Goal: Task Accomplishment & Management: Complete application form

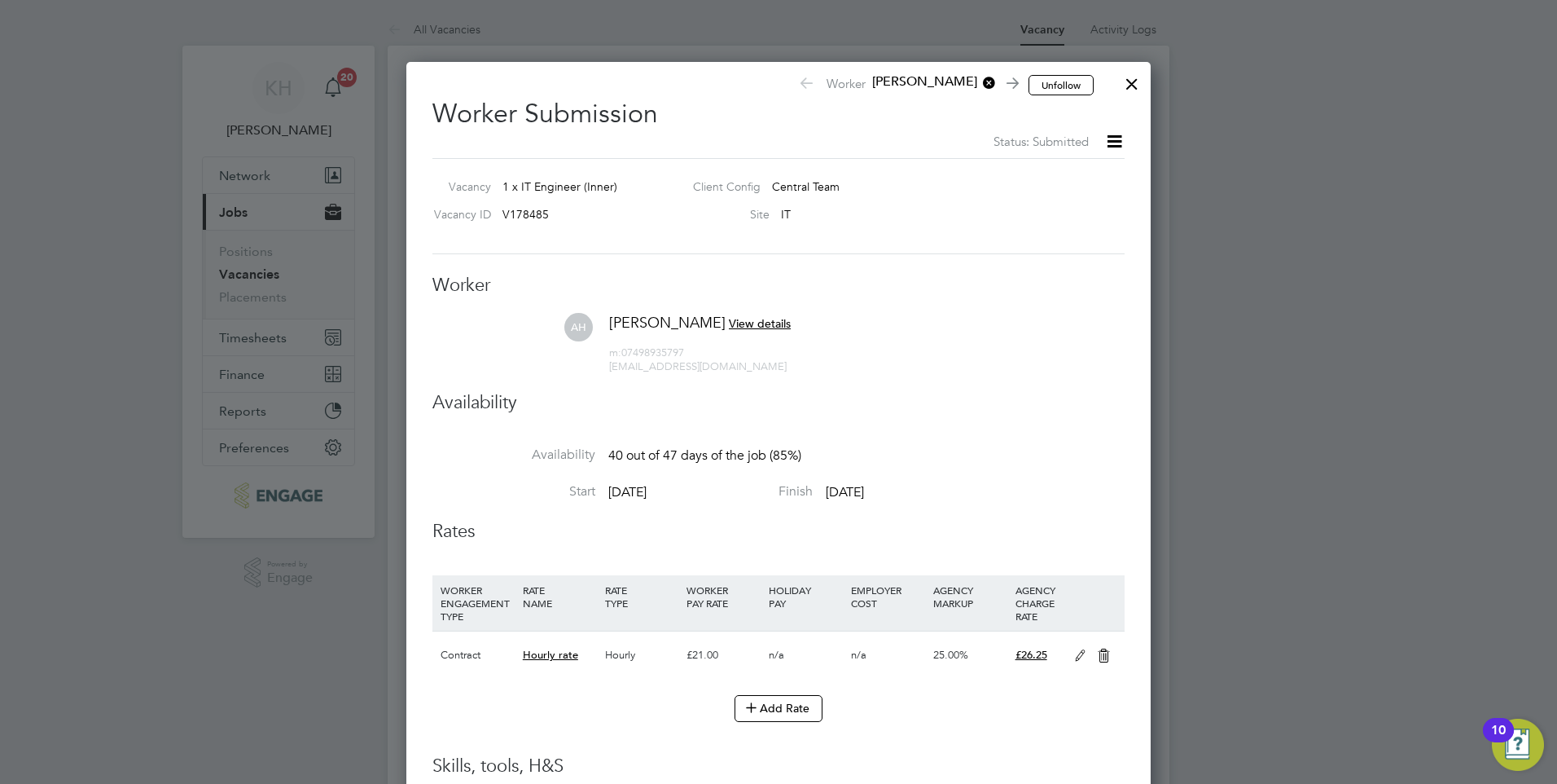
click at [1135, 89] on div at bounding box center [1132, 79] width 29 height 29
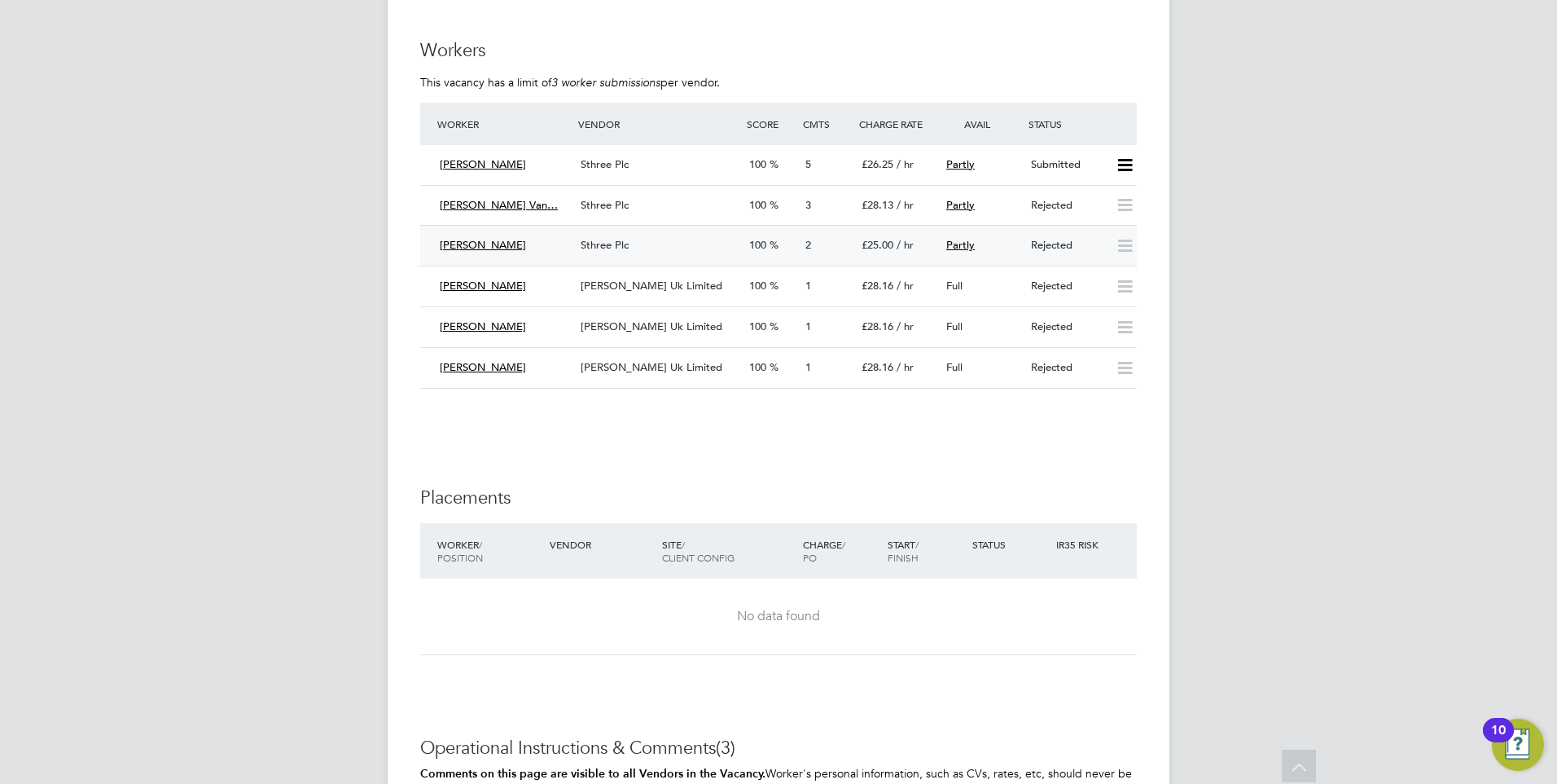
scroll to position [2688, 0]
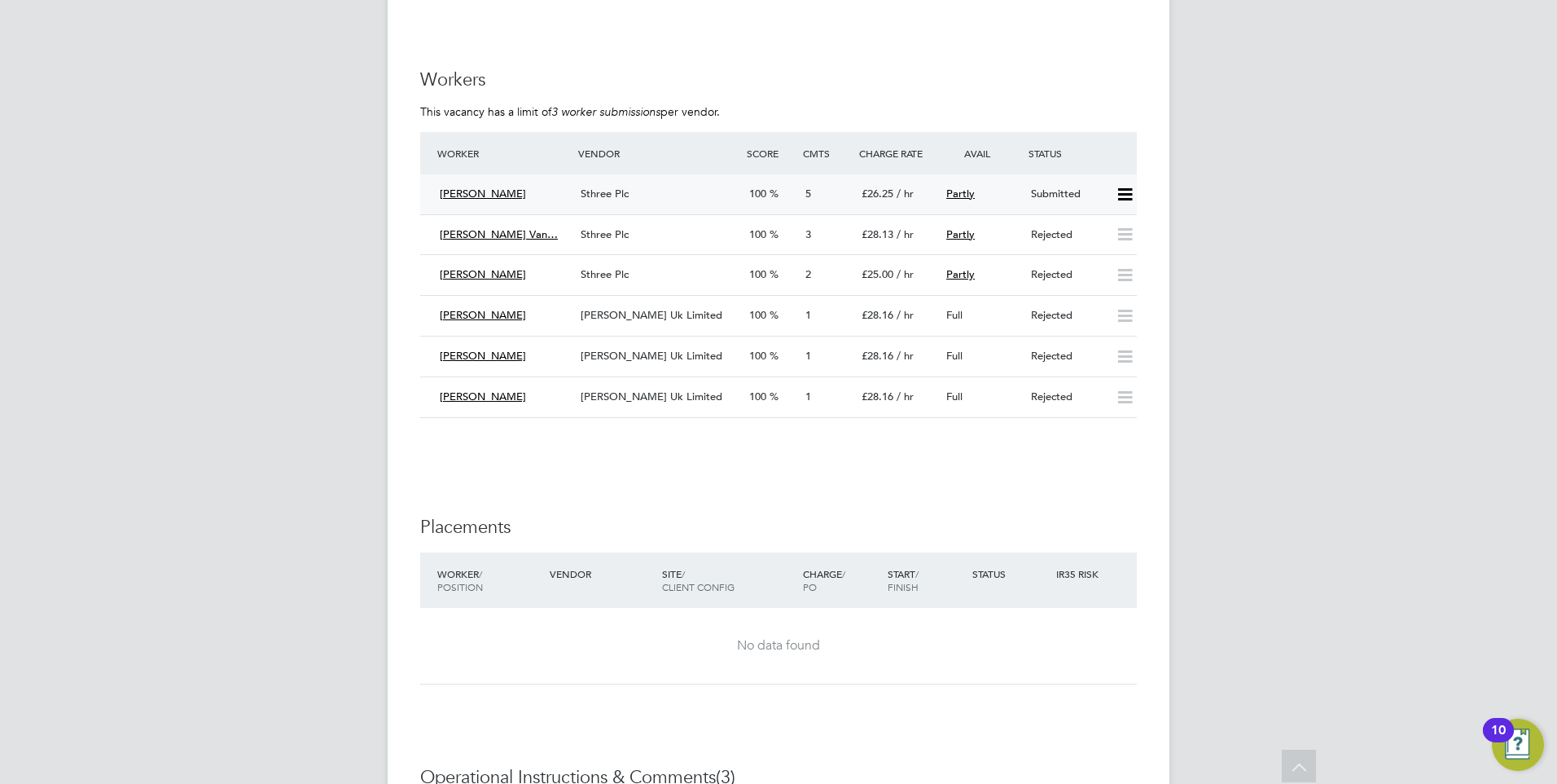
click at [614, 182] on div "Sthree Plc" at bounding box center [658, 194] width 169 height 27
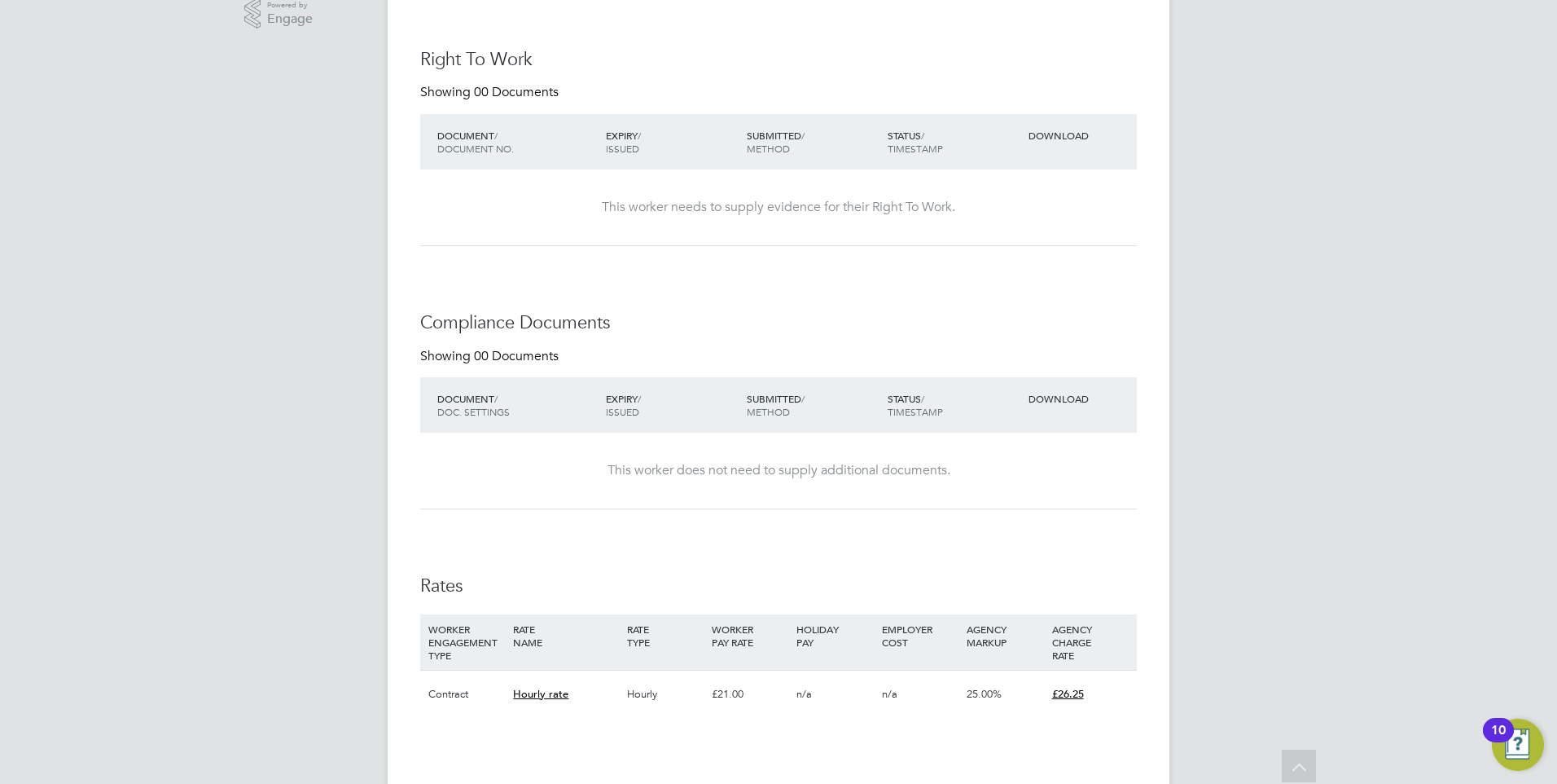
scroll to position [151, 0]
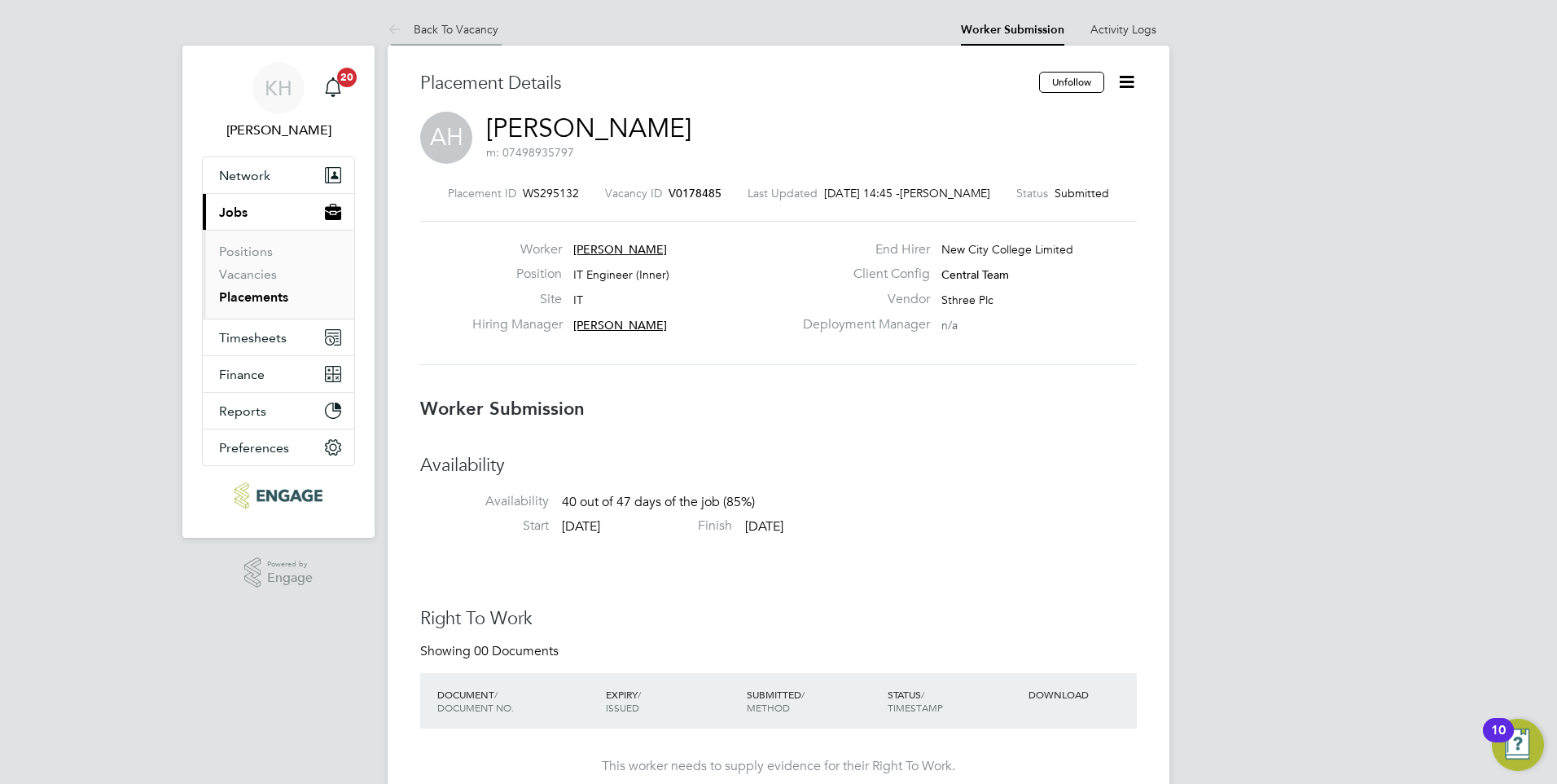
click at [478, 24] on link "Back To Vacancy" at bounding box center [443, 29] width 111 height 15
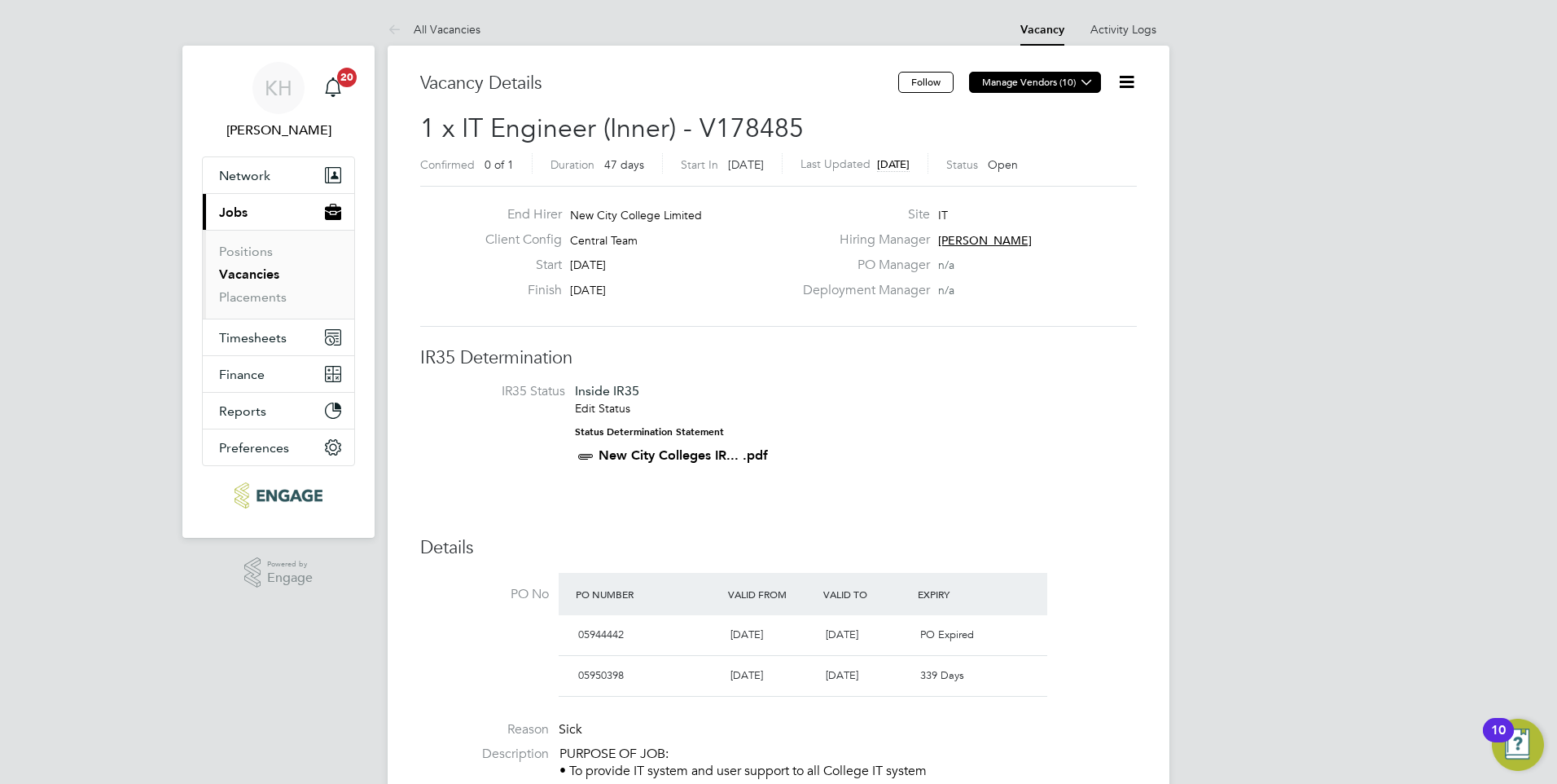
click at [1081, 76] on icon at bounding box center [1087, 82] width 12 height 12
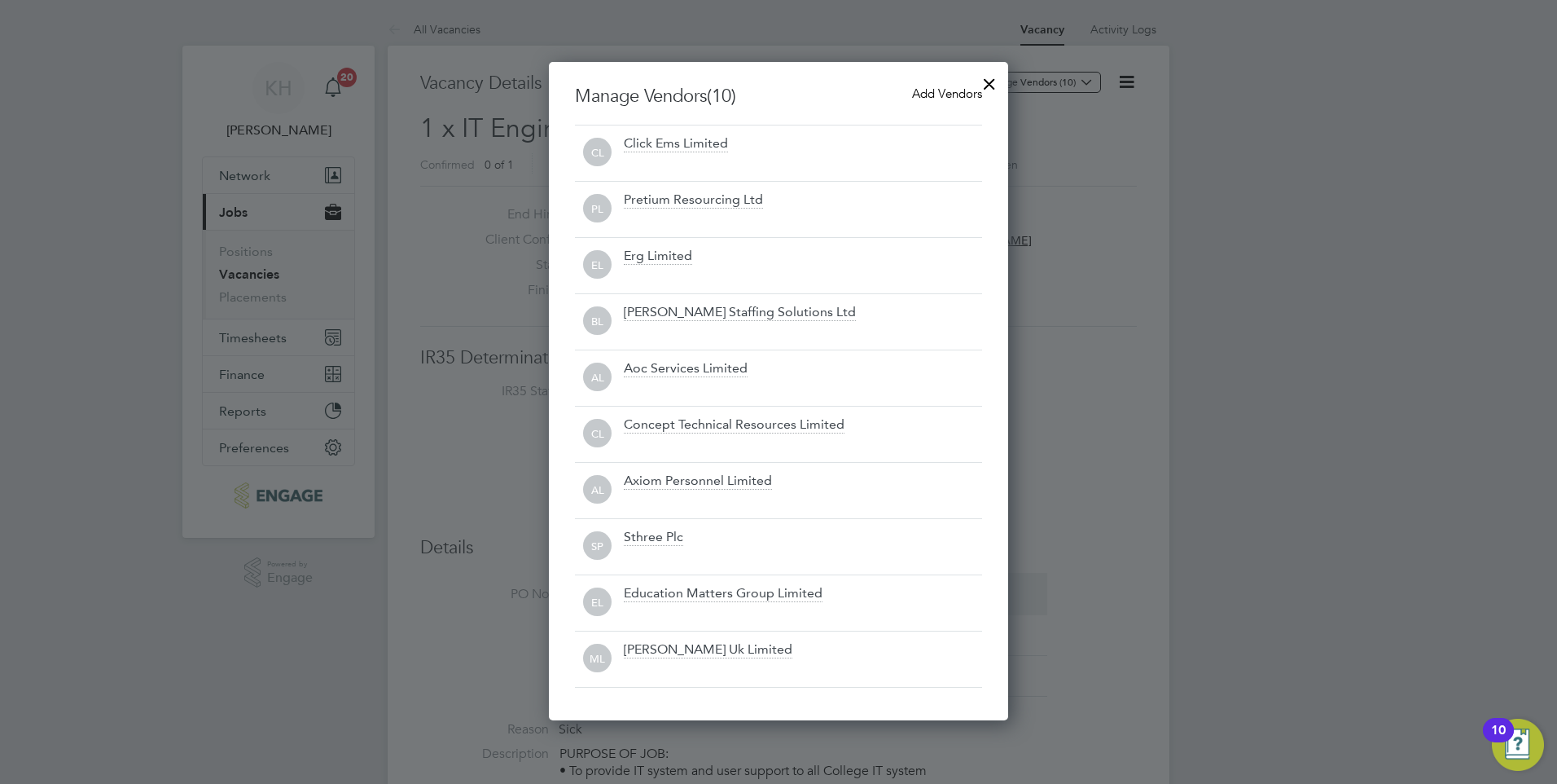
click at [1277, 323] on div at bounding box center [778, 392] width 1557 height 784
click at [1000, 86] on div at bounding box center [989, 79] width 29 height 29
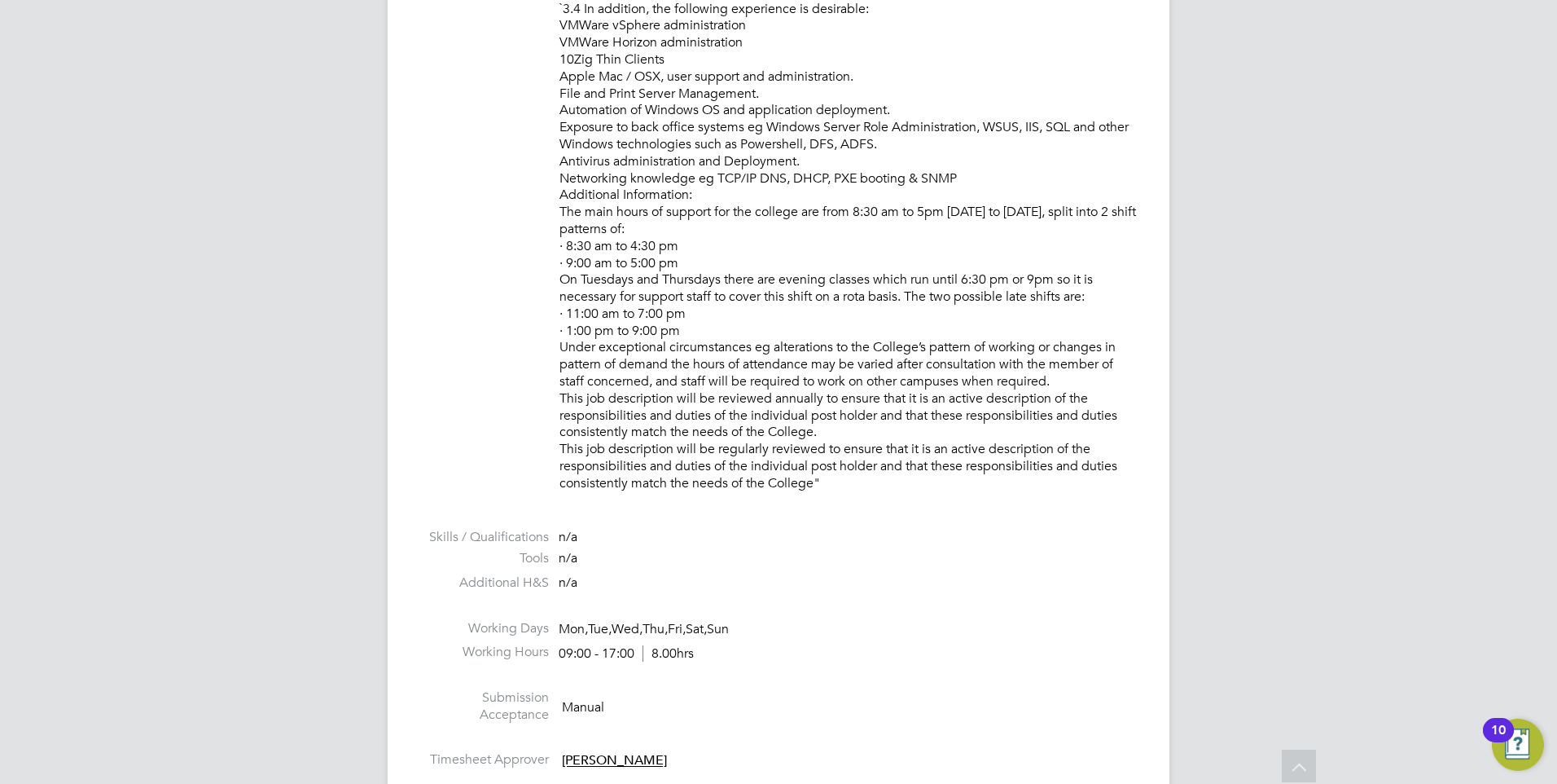
scroll to position [2118, 0]
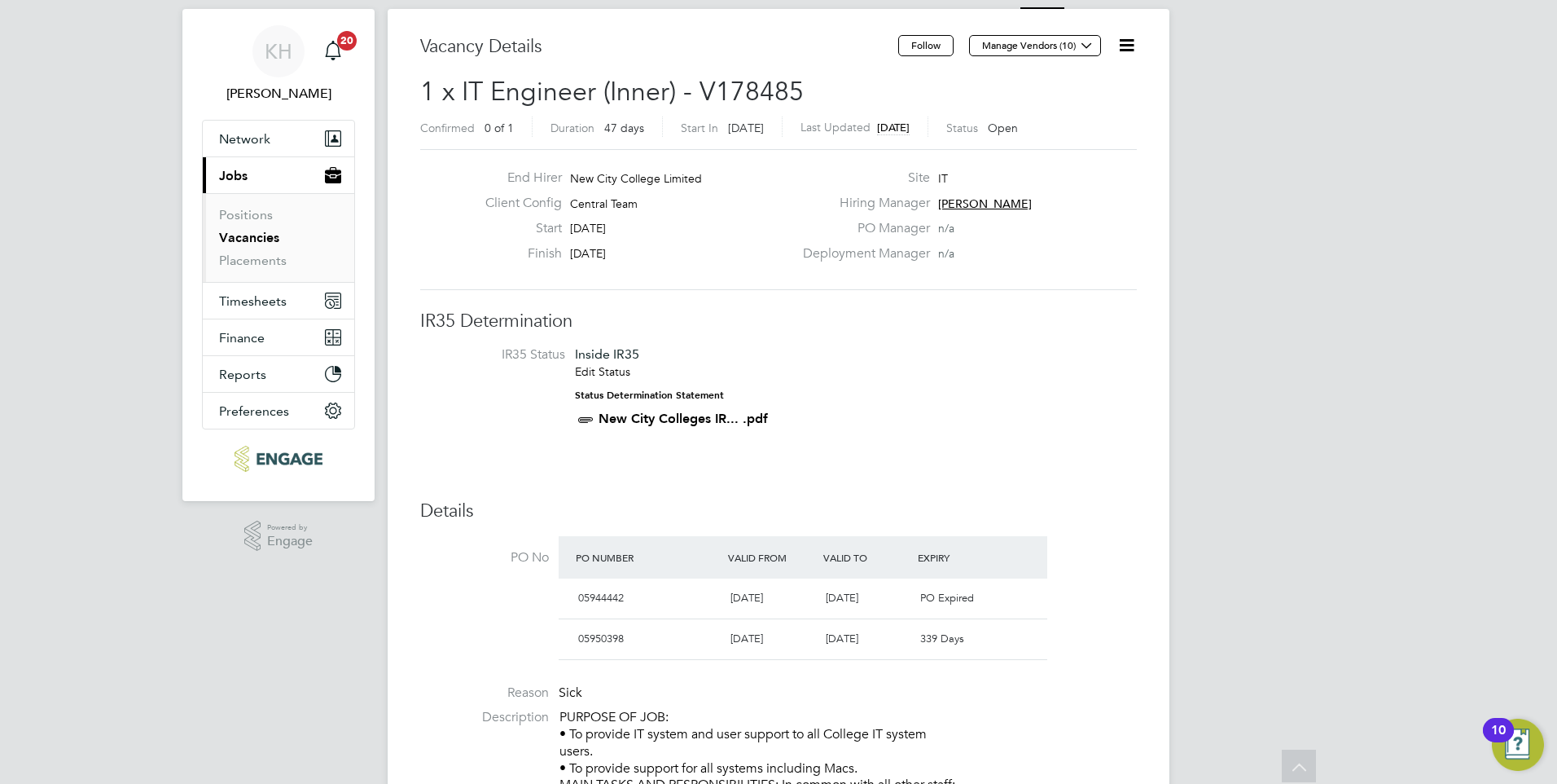
scroll to position [0, 0]
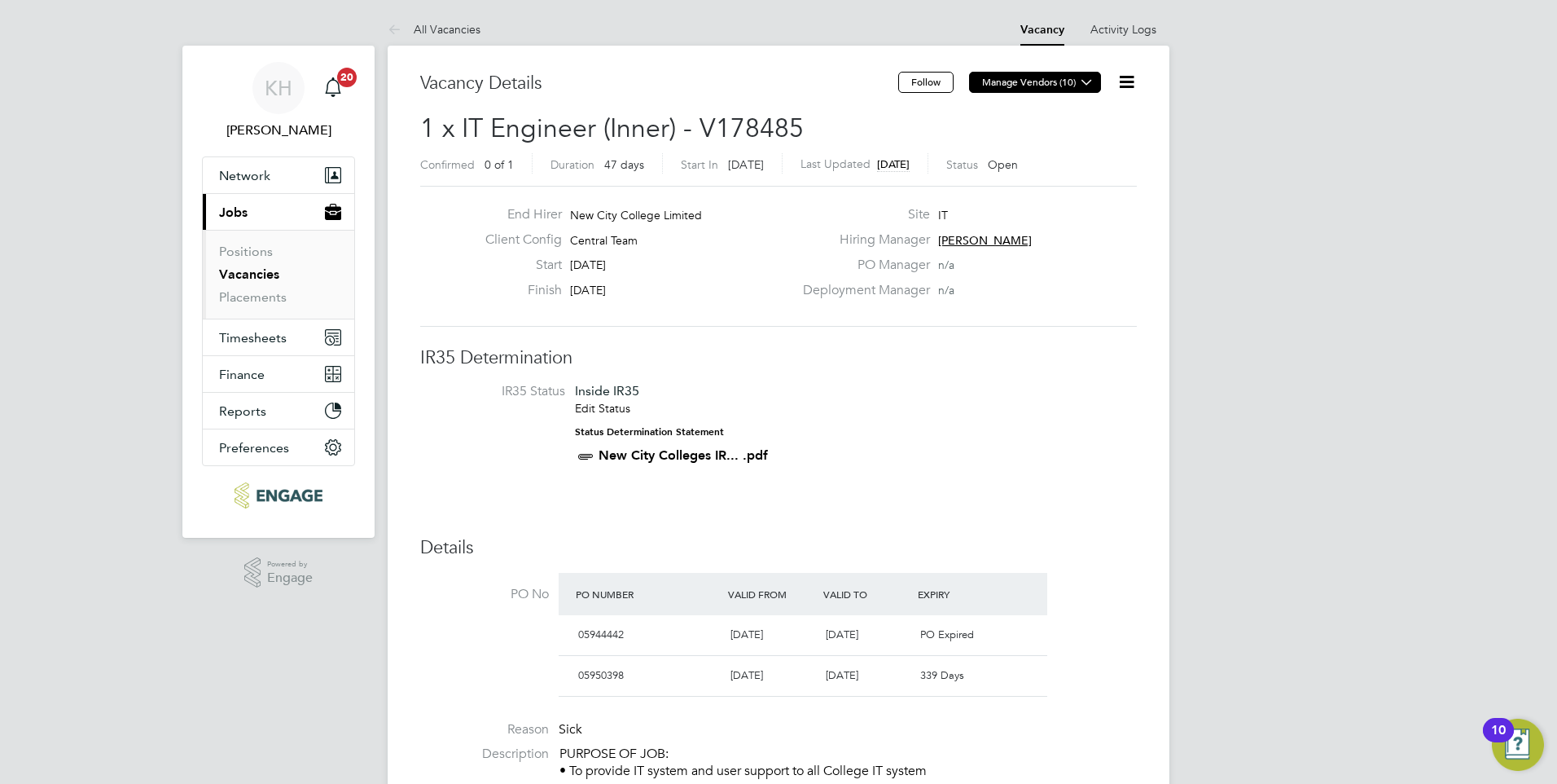
click at [1056, 81] on button "Manage Vendors (10)" at bounding box center [1035, 82] width 132 height 21
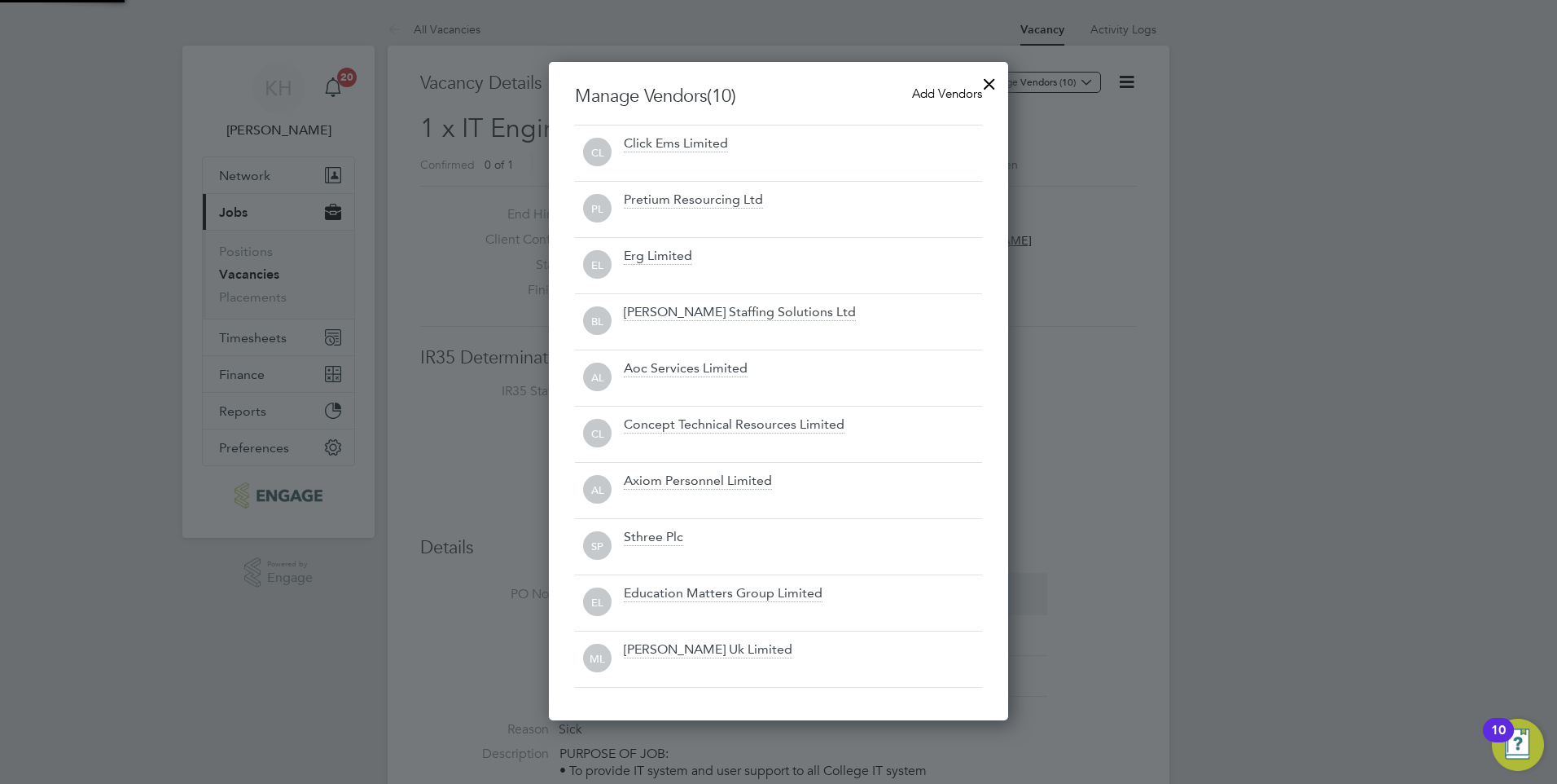
scroll to position [658, 460]
click at [980, 77] on div at bounding box center [989, 79] width 29 height 29
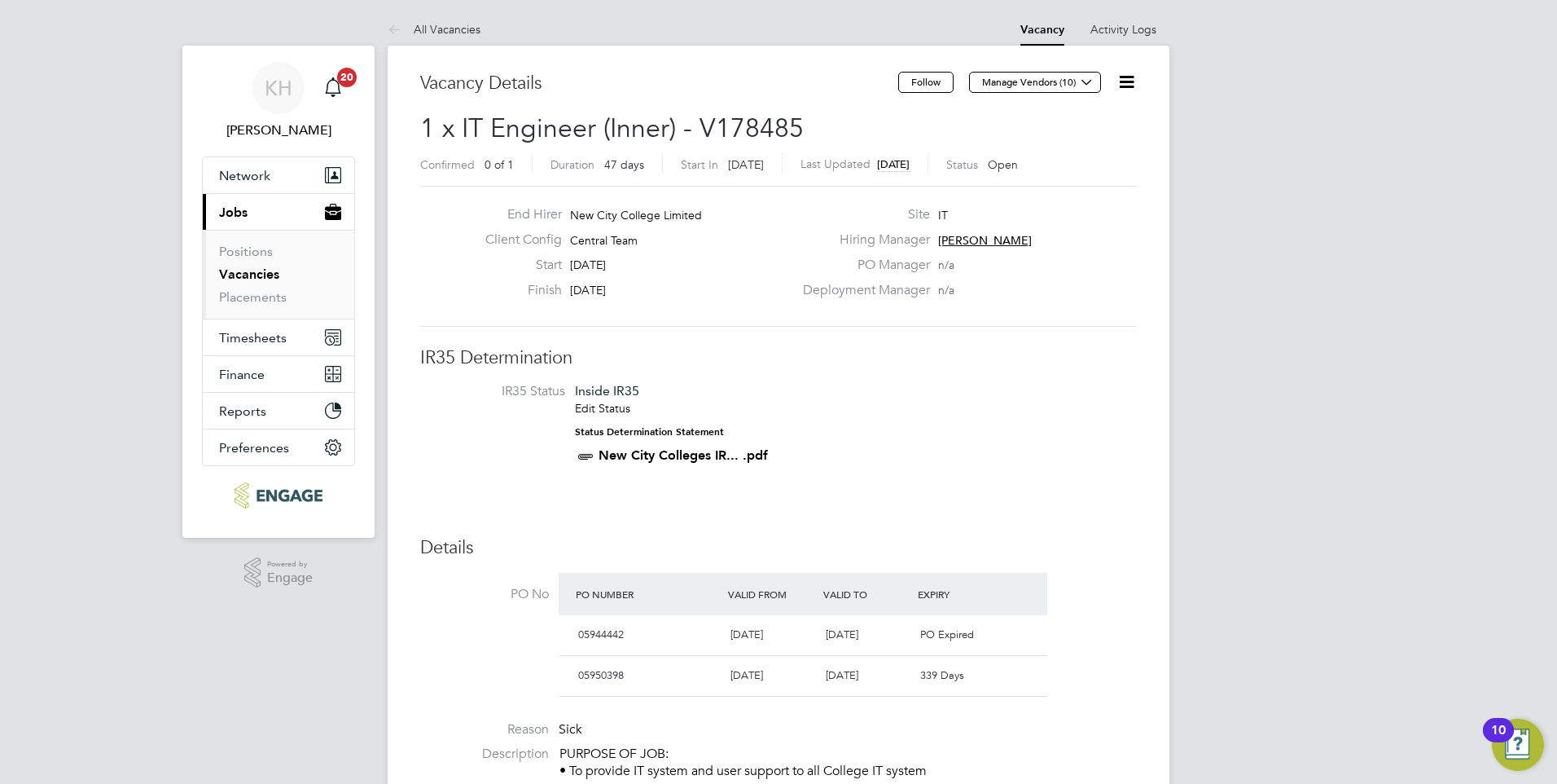
drag, startPoint x: 1335, startPoint y: 137, endPoint x: 1358, endPoint y: 107, distance: 37.8
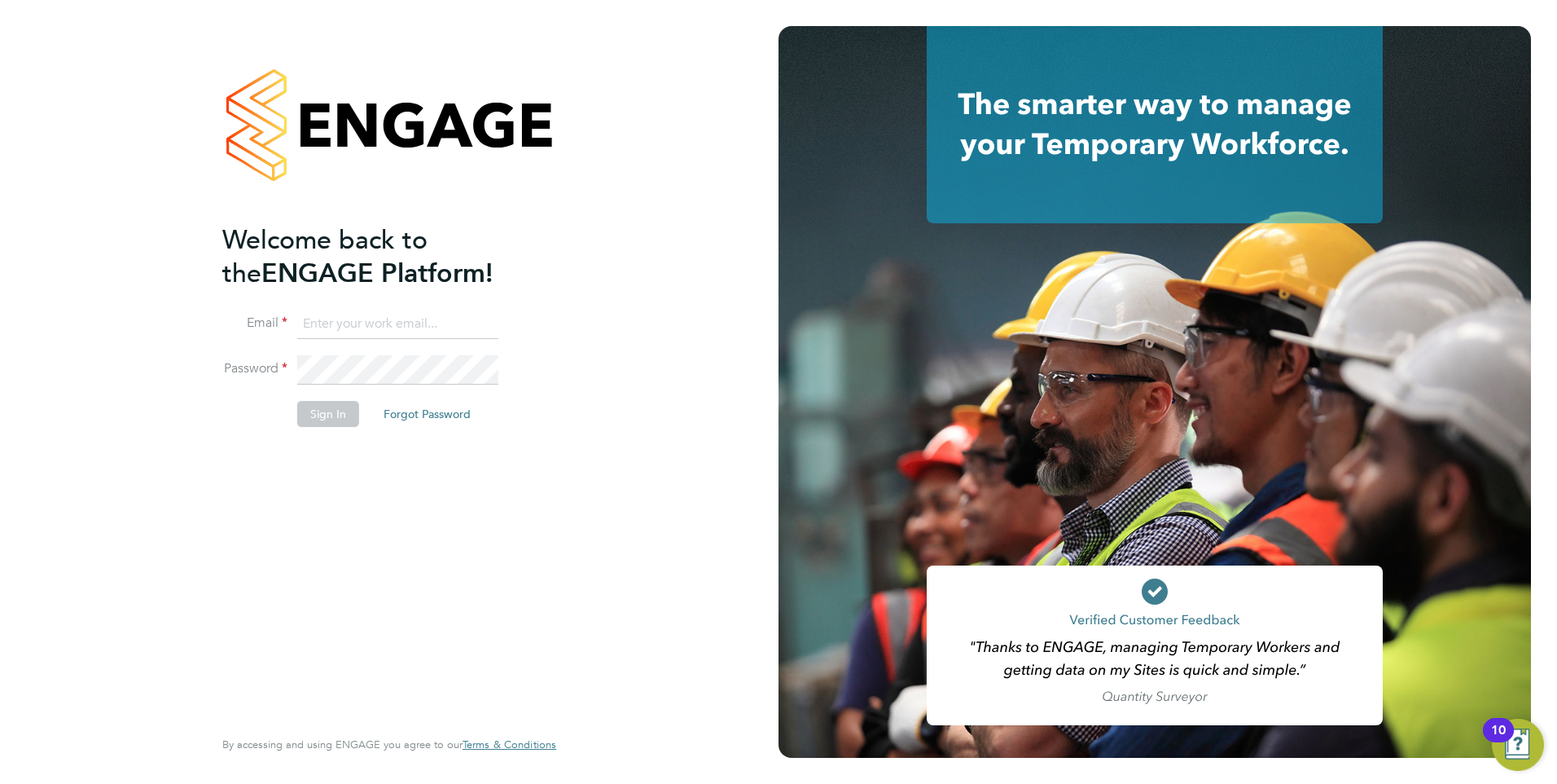
type input "[EMAIL_ADDRESS][PERSON_NAME][DOMAIN_NAME]"
click at [312, 411] on button "Sign In" at bounding box center [328, 414] width 62 height 26
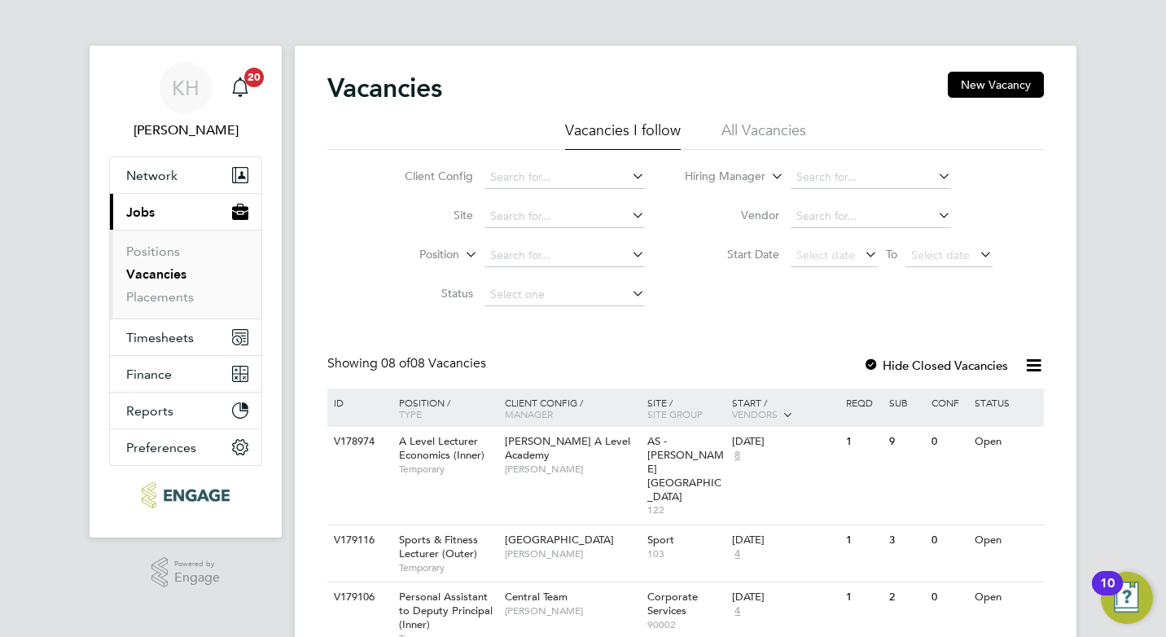
click at [976, 64] on div "Vacancies New Vacancy Vacancies I follow All Vacancies Client Config Site Posit…" at bounding box center [686, 613] width 782 height 1134
click at [975, 80] on button "New Vacancy" at bounding box center [996, 85] width 96 height 26
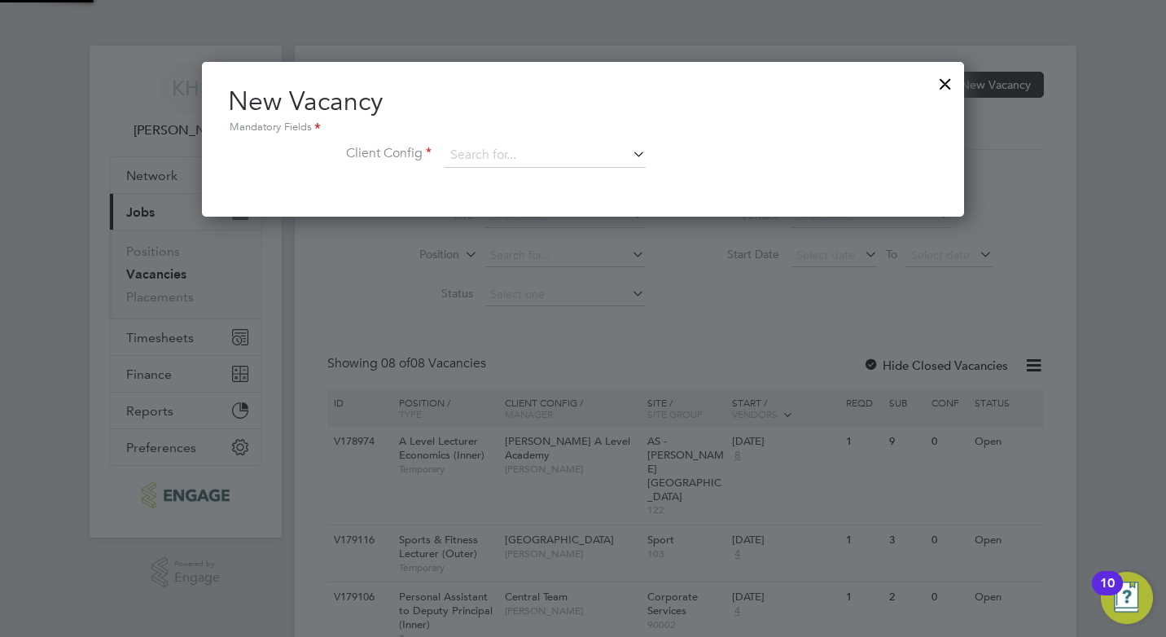
scroll to position [155, 763]
click at [577, 154] on input at bounding box center [545, 155] width 201 height 24
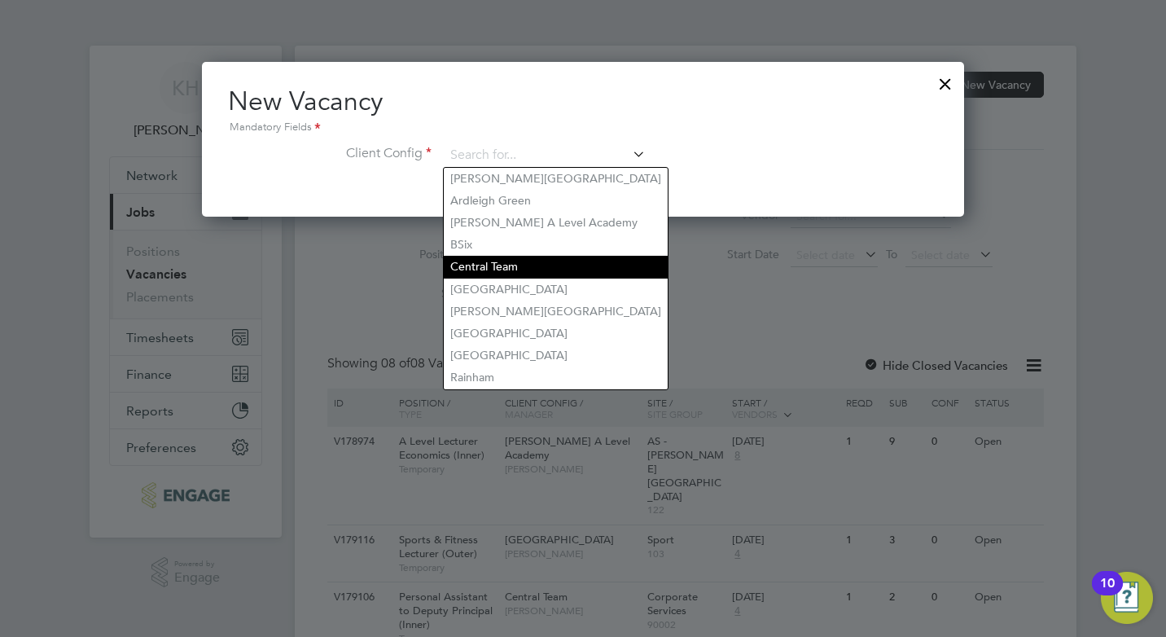
click at [534, 261] on li "Central Team" at bounding box center [556, 267] width 224 height 22
type input "Central Team"
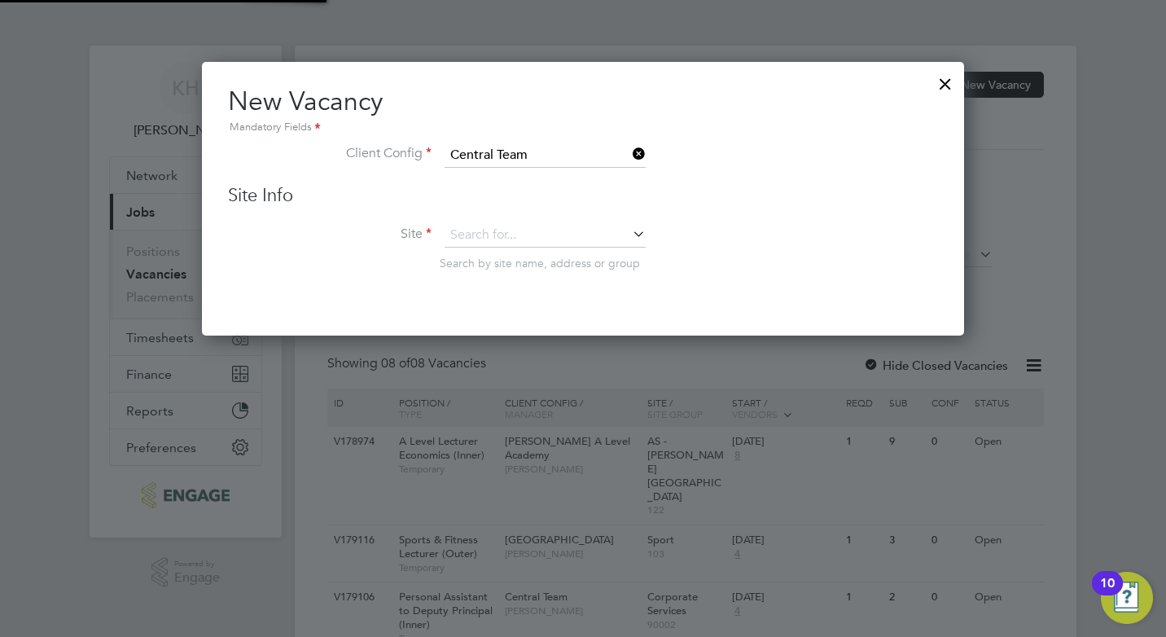
scroll to position [275, 763]
click at [505, 235] on input at bounding box center [545, 235] width 201 height 24
click at [493, 278] on li "IT" at bounding box center [545, 281] width 203 height 22
type input "IT"
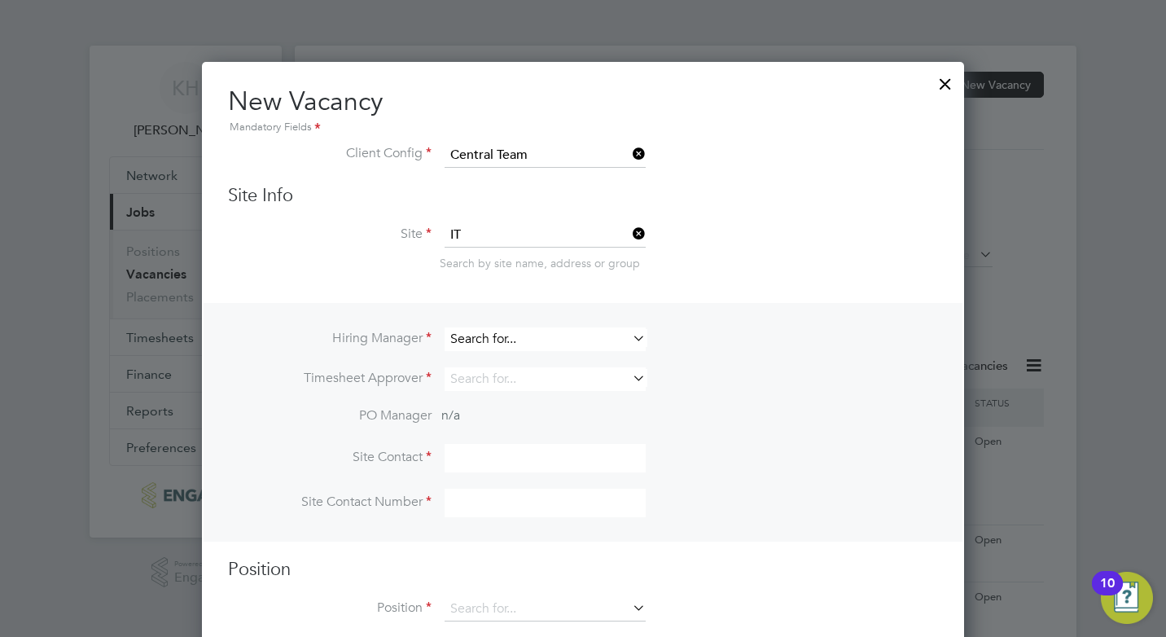
click at [493, 338] on input at bounding box center [545, 339] width 201 height 24
click at [494, 361] on li "Geor gina Creighton" at bounding box center [545, 362] width 203 height 22
type input "[PERSON_NAME]"
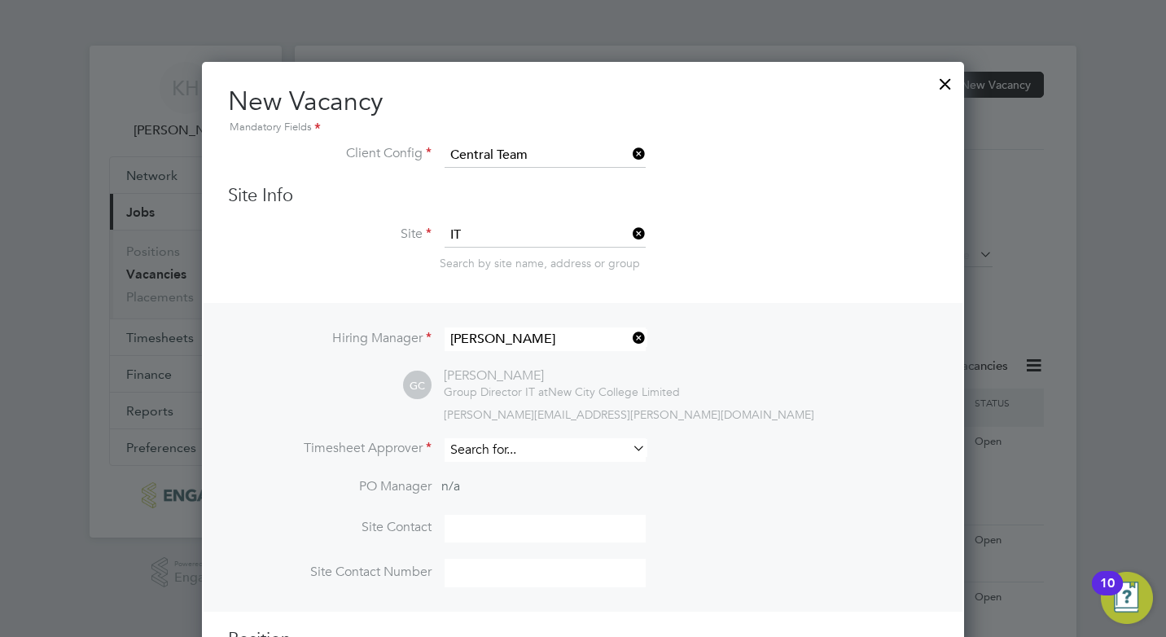
click at [511, 456] on input at bounding box center [545, 450] width 201 height 24
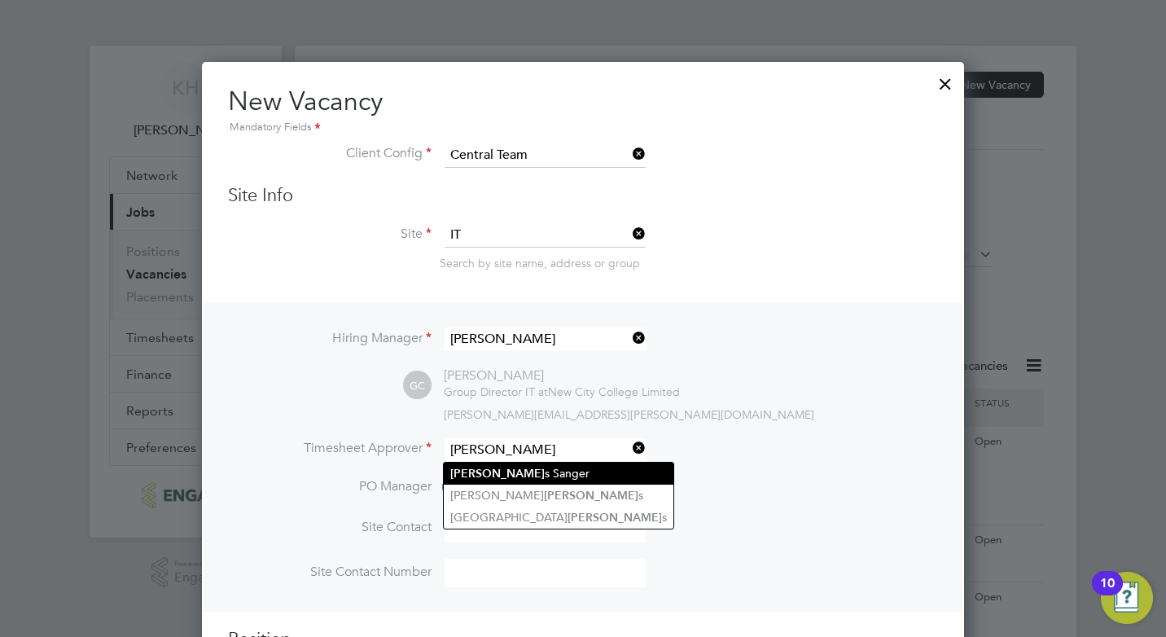
click at [516, 469] on li "Jame s Sanger" at bounding box center [559, 474] width 230 height 22
type input "[PERSON_NAME]"
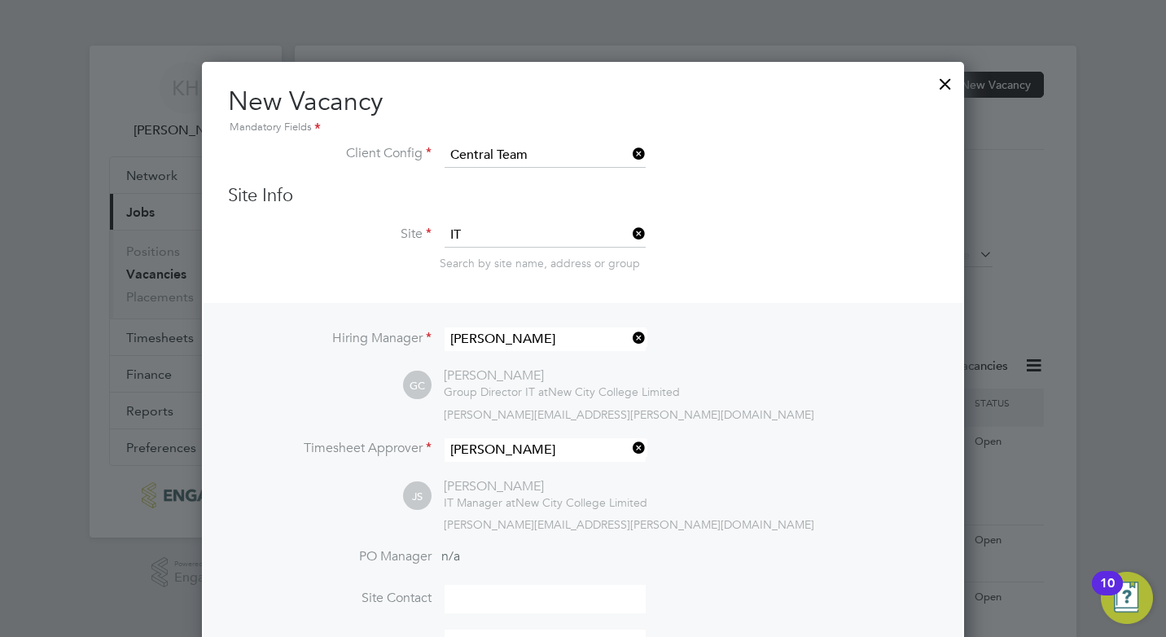
scroll to position [752, 763]
click at [600, 575] on li "PO Manager n/a" at bounding box center [583, 566] width 710 height 37
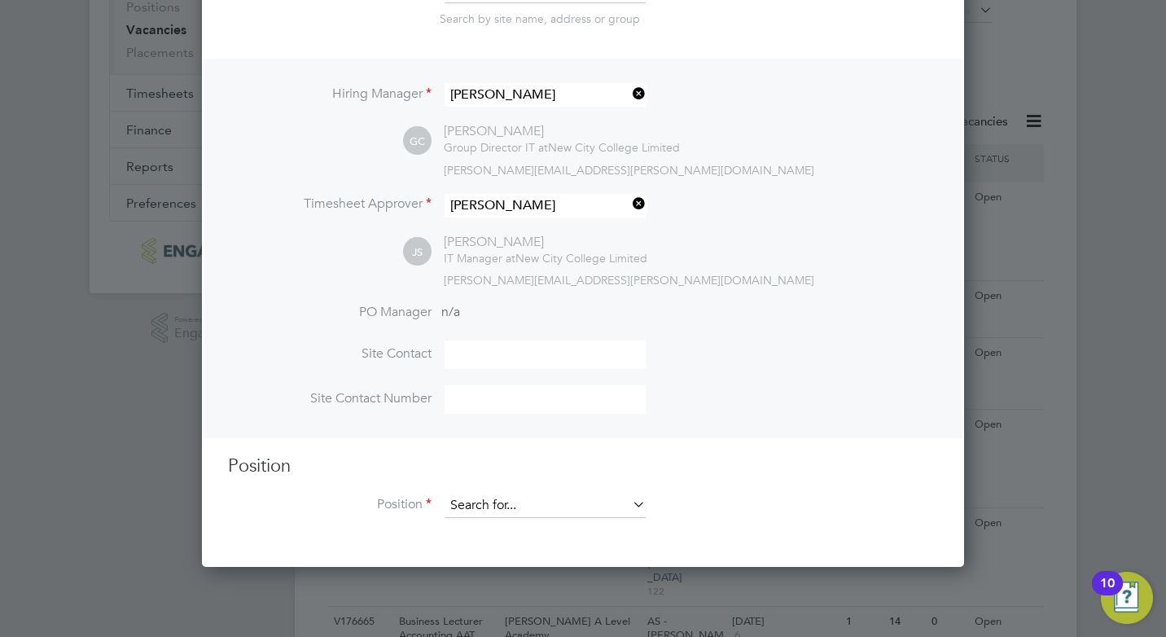
click at [463, 512] on input at bounding box center [545, 506] width 201 height 24
click at [630, 504] on icon at bounding box center [630, 504] width 0 height 23
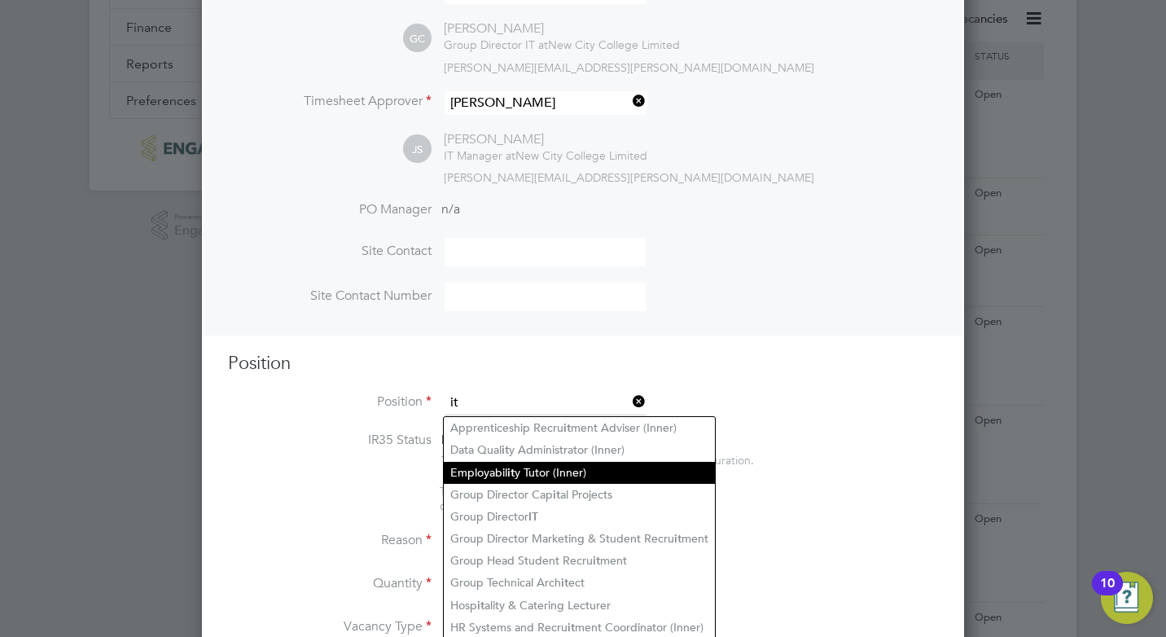
scroll to position [407, 0]
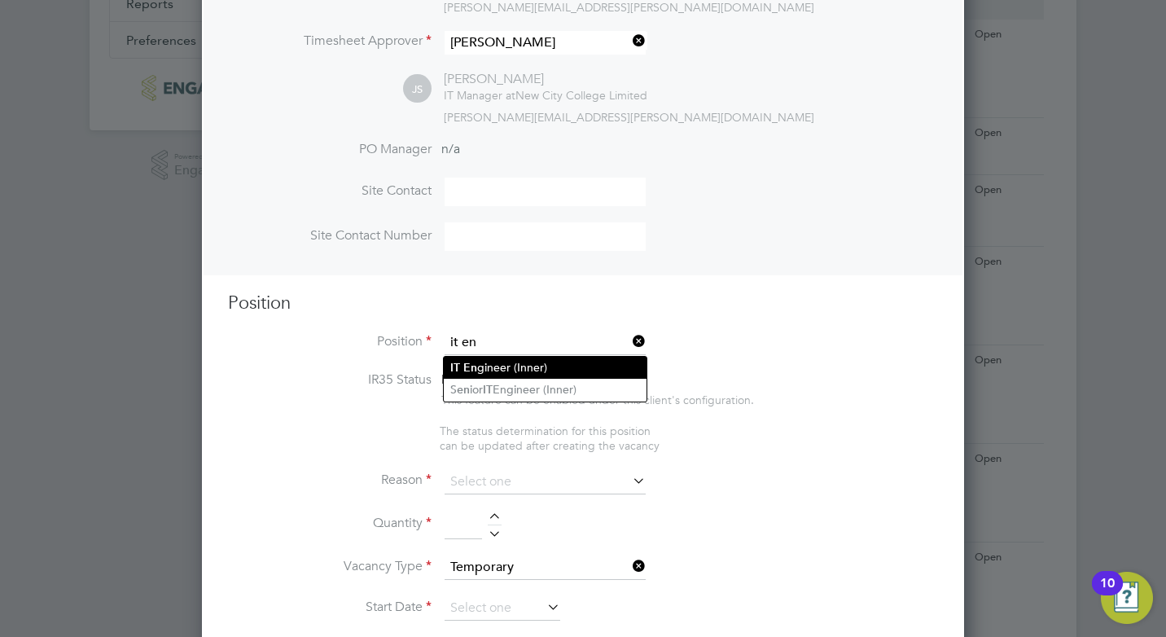
click at [502, 367] on li "IT En gineer (Inner)" at bounding box center [545, 368] width 203 height 22
type input "IT Engineer (Inner)"
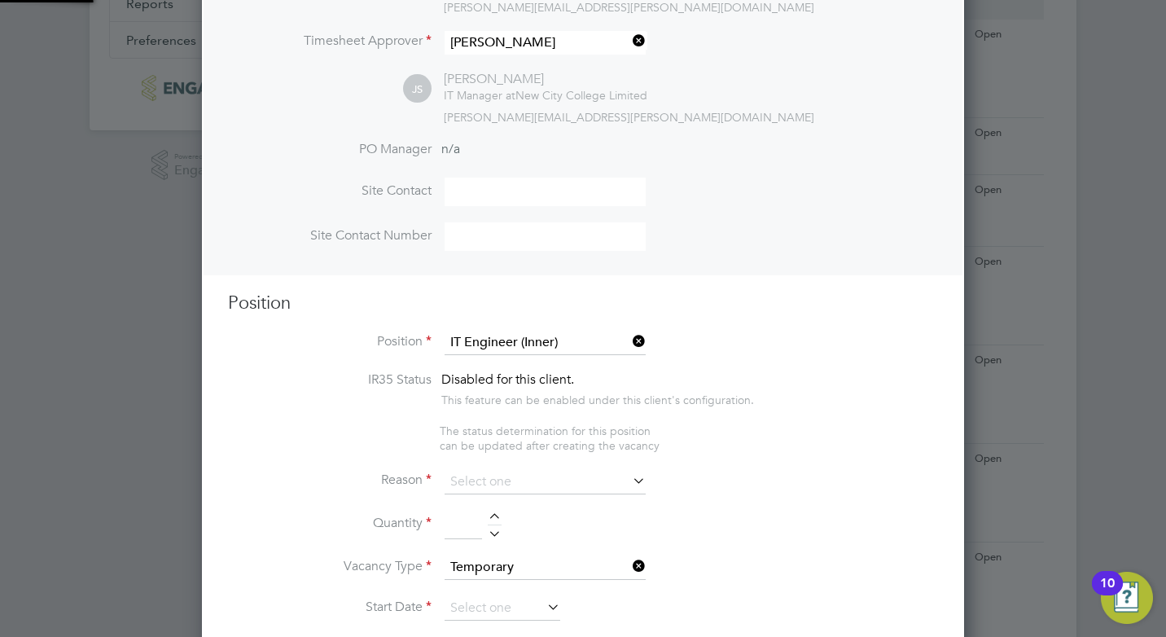
type textarea "PURPOSE OF JOB: • To provide IT system and user support to all College IT syste…"
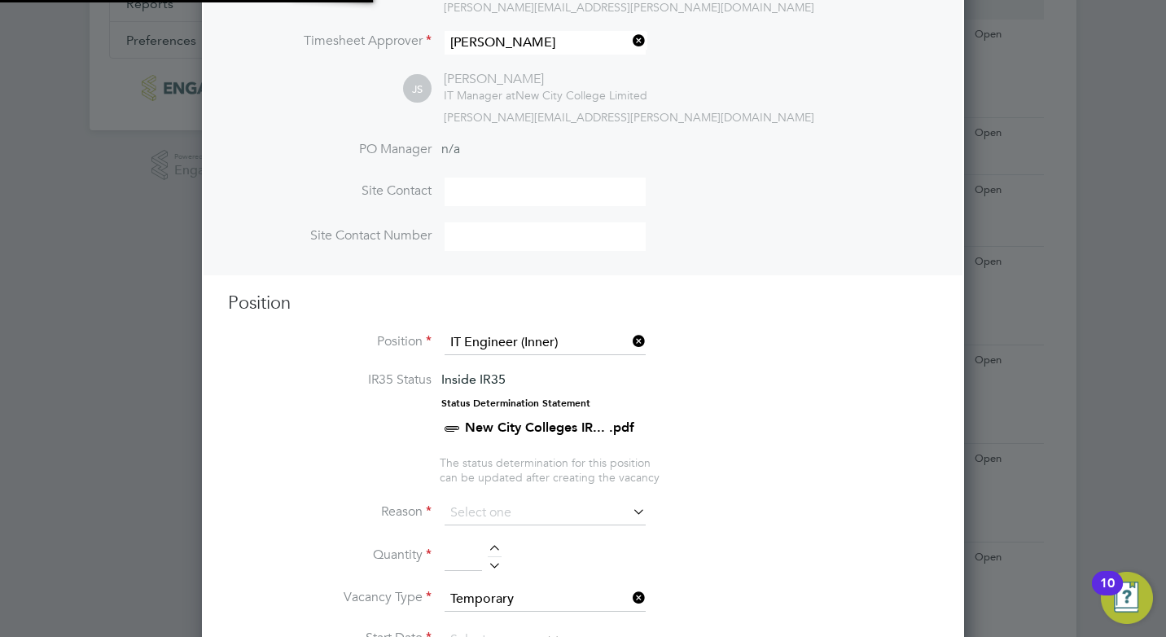
scroll to position [48, 86]
drag, startPoint x: 637, startPoint y: 340, endPoint x: 586, endPoint y: 350, distance: 51.6
click at [630, 340] on icon at bounding box center [630, 341] width 0 height 23
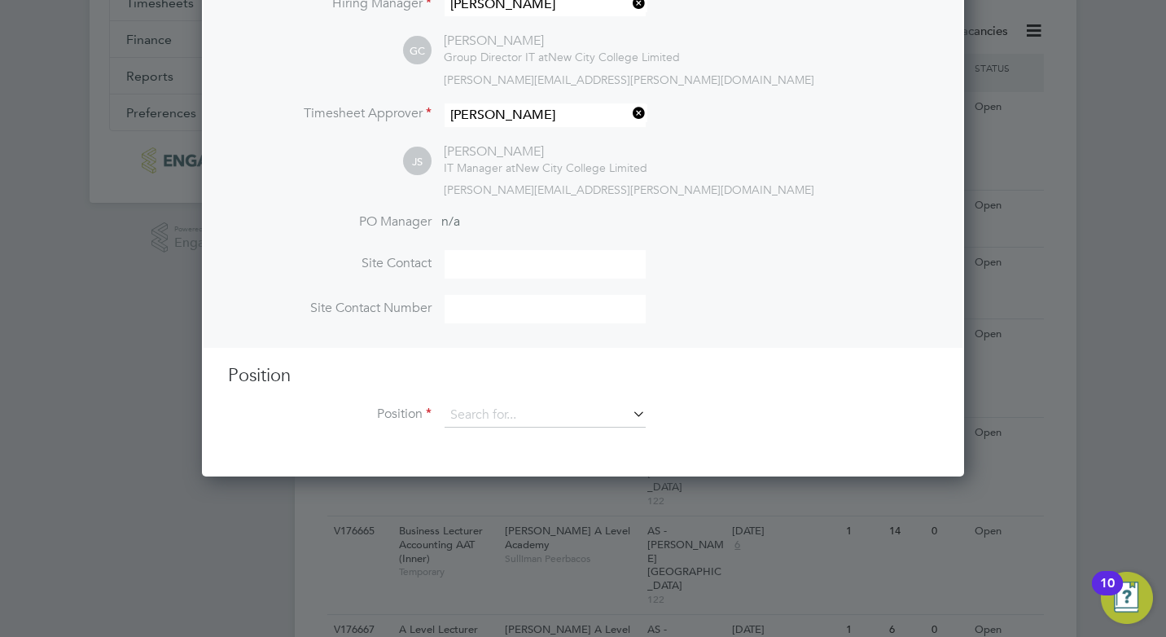
click at [508, 402] on div "Position Position" at bounding box center [583, 404] width 710 height 81
click at [494, 424] on input at bounding box center [545, 415] width 201 height 24
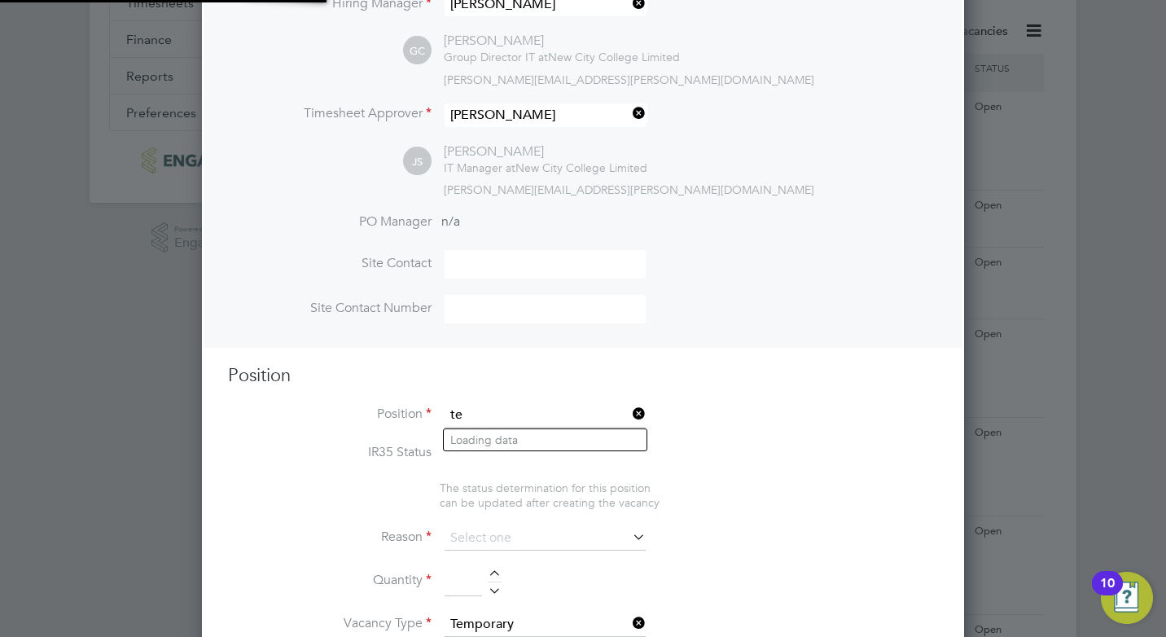
scroll to position [48, 86]
type input "tech"
click at [74, 384] on div at bounding box center [583, 318] width 1166 height 637
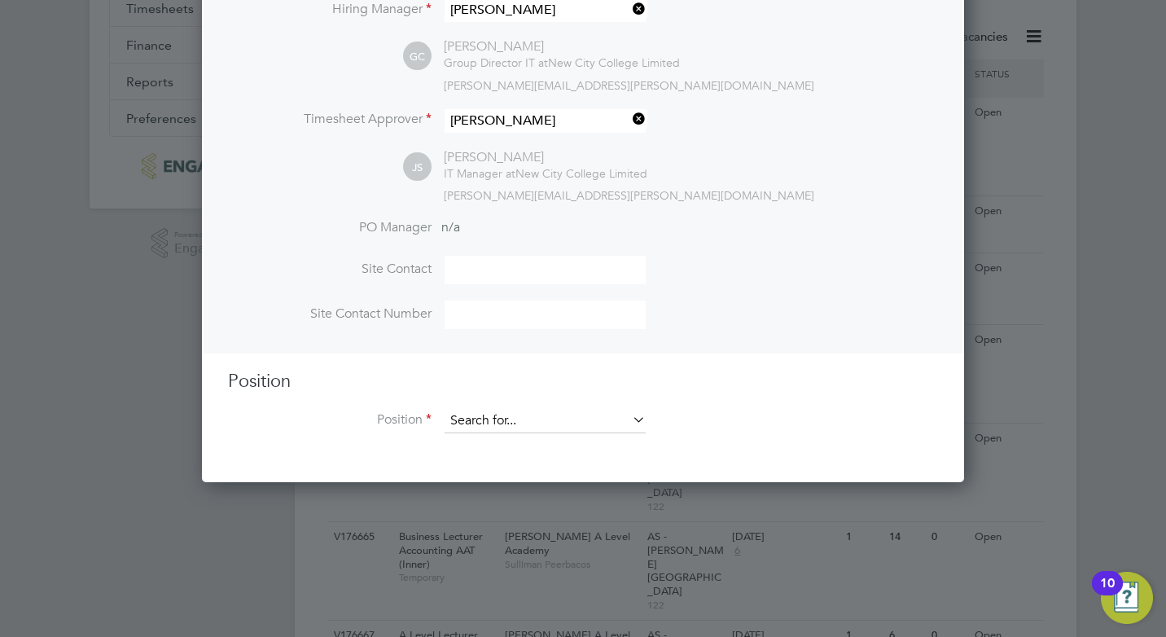
scroll to position [335, 0]
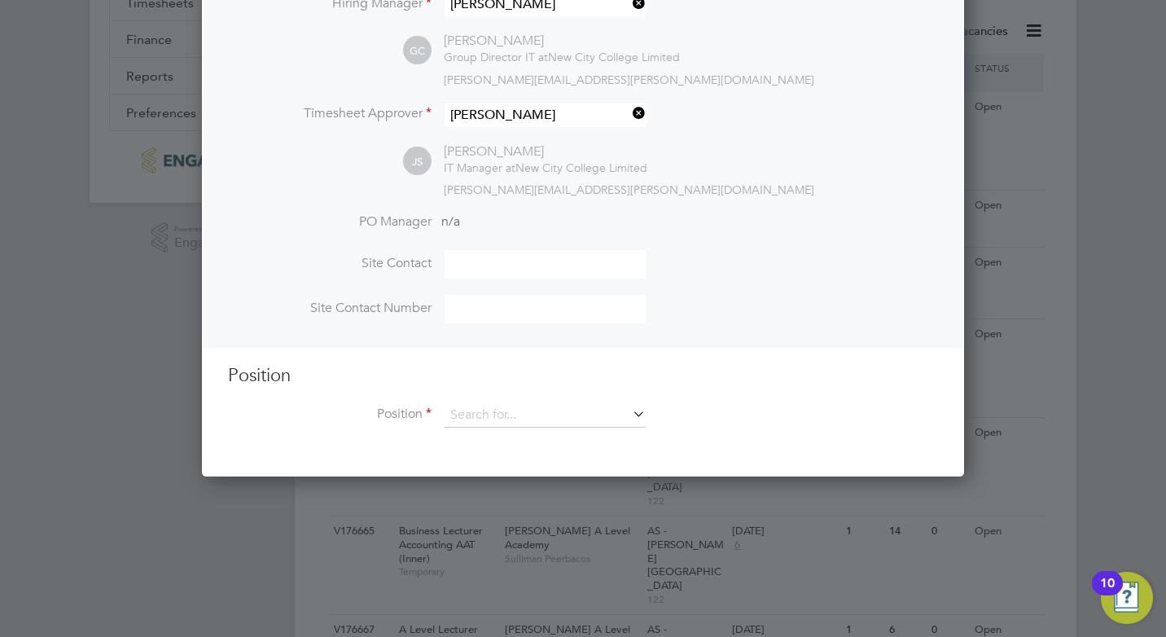
click at [1074, 126] on div at bounding box center [583, 318] width 1166 height 637
click at [528, 411] on input at bounding box center [545, 415] width 201 height 24
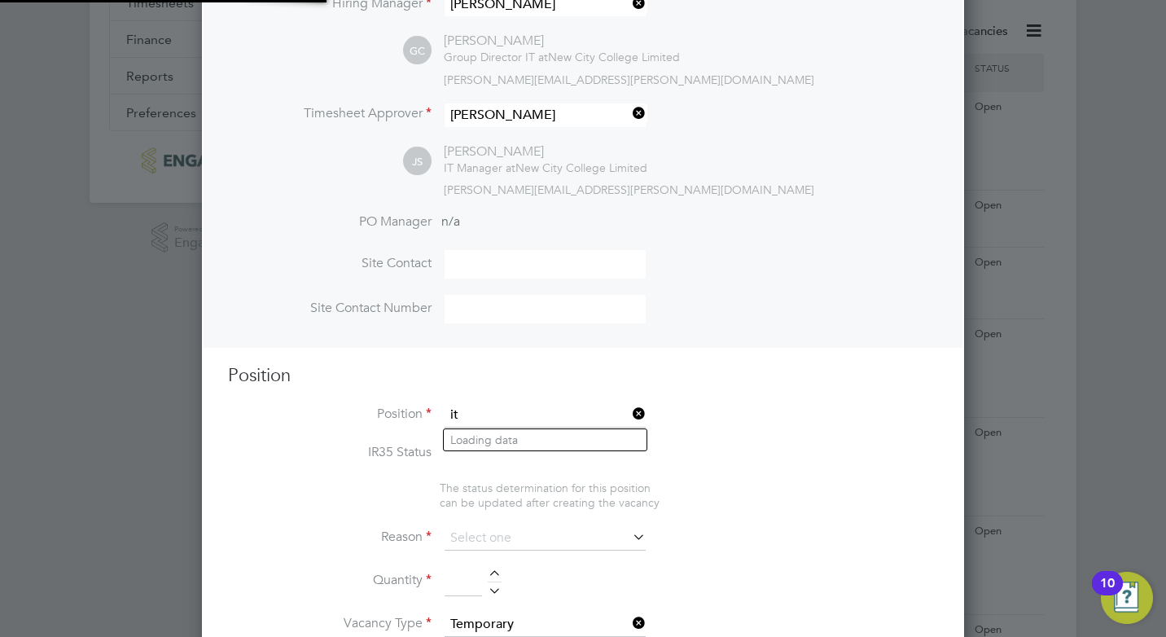
scroll to position [48, 86]
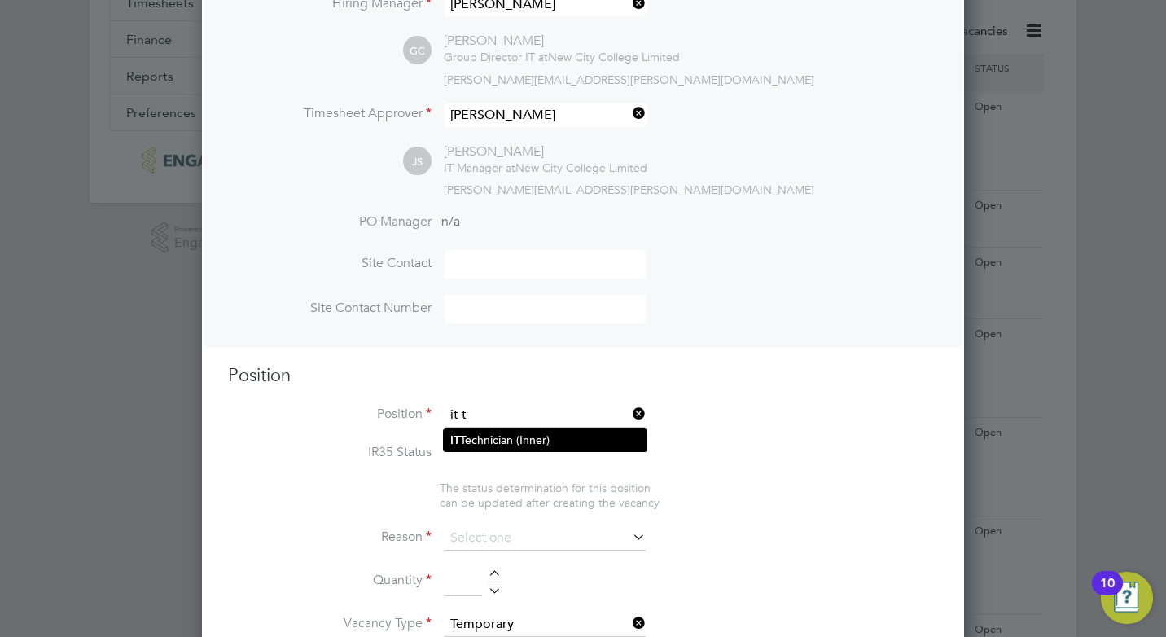
click at [493, 436] on li "I T Technician (Inner)" at bounding box center [545, 440] width 203 height 22
type input "IT Technician (Inner)"
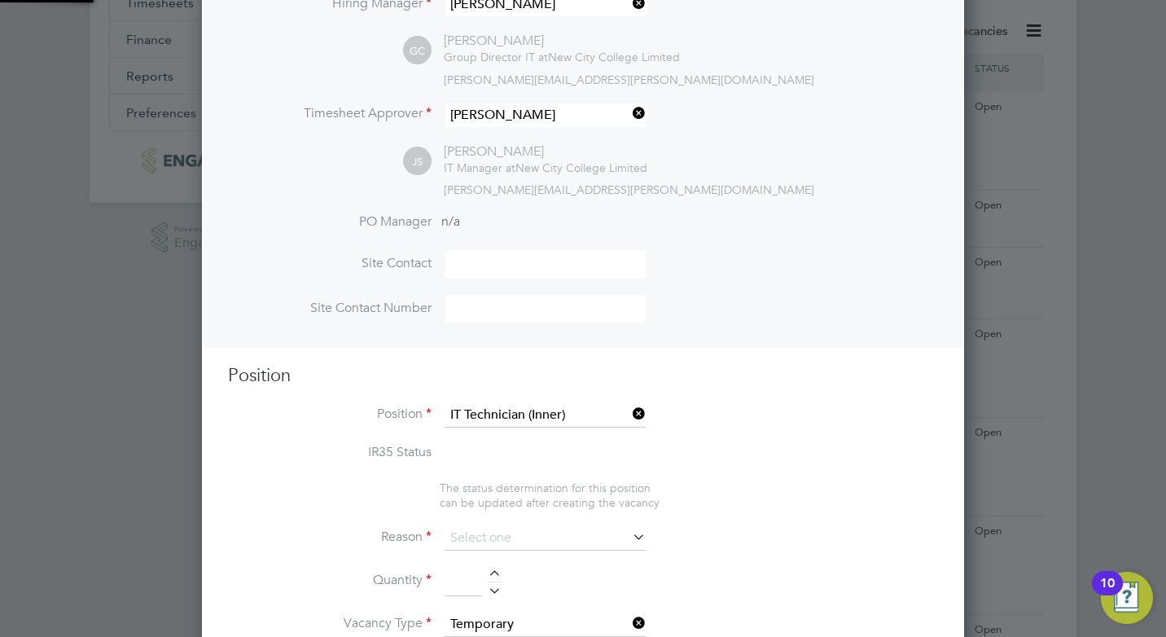
type textarea "PURPOSE OF JOB: • To provide IT system and user support to all College IT syste…"
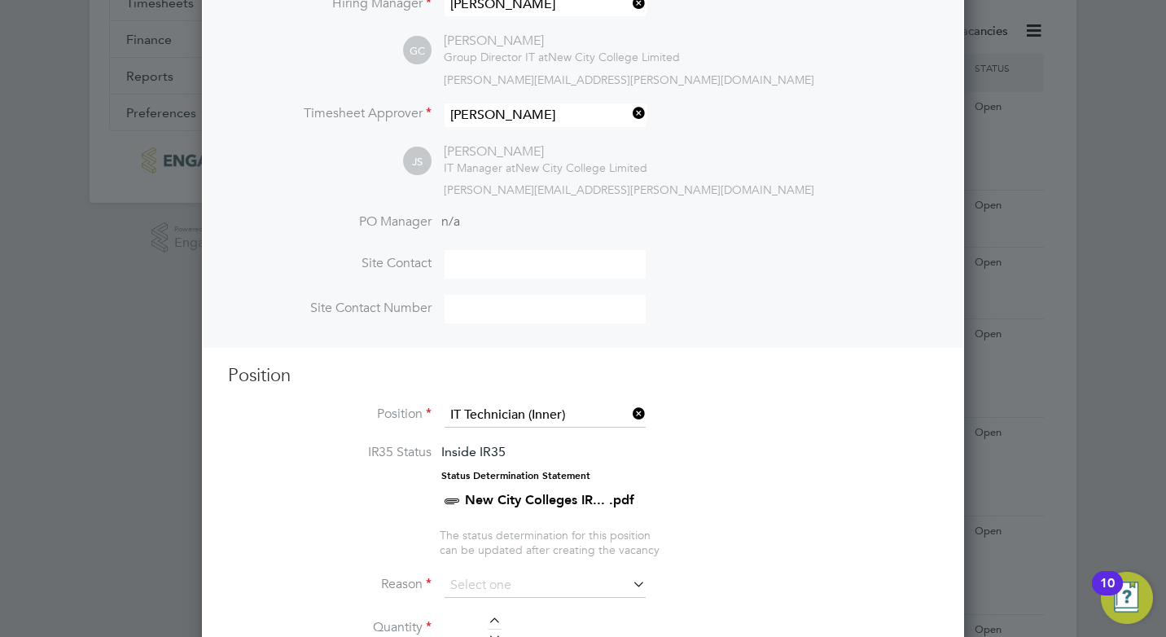
scroll to position [661, 0]
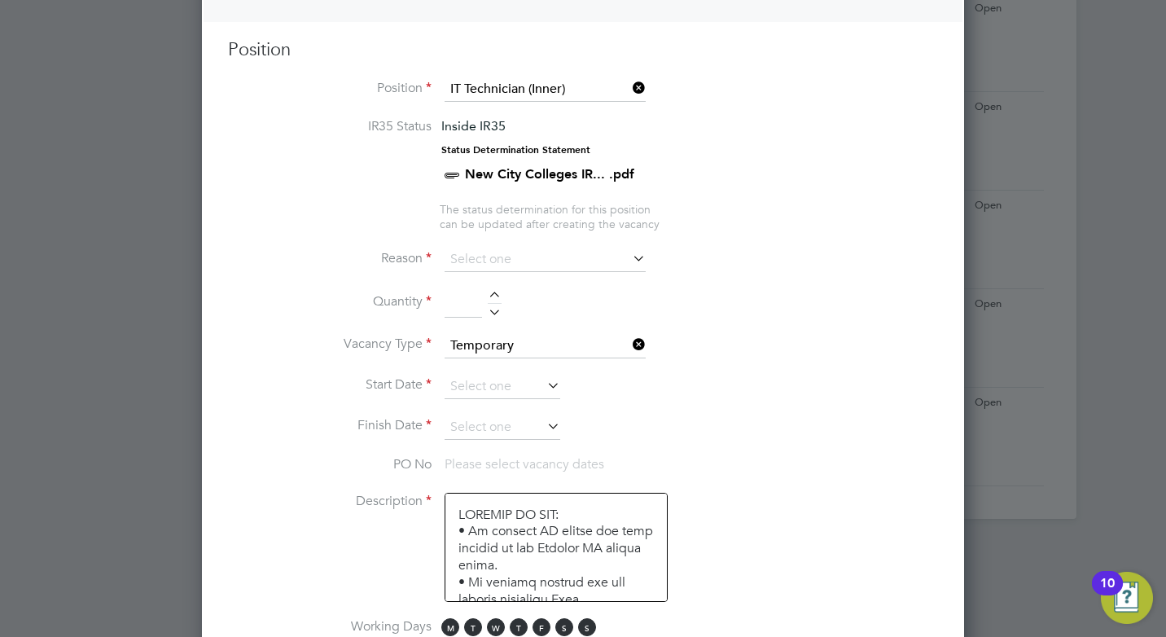
click at [630, 86] on icon at bounding box center [630, 88] width 0 height 23
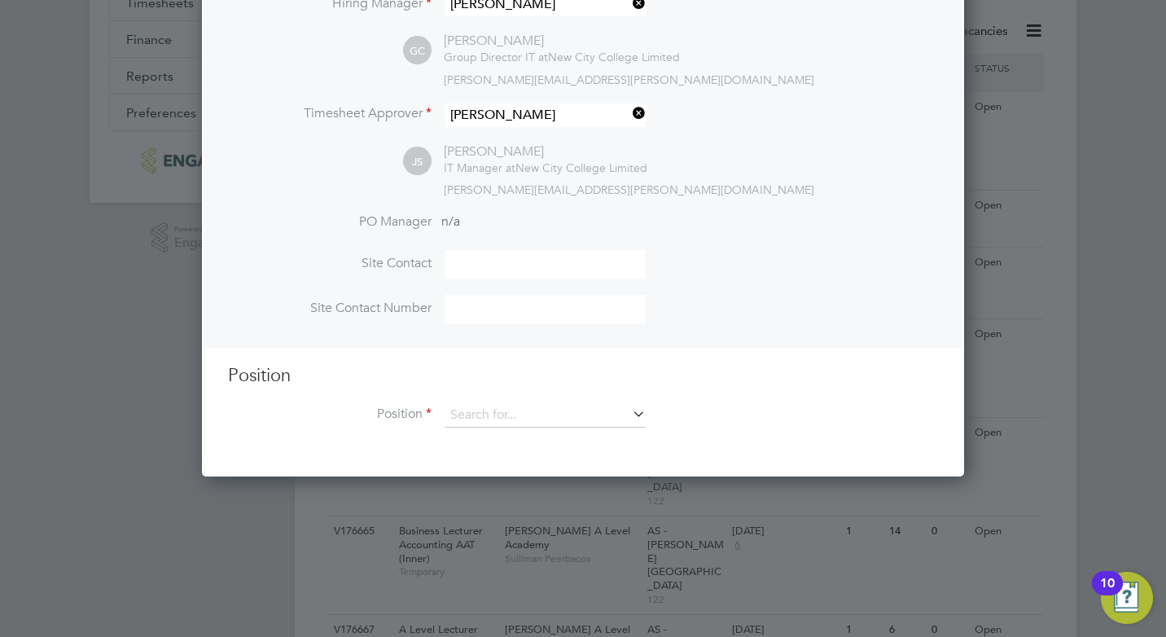
scroll to position [752, 763]
click at [501, 422] on input at bounding box center [545, 415] width 201 height 24
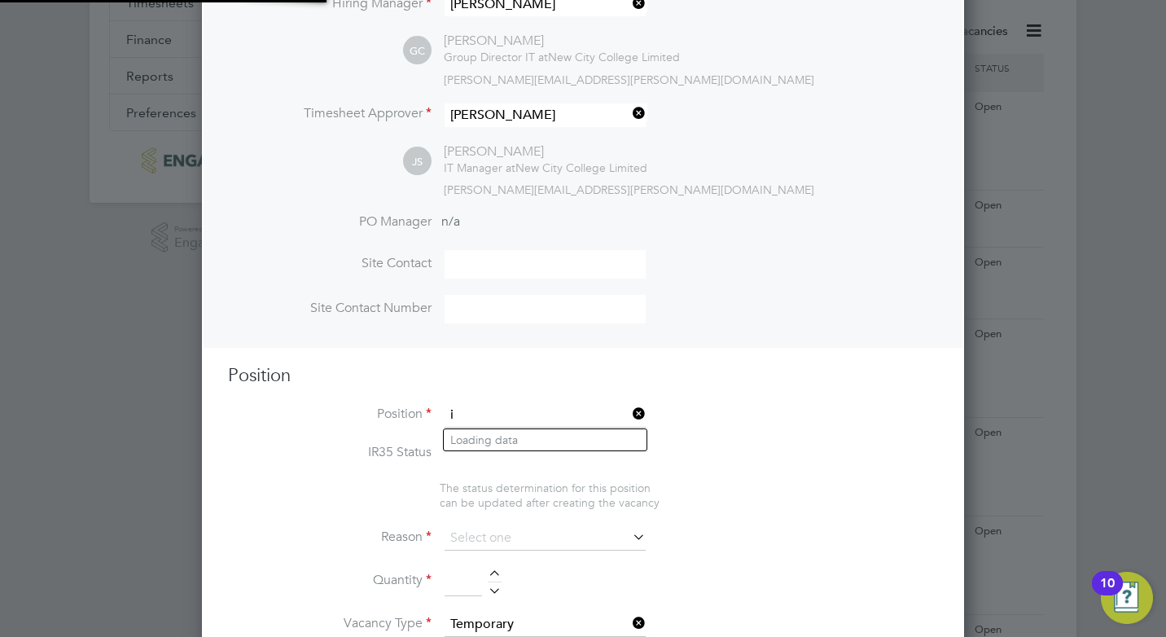
scroll to position [48, 86]
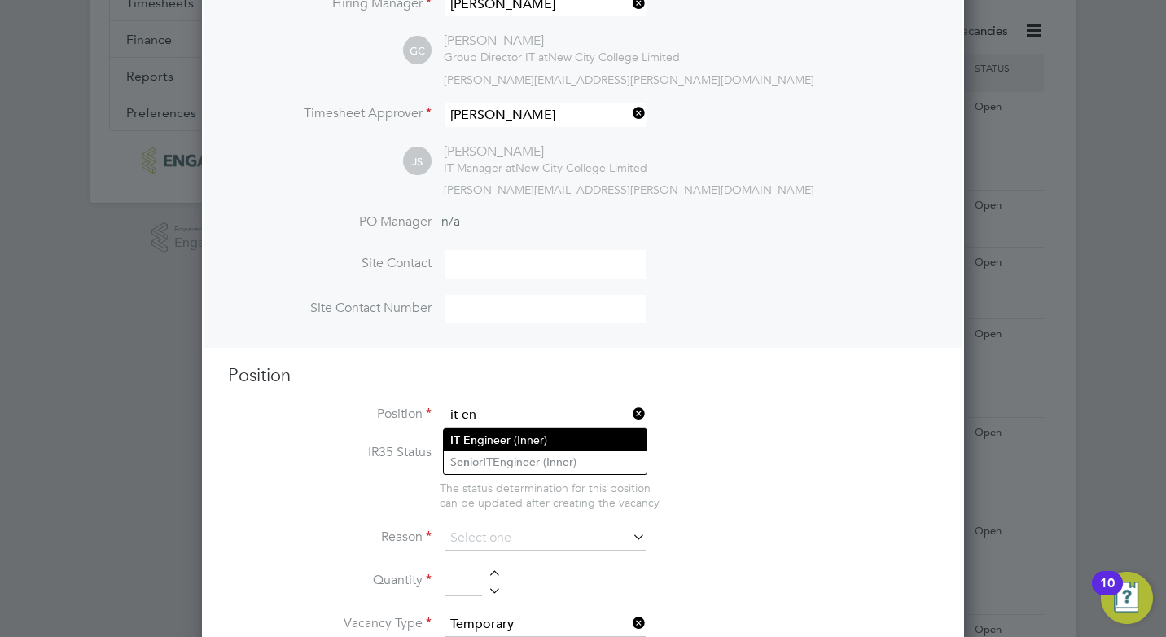
click at [499, 429] on li "IT En gineer (Inner)" at bounding box center [545, 440] width 203 height 22
type input "IT Engineer (Inner)"
type textarea "PURPOSE OF JOB: • To provide IT system and user support to all College IT syste…"
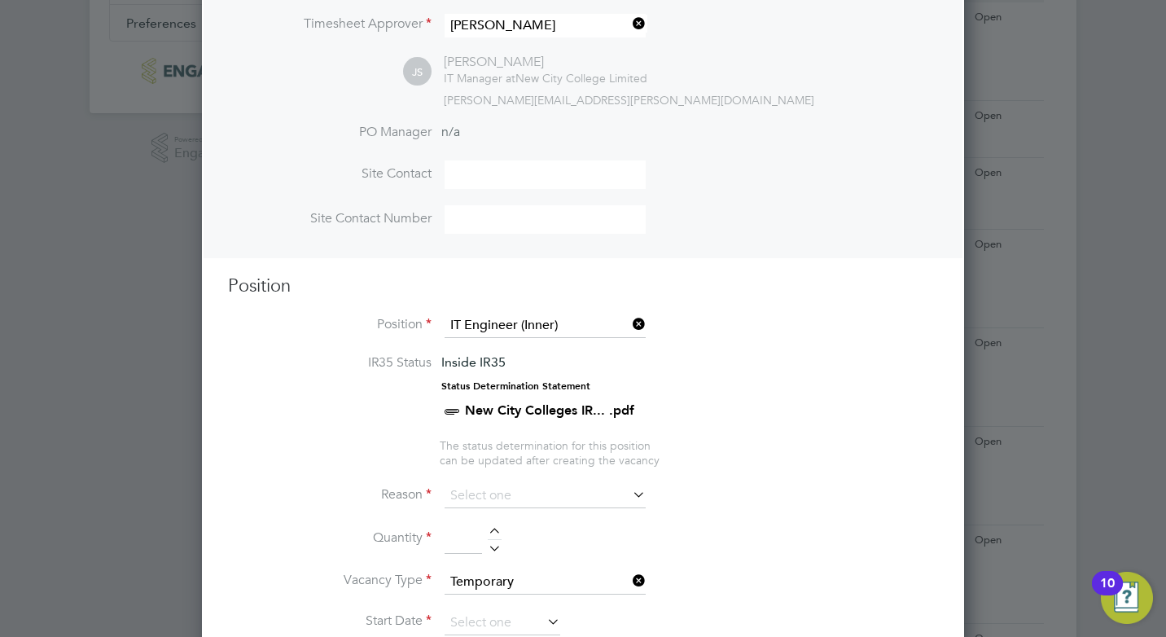
scroll to position [498, 0]
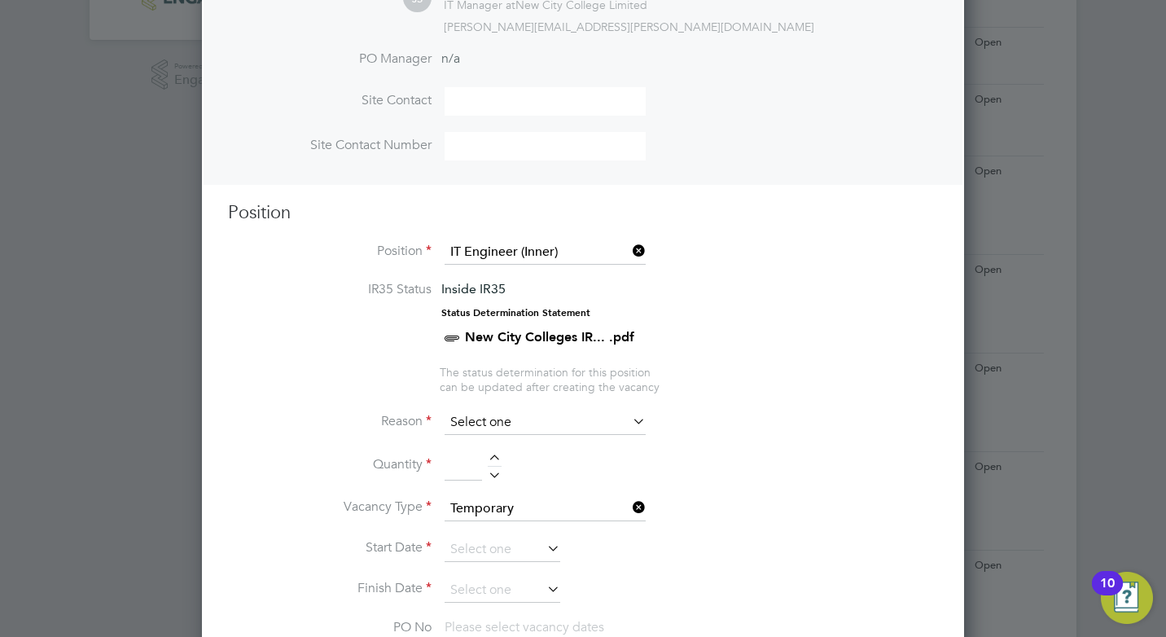
click at [490, 423] on input at bounding box center [545, 423] width 201 height 24
click at [498, 424] on input at bounding box center [545, 423] width 201 height 24
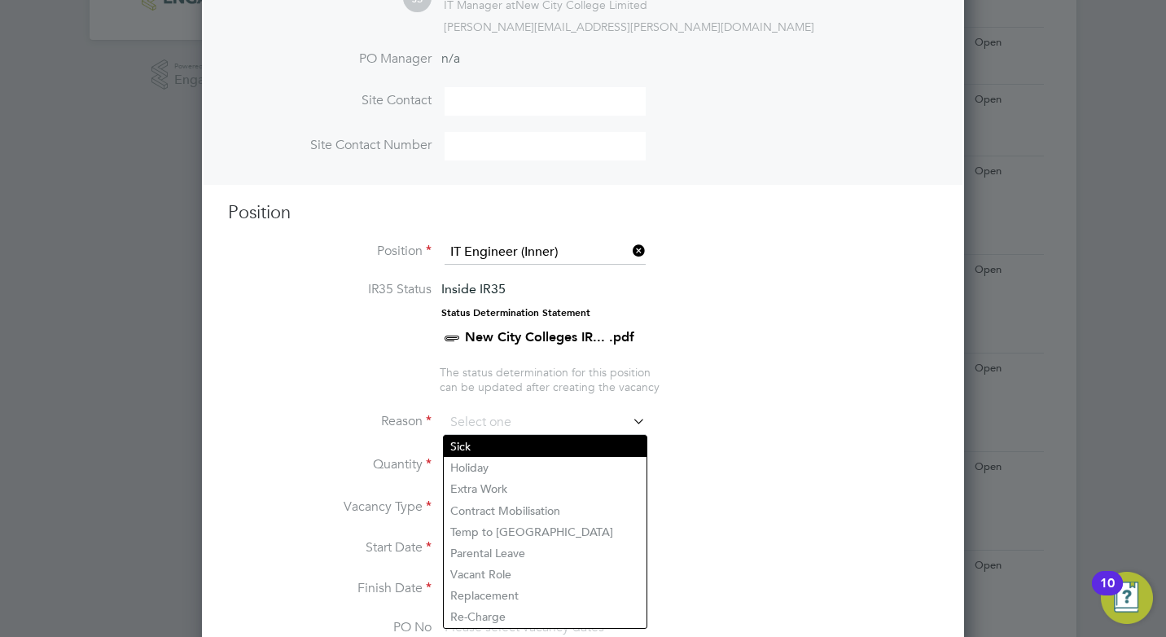
click at [481, 438] on li "Sick" at bounding box center [545, 446] width 203 height 21
type input "Sick"
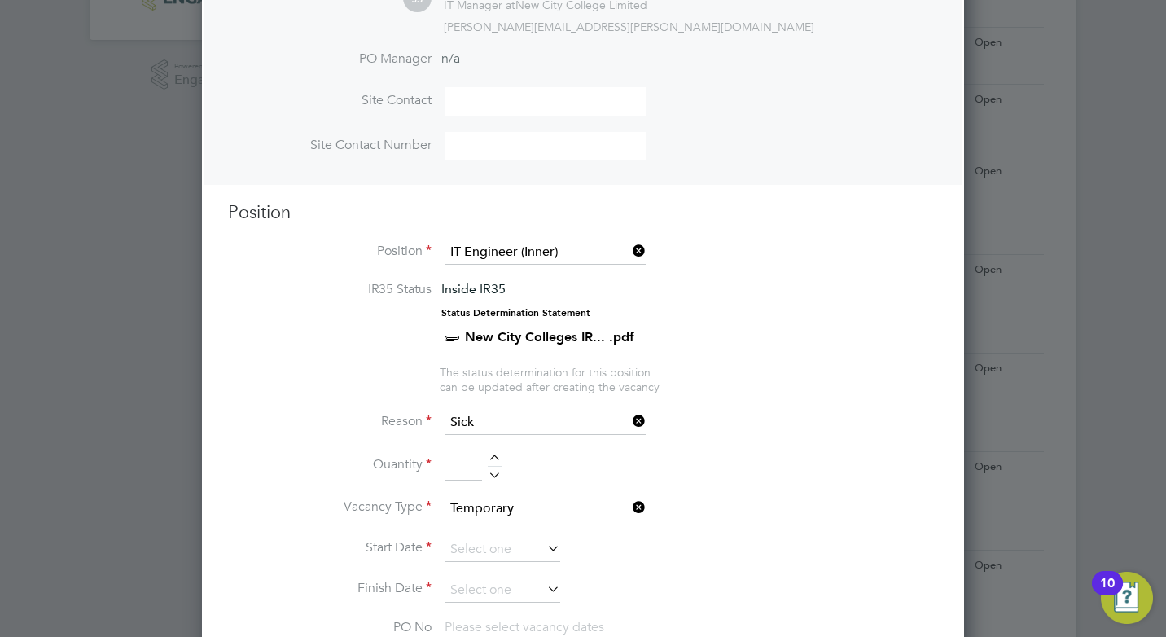
click at [499, 460] on div at bounding box center [495, 460] width 14 height 11
type input "1"
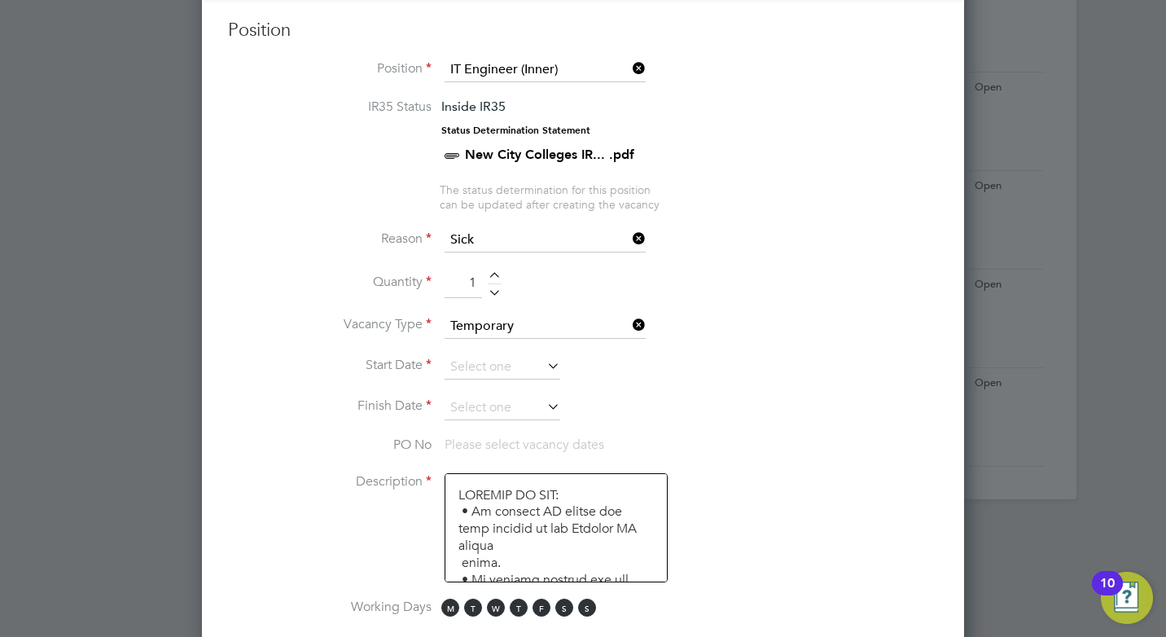
scroll to position [742, 0]
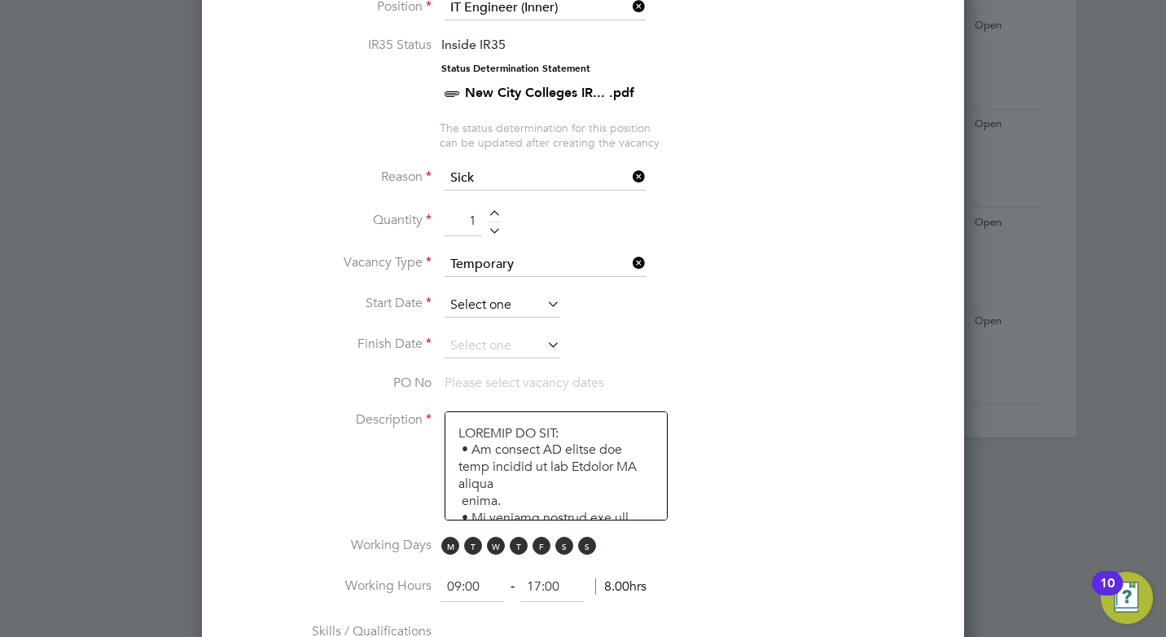
click at [472, 293] on input at bounding box center [503, 305] width 116 height 24
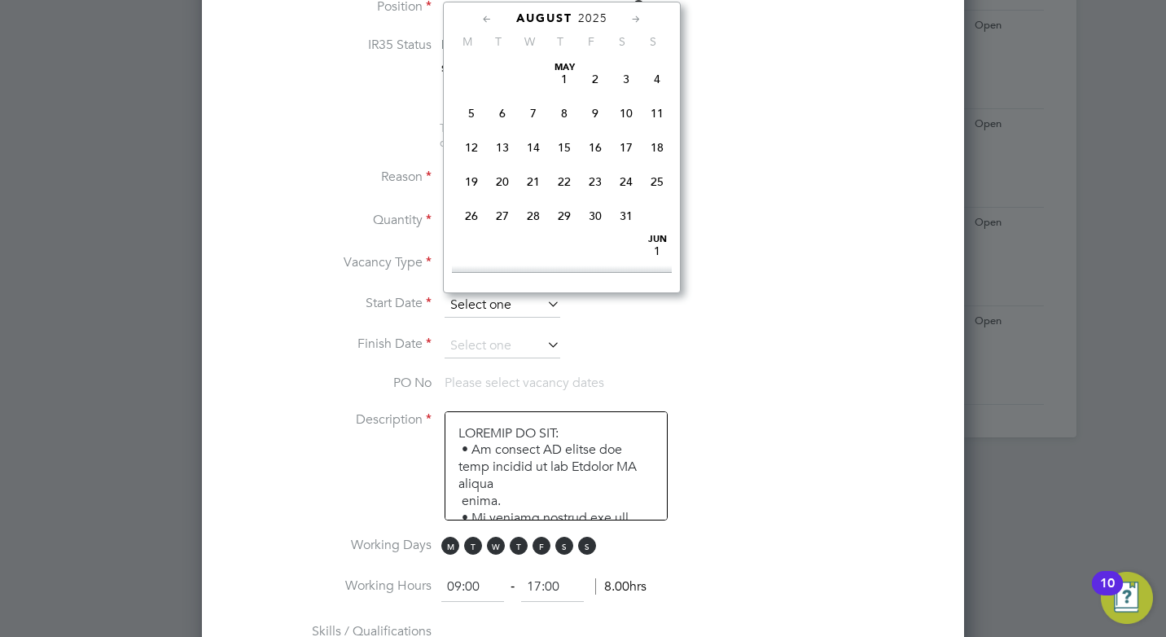
scroll to position [635, 0]
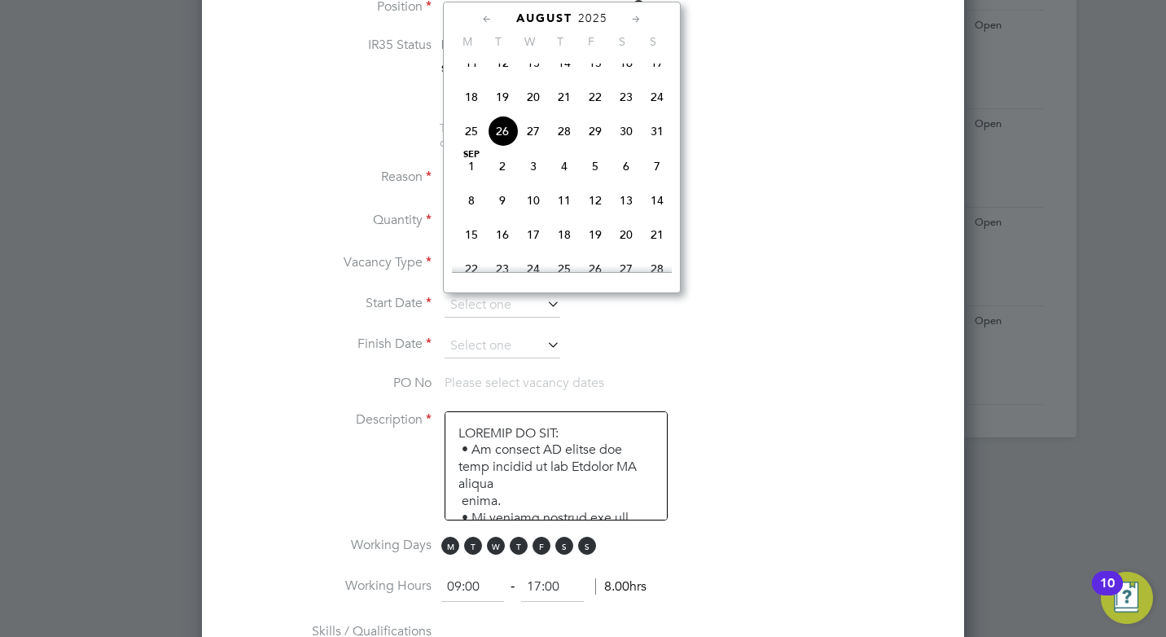
click at [529, 136] on span "27" at bounding box center [533, 131] width 31 height 31
type input "27 Aug 2025"
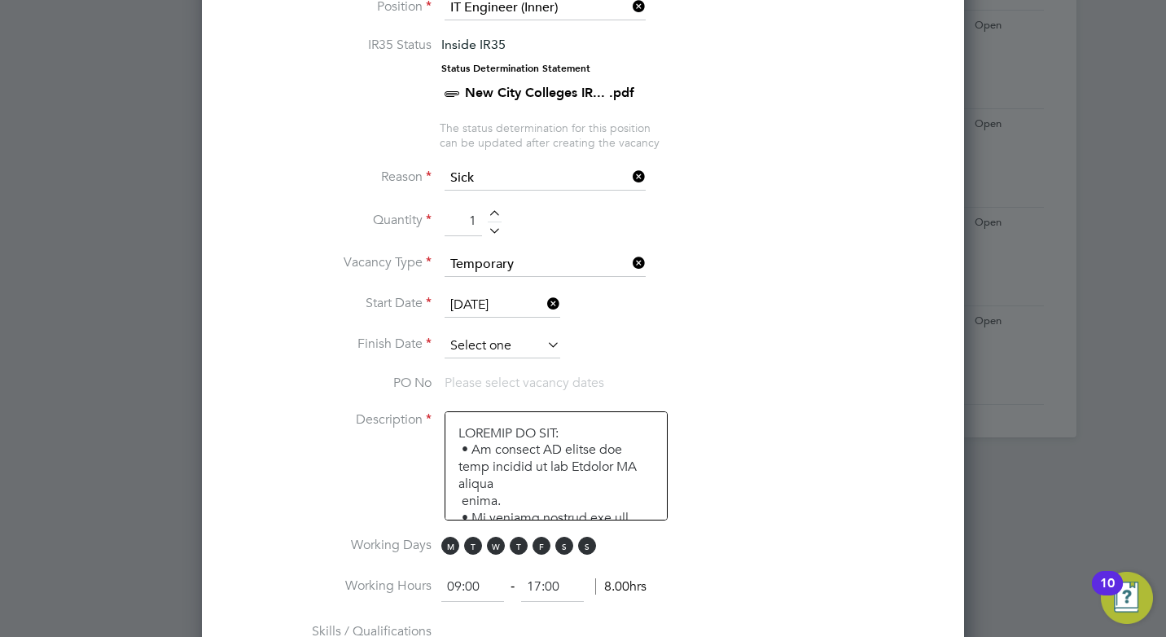
click at [482, 345] on input at bounding box center [503, 346] width 116 height 24
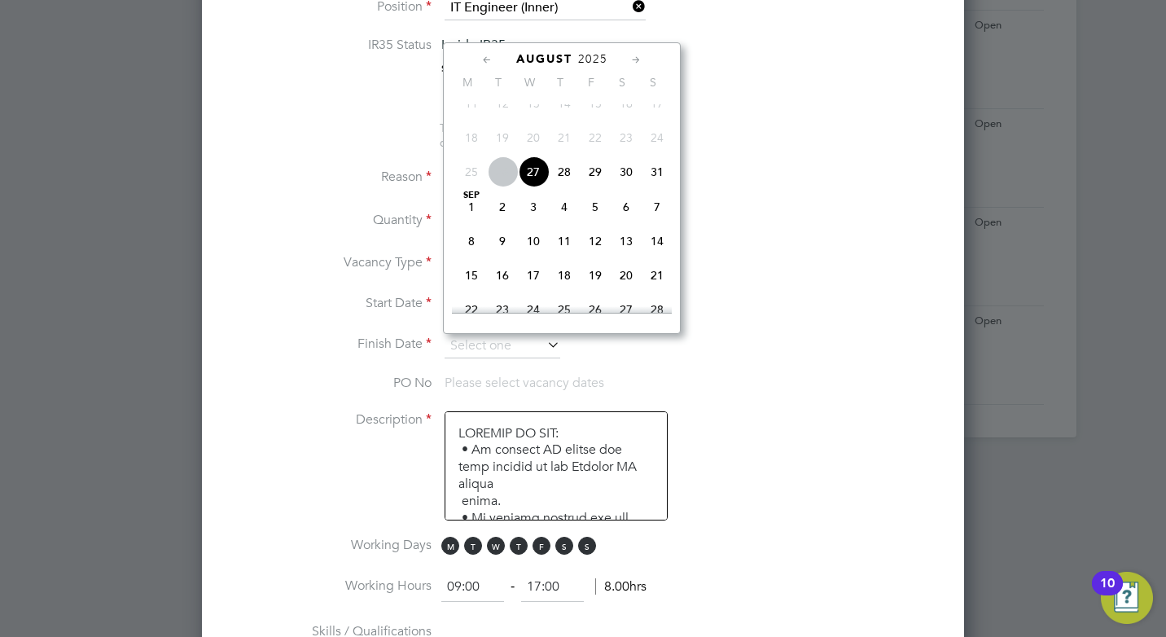
click at [639, 56] on icon at bounding box center [636, 60] width 15 height 18
click at [598, 290] on span "3" at bounding box center [595, 274] width 31 height 31
type input "[DATE]"
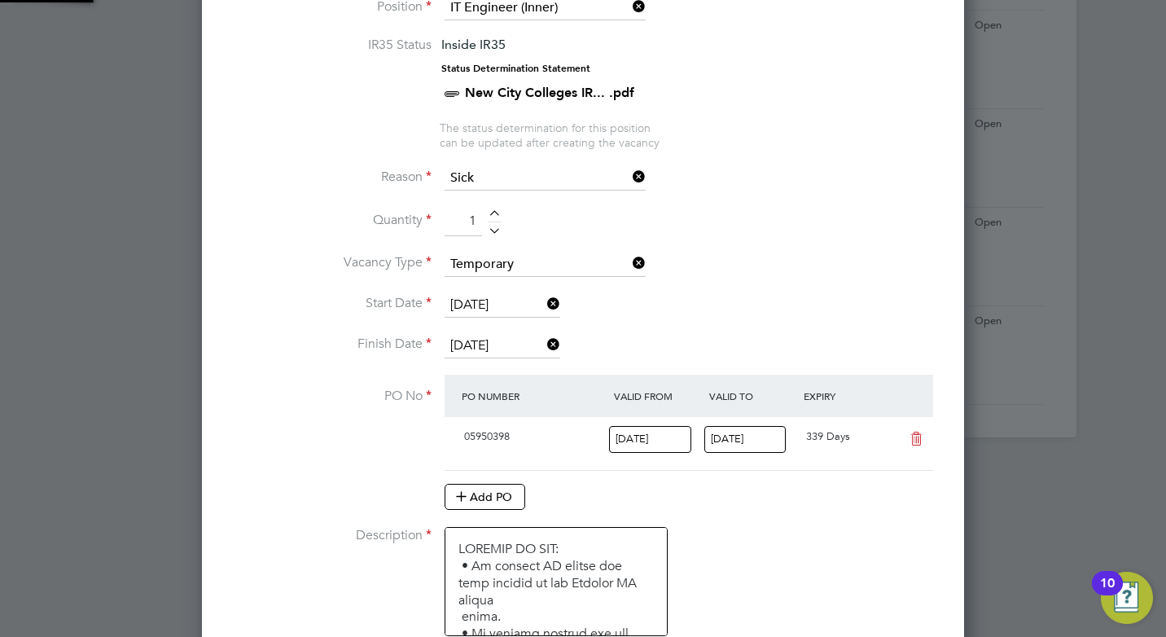
scroll to position [28, 153]
click at [857, 573] on li "Description" at bounding box center [583, 589] width 710 height 125
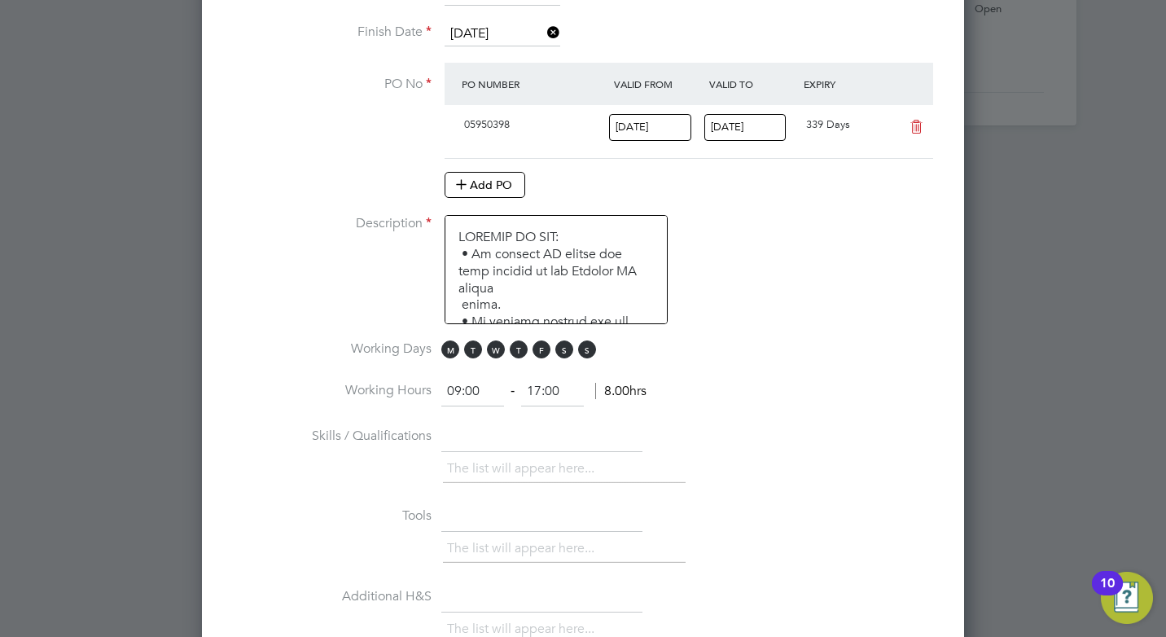
scroll to position [1149, 0]
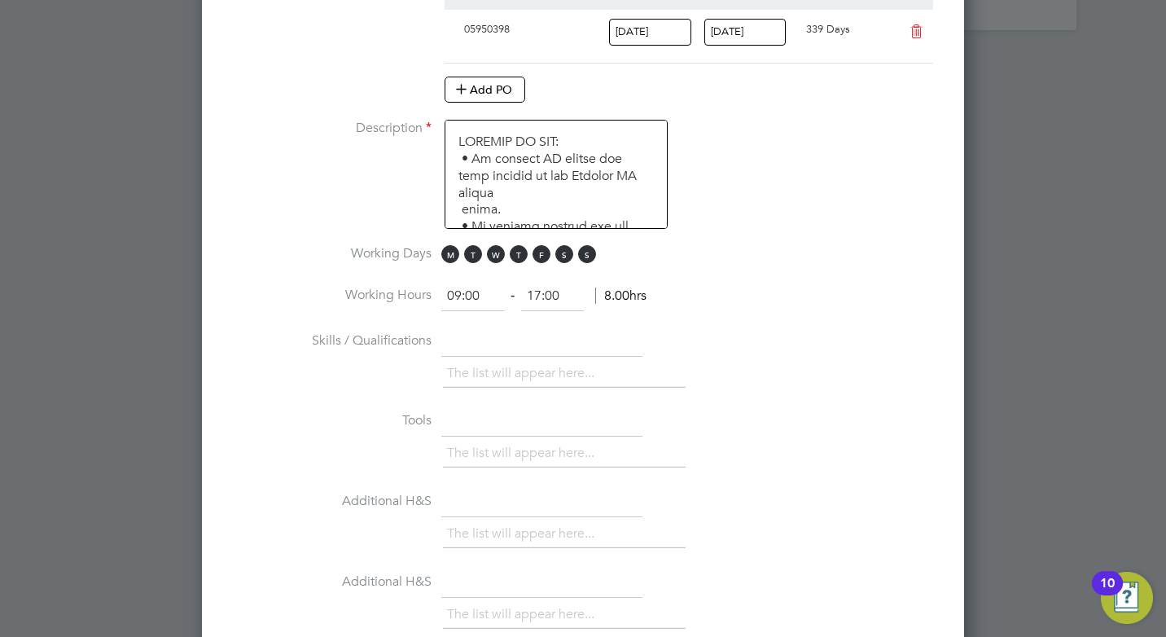
click at [578, 250] on span "M T W T F S S" at bounding box center [521, 254] width 160 height 18
click at [566, 249] on span "S" at bounding box center [565, 254] width 18 height 18
click at [584, 248] on span "S" at bounding box center [587, 254] width 18 height 18
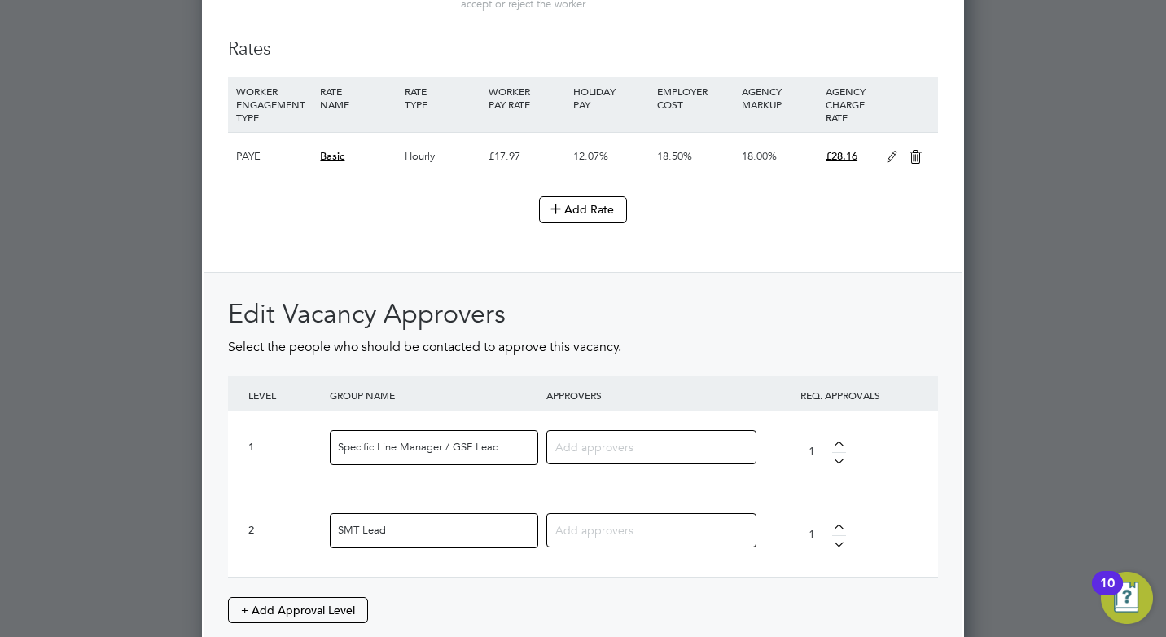
scroll to position [2045, 0]
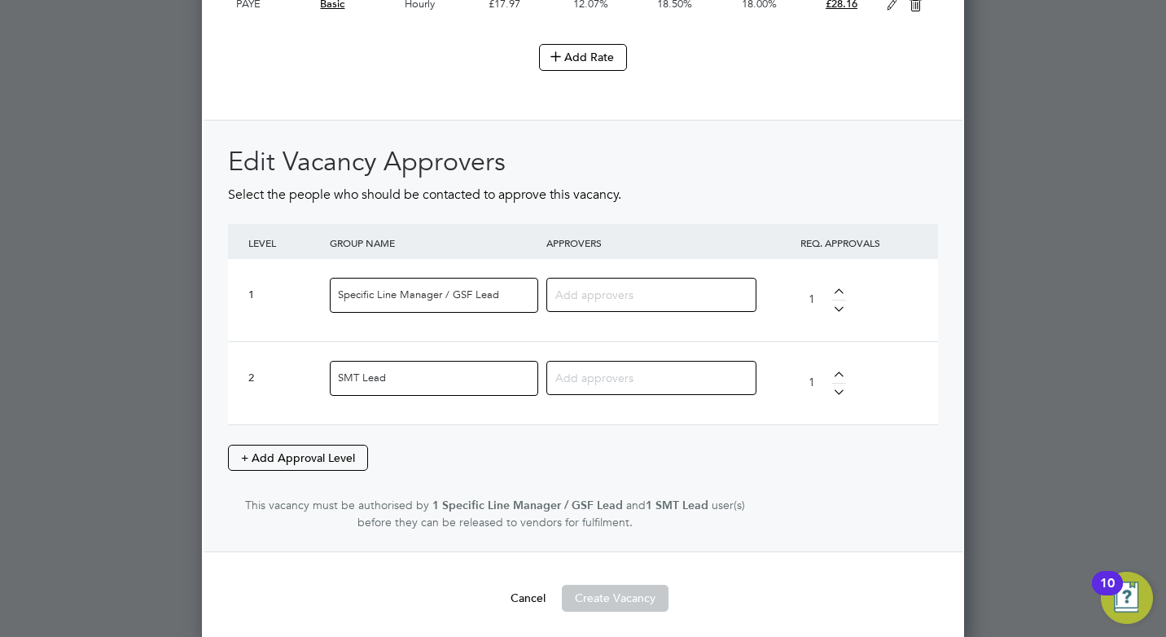
click at [657, 301] on input at bounding box center [646, 293] width 180 height 21
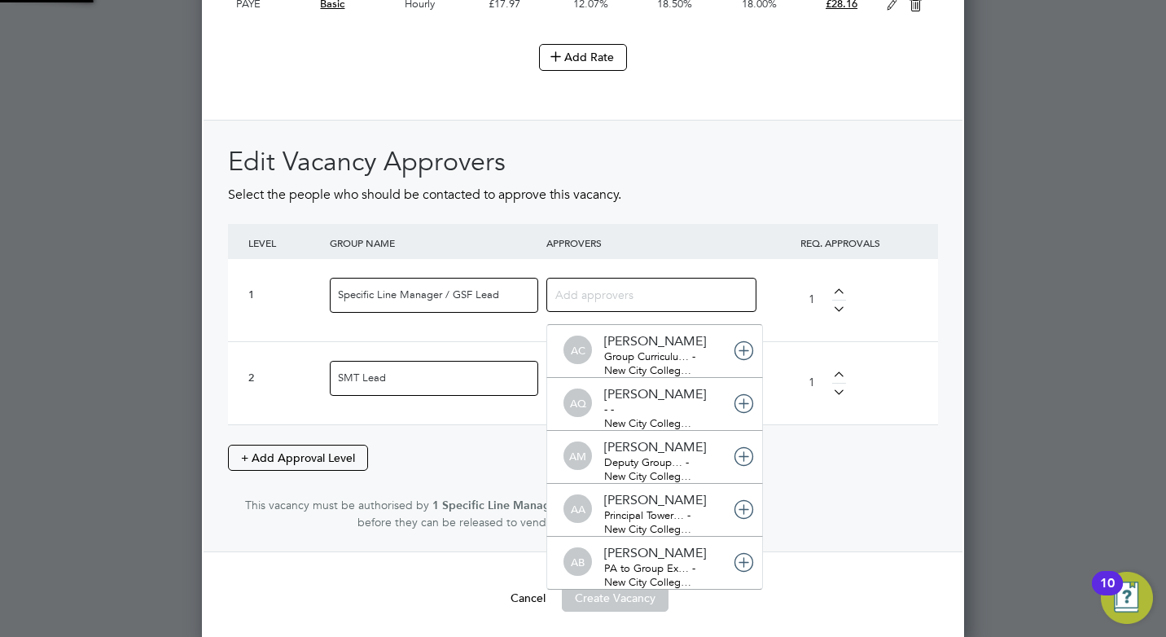
scroll to position [17, 115]
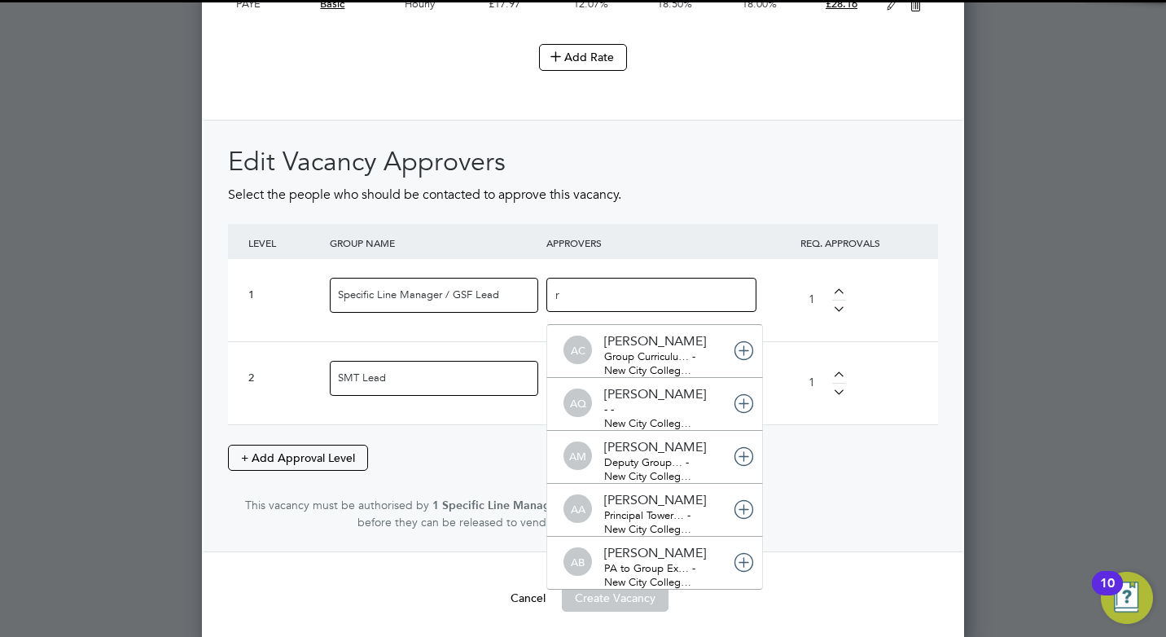
type input "ru"
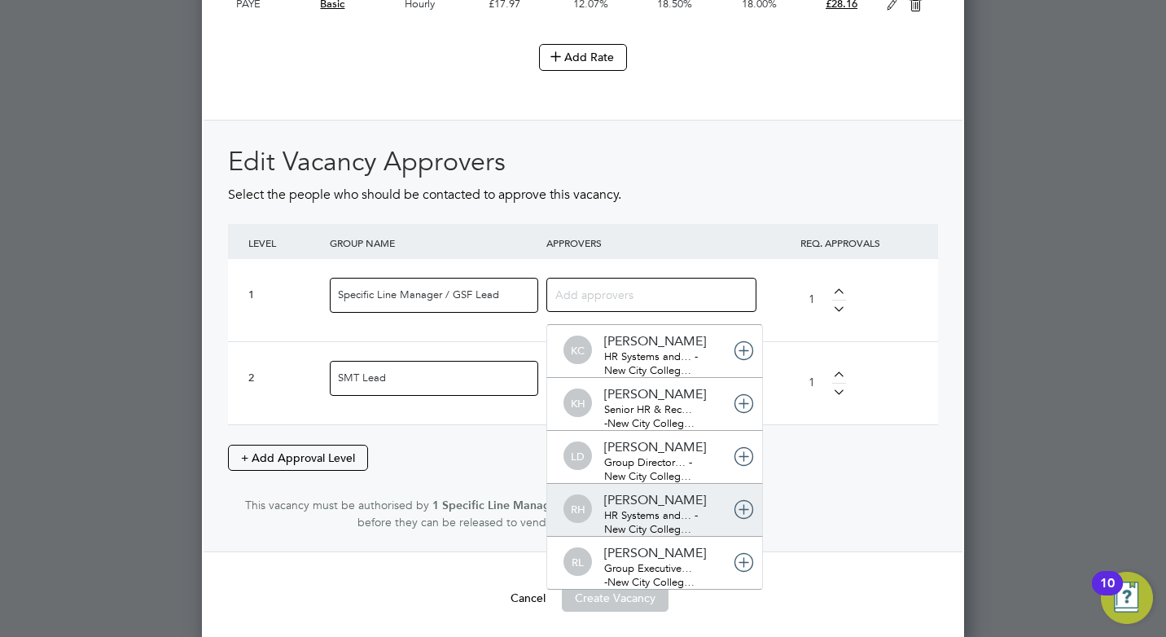
scroll to position [0, 0]
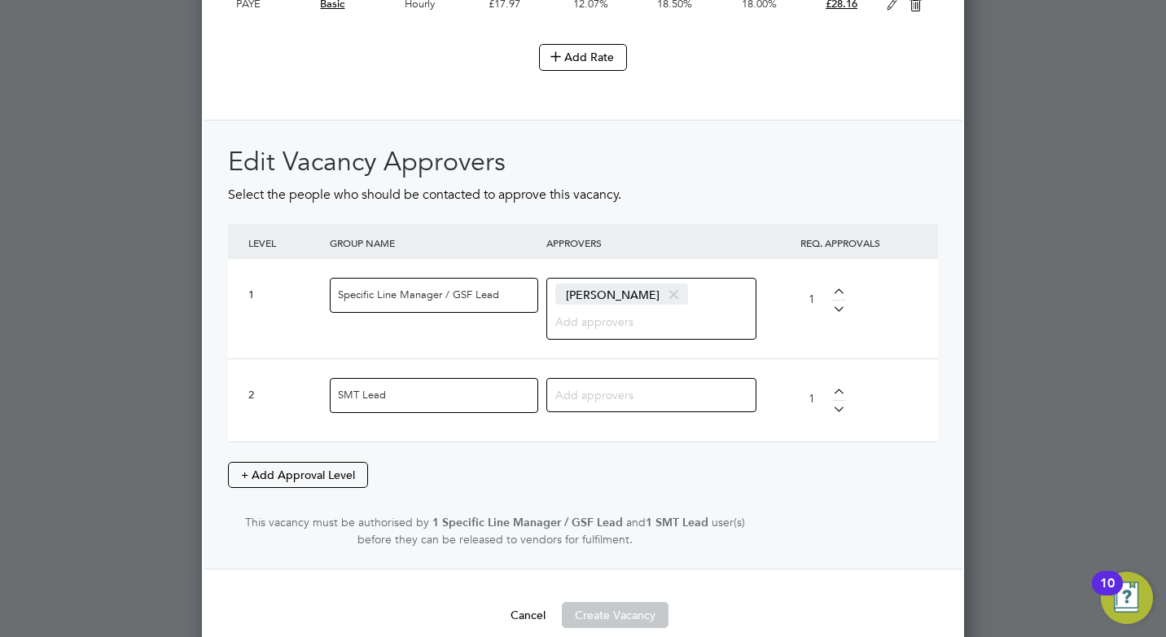
click at [639, 404] on input at bounding box center [646, 394] width 180 height 21
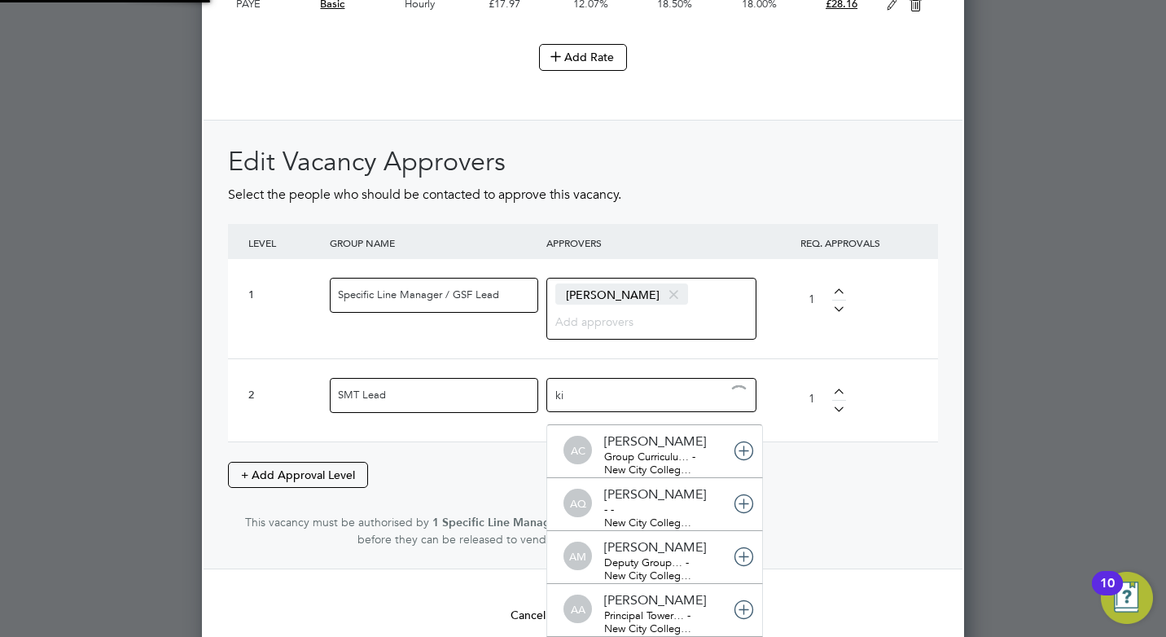
type input "kir"
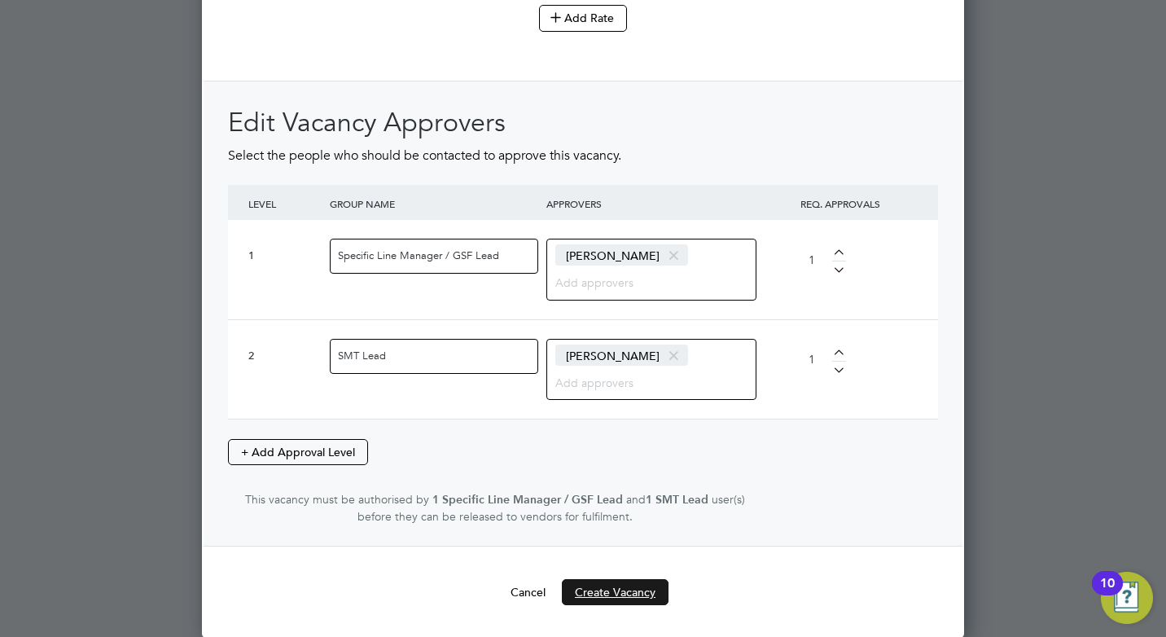
click at [662, 595] on button "Create Vacancy" at bounding box center [615, 592] width 107 height 26
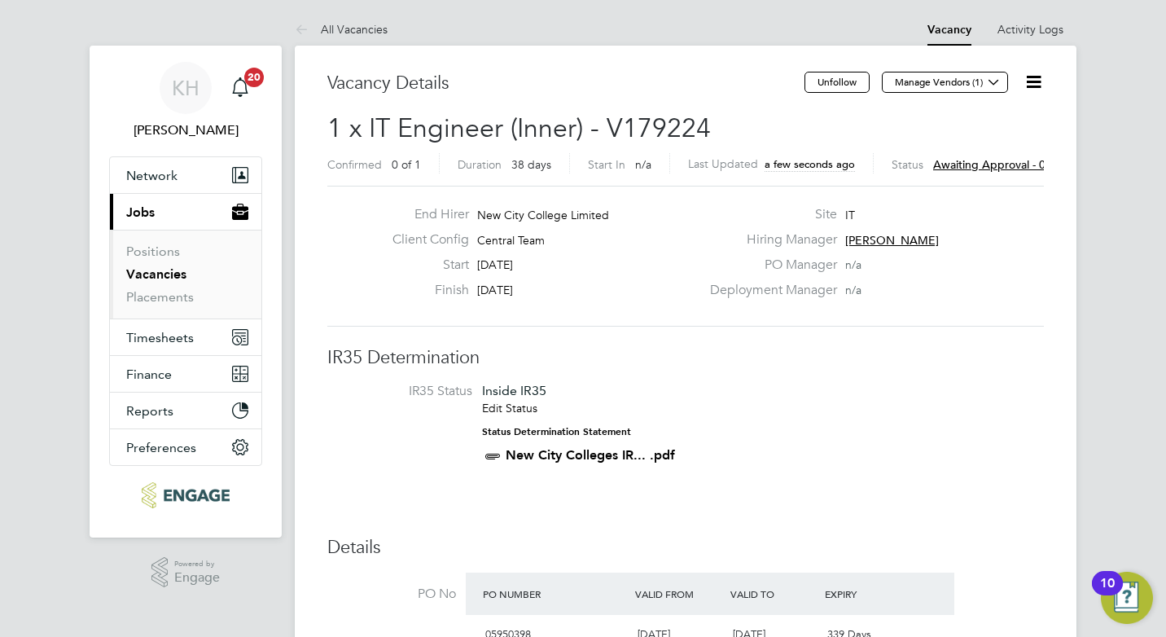
click at [984, 158] on span "Awaiting approval - 0/2" at bounding box center [994, 164] width 123 height 15
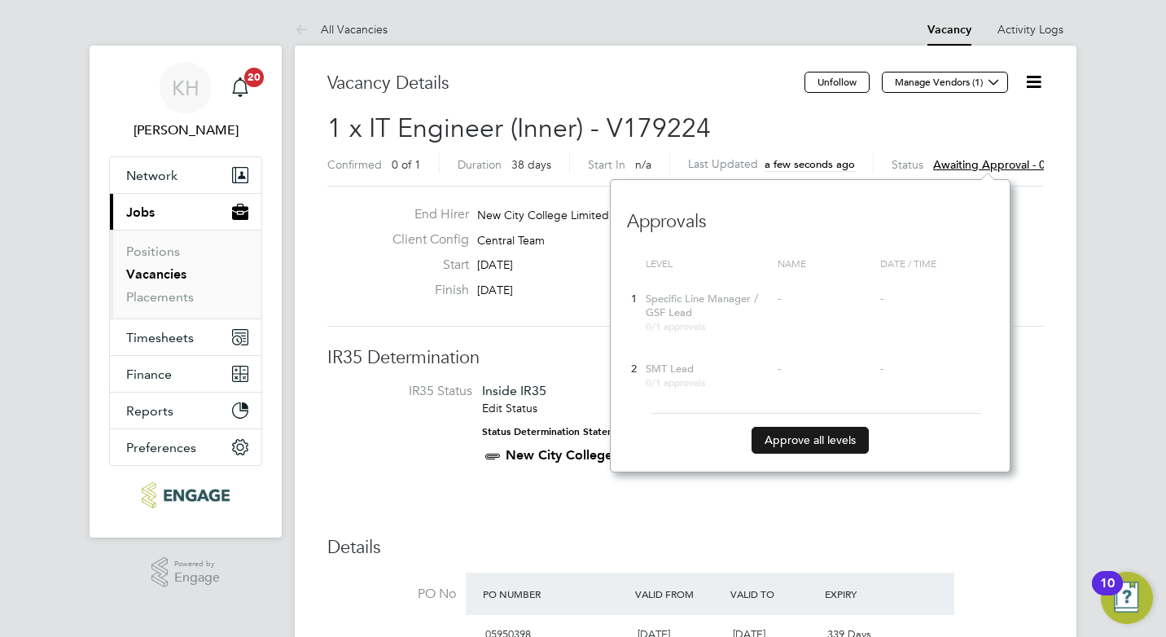
click at [832, 441] on button "Approve all levels" at bounding box center [810, 440] width 117 height 26
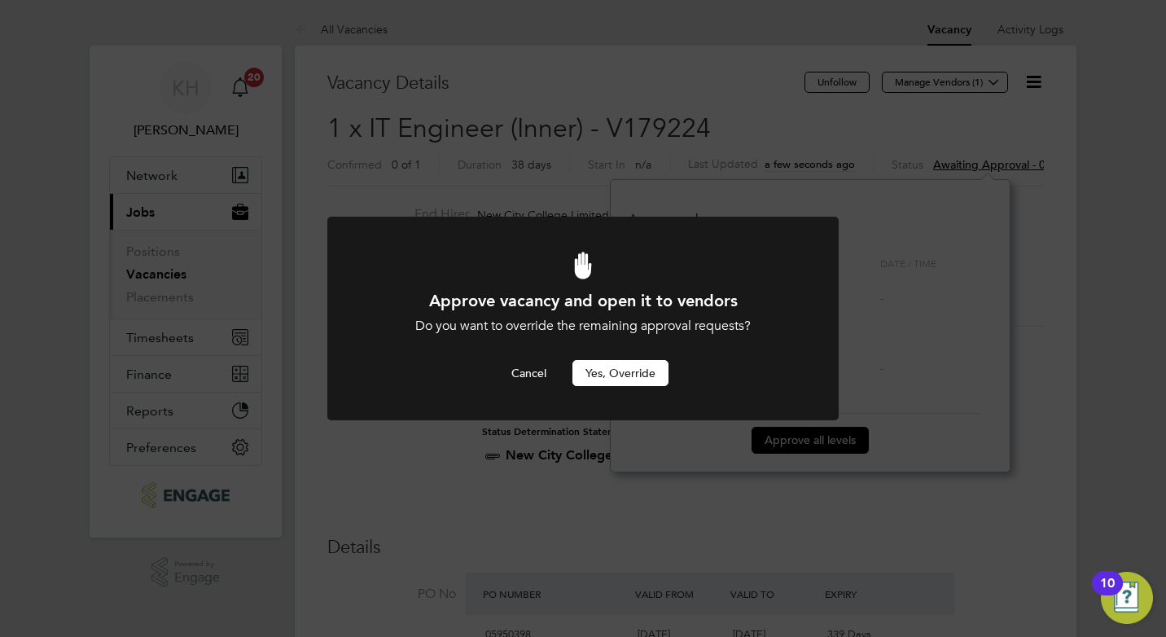
click at [632, 369] on button "Yes, Override" at bounding box center [621, 373] width 96 height 26
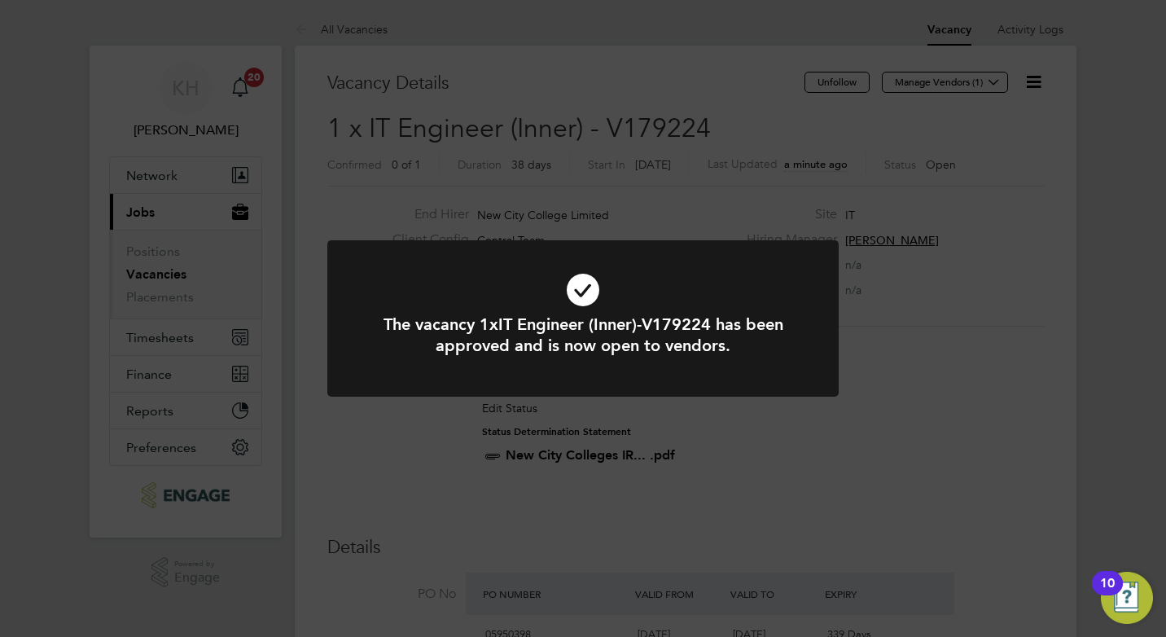
click at [960, 327] on div "The vacancy 1xIT Engineer (Inner)-V179224 has been approved and is now open to …" at bounding box center [583, 318] width 1166 height 637
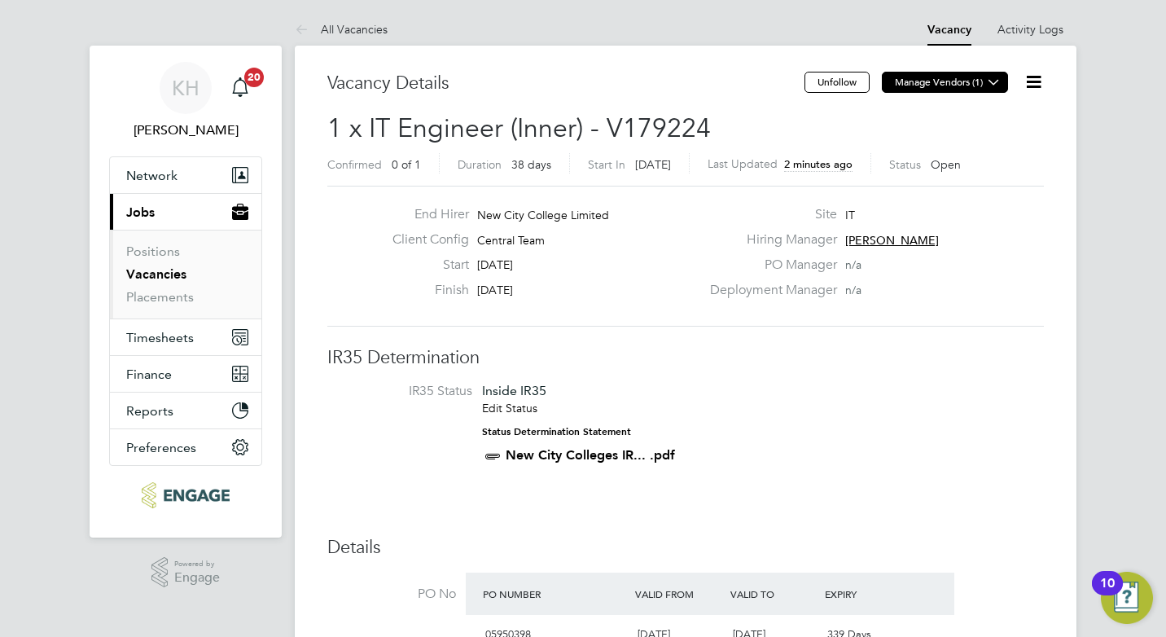
click at [977, 90] on button "Manage Vendors (1)" at bounding box center [945, 82] width 126 height 21
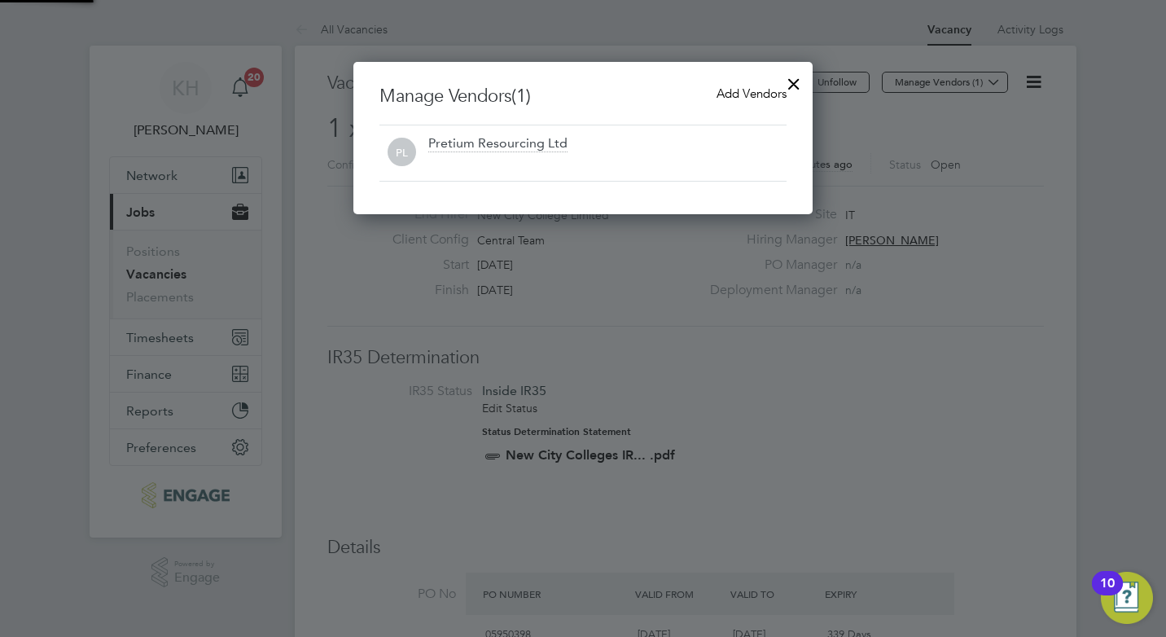
scroll to position [152, 460]
click at [766, 100] on span "Add Vendors" at bounding box center [752, 93] width 70 height 15
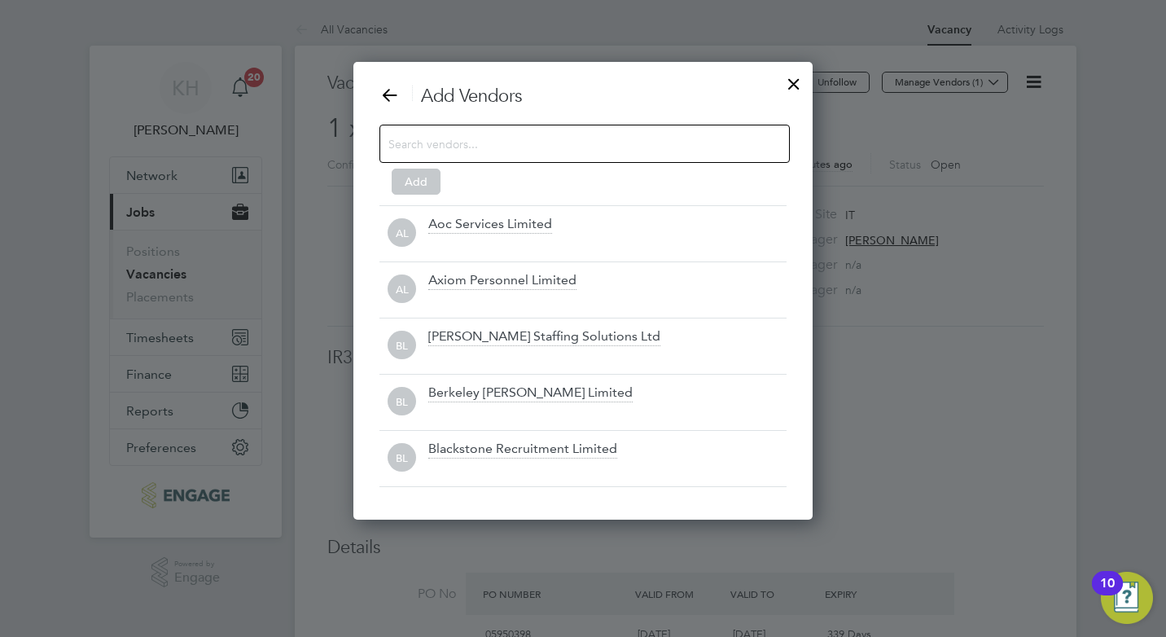
click at [481, 140] on input at bounding box center [572, 143] width 367 height 21
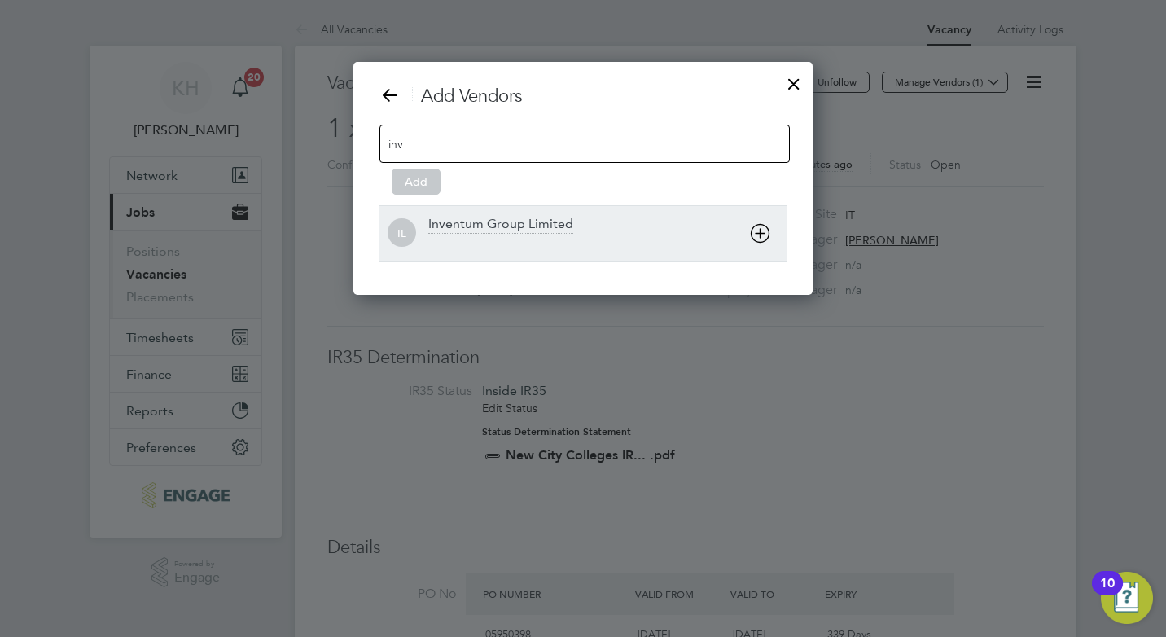
type input "inv"
click at [485, 229] on div "Inventum Group Limited" at bounding box center [500, 225] width 145 height 18
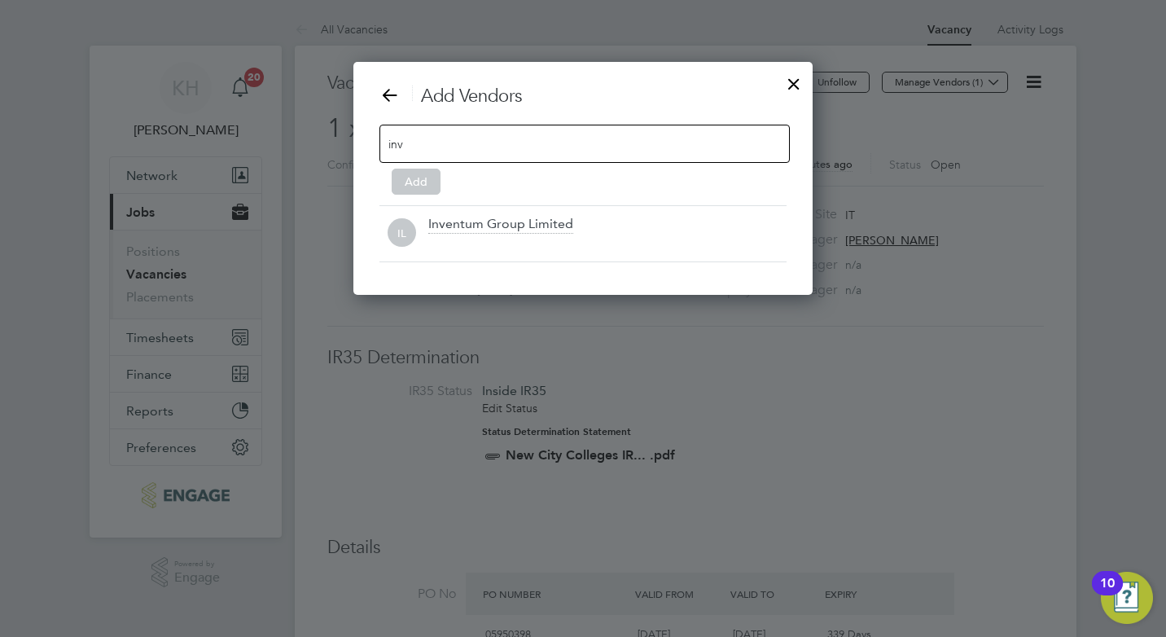
scroll to position [178, 460]
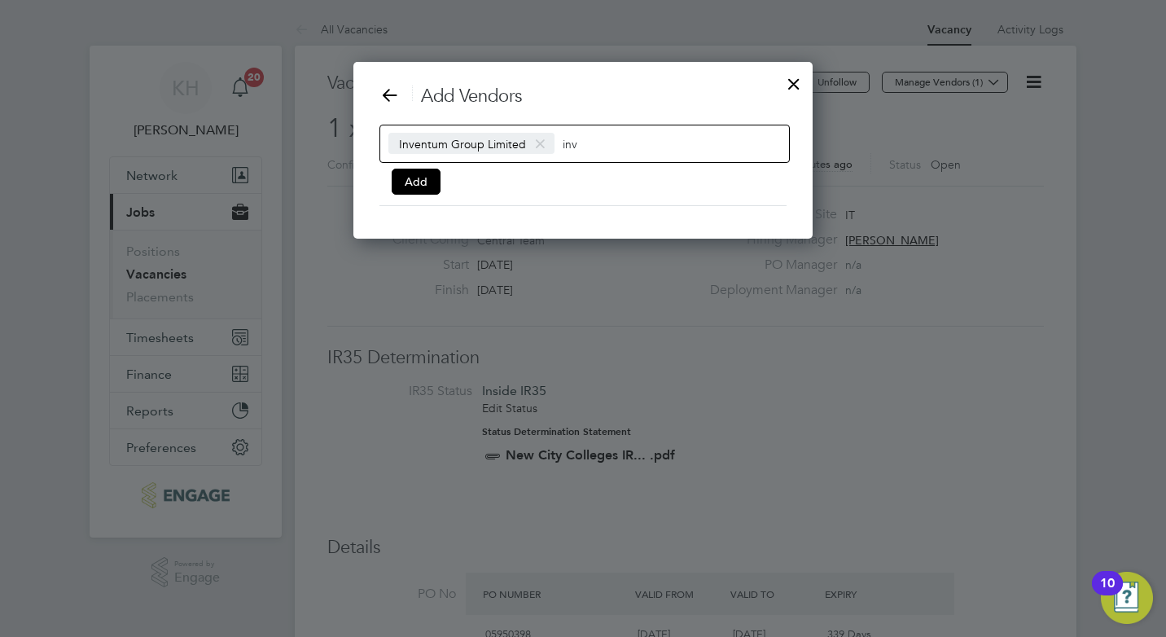
click at [597, 139] on input "inv" at bounding box center [614, 143] width 102 height 21
click at [565, 145] on input "igold group" at bounding box center [614, 143] width 102 height 21
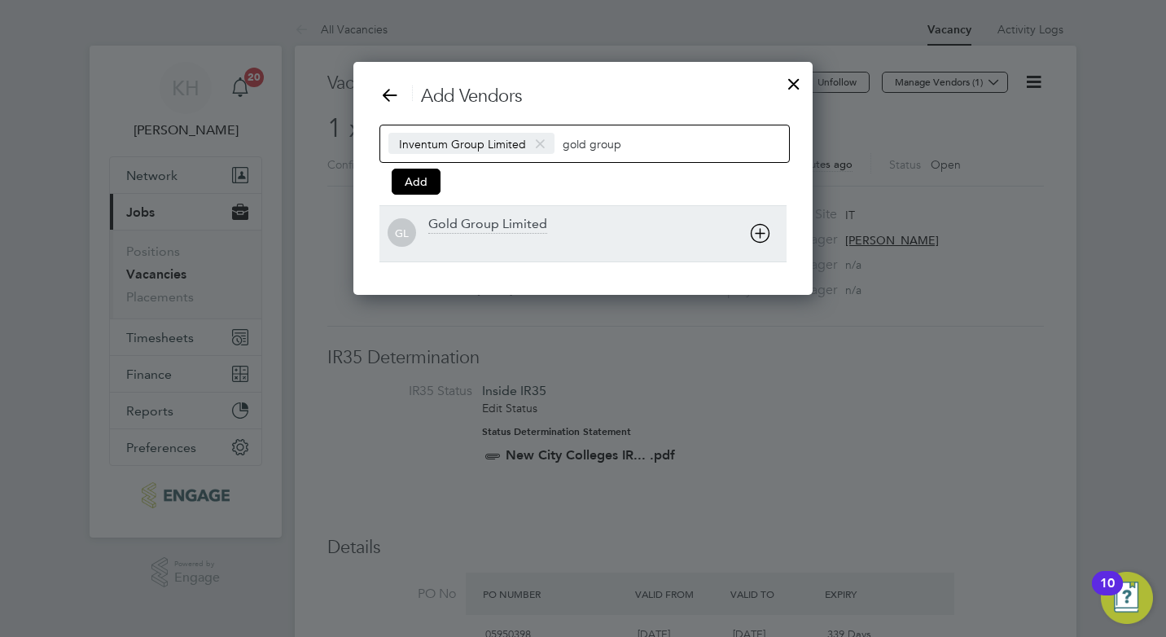
type input "gold group"
click at [490, 230] on div "Gold Group Limited" at bounding box center [487, 225] width 119 height 18
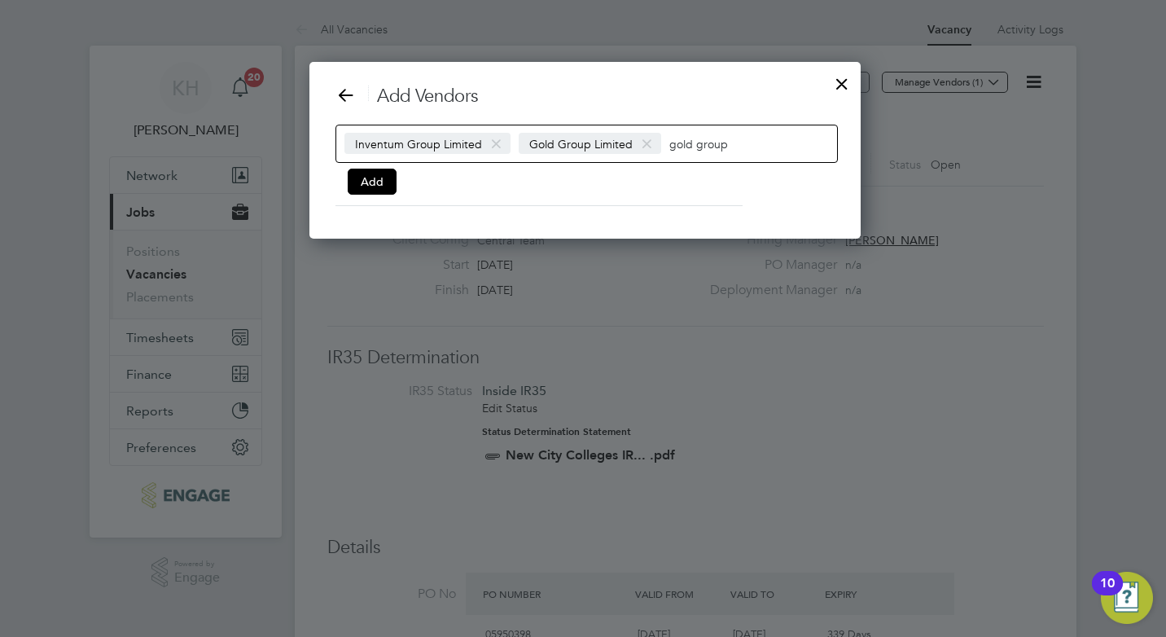
click at [745, 147] on input "gold group" at bounding box center [721, 143] width 102 height 21
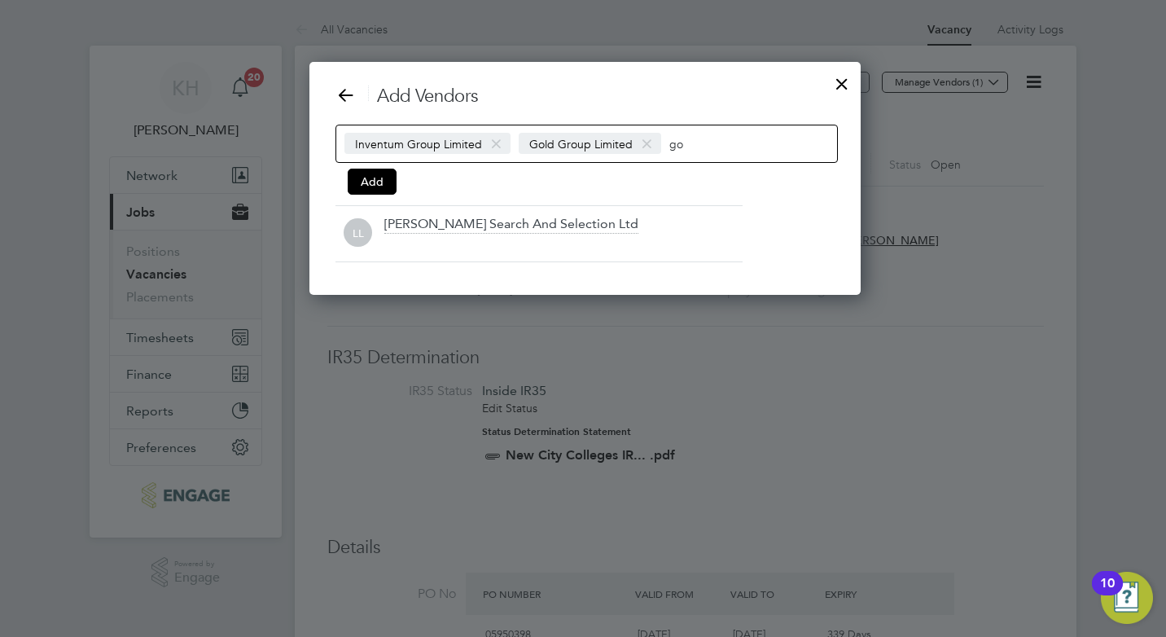
scroll to position [234, 547]
type input "g"
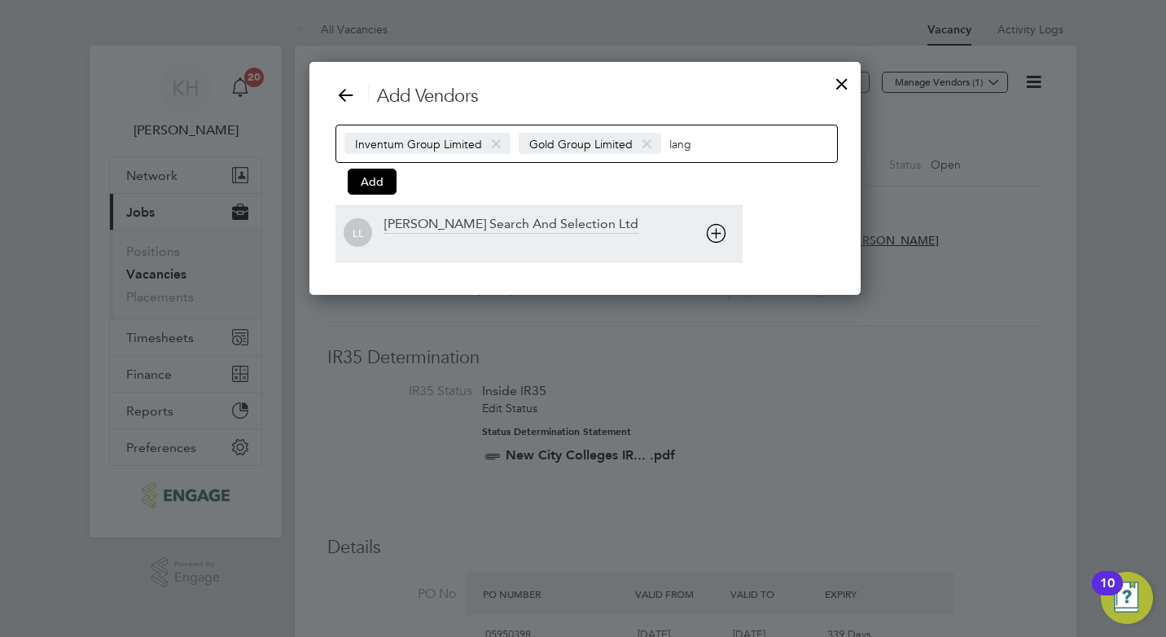
type input "lang"
click at [512, 223] on div "Langley Search And Selection Ltd" at bounding box center [511, 225] width 254 height 18
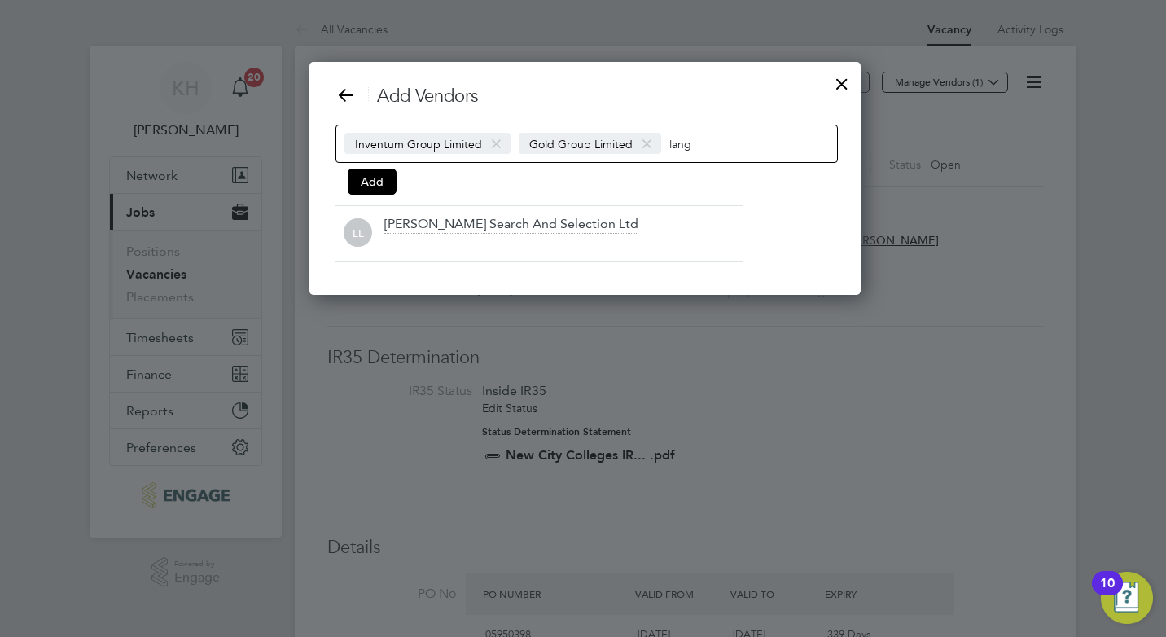
scroll to position [178, 765]
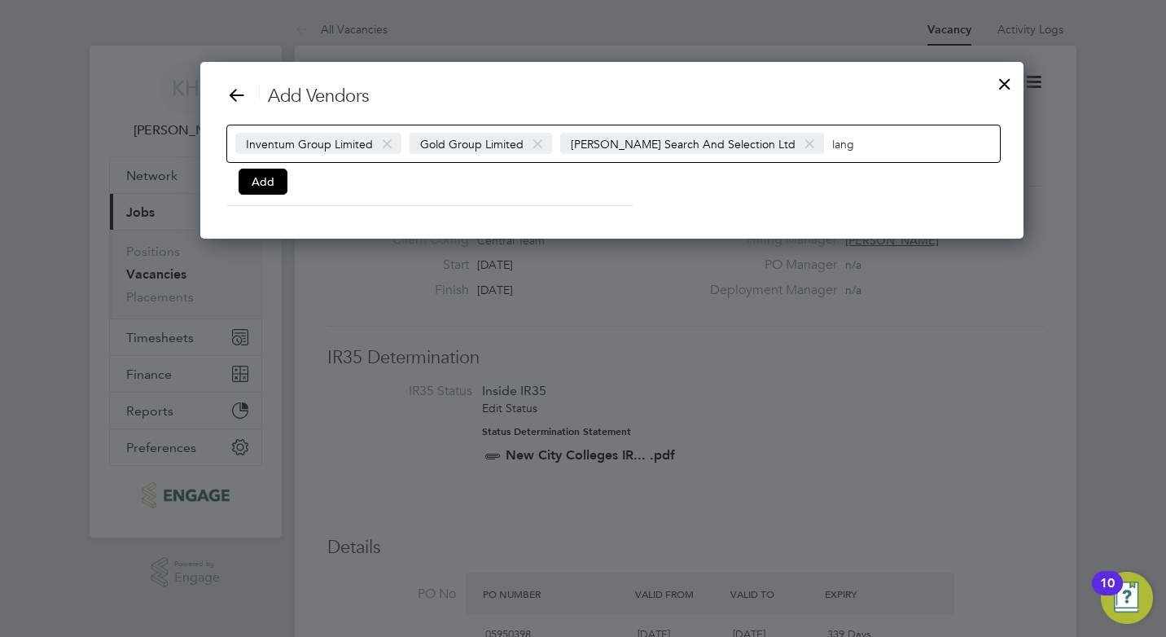
click at [832, 137] on input "lang" at bounding box center [883, 143] width 102 height 21
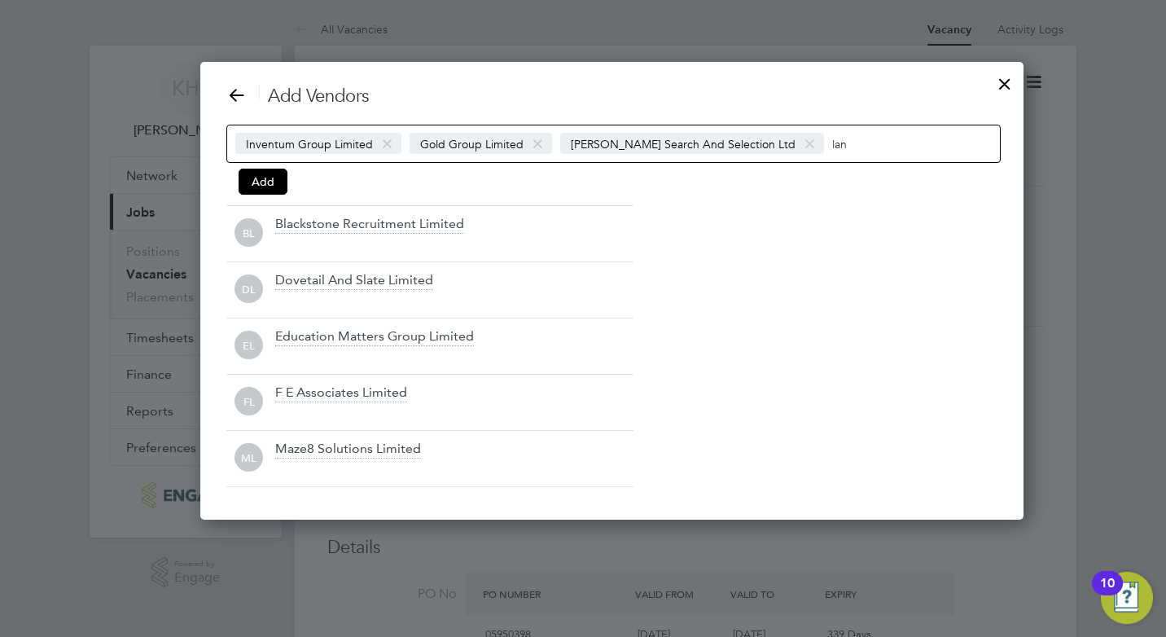
scroll to position [459, 765]
type input "l"
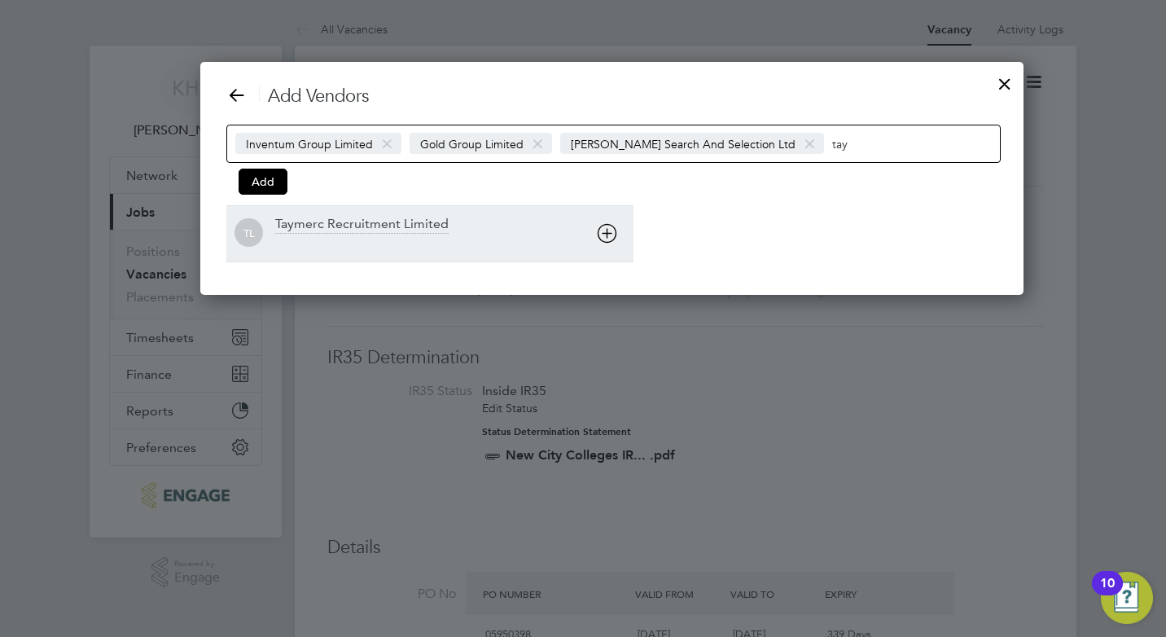
type input "tay"
click at [387, 220] on div "Taymerc Recruitment Limited" at bounding box center [362, 225] width 174 height 18
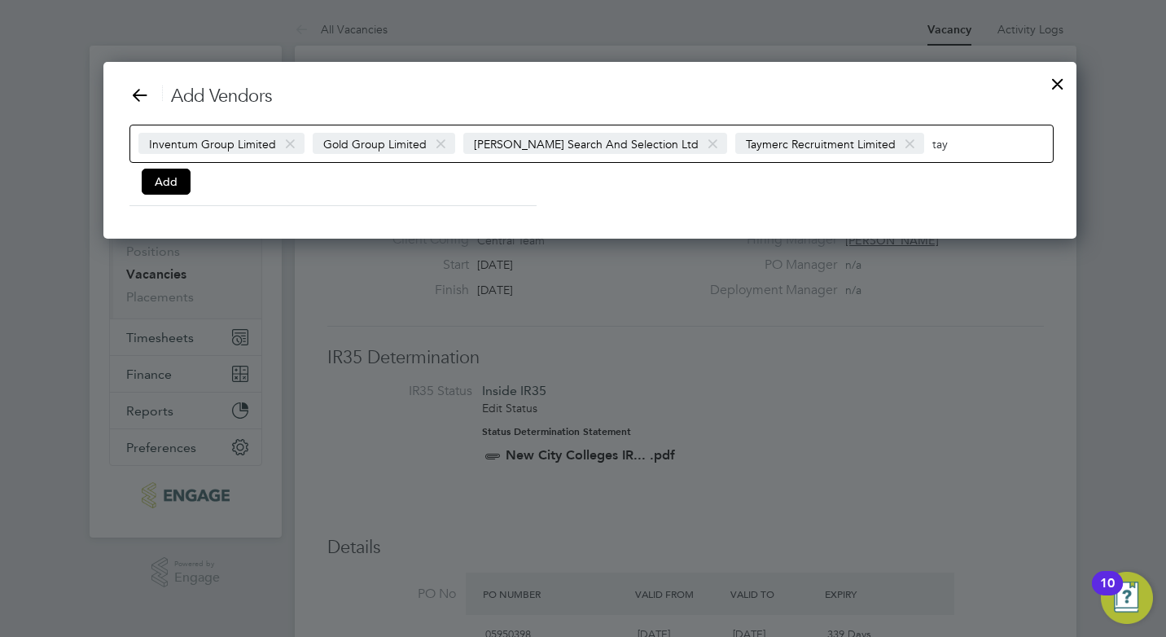
click at [933, 147] on input "tay" at bounding box center [984, 143] width 102 height 21
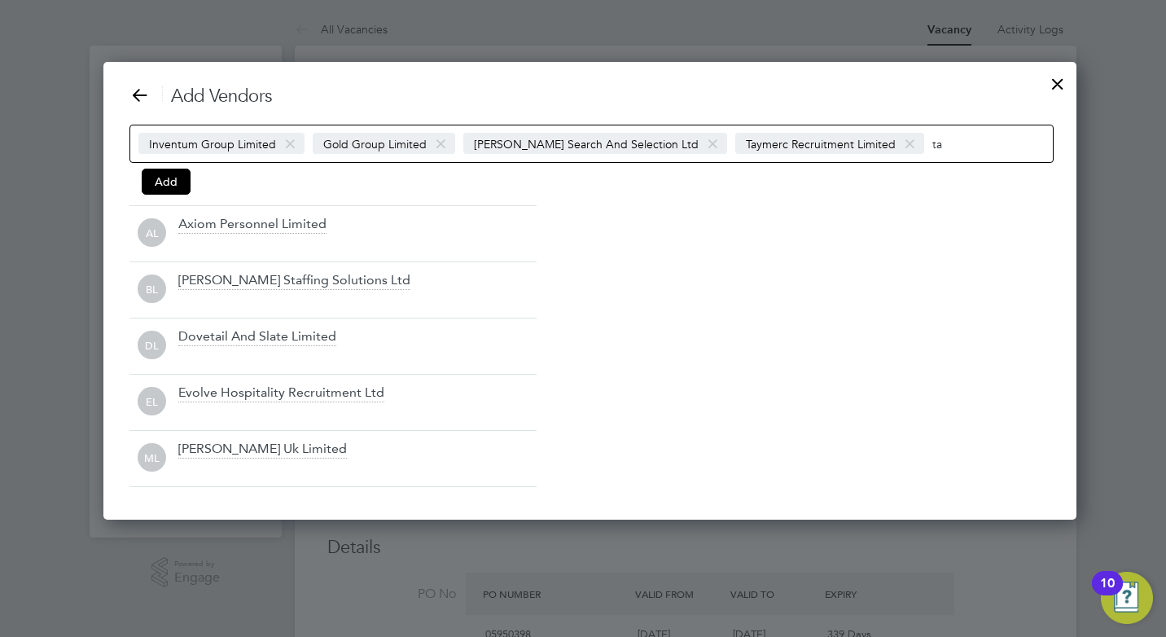
scroll to position [459, 960]
type input "t"
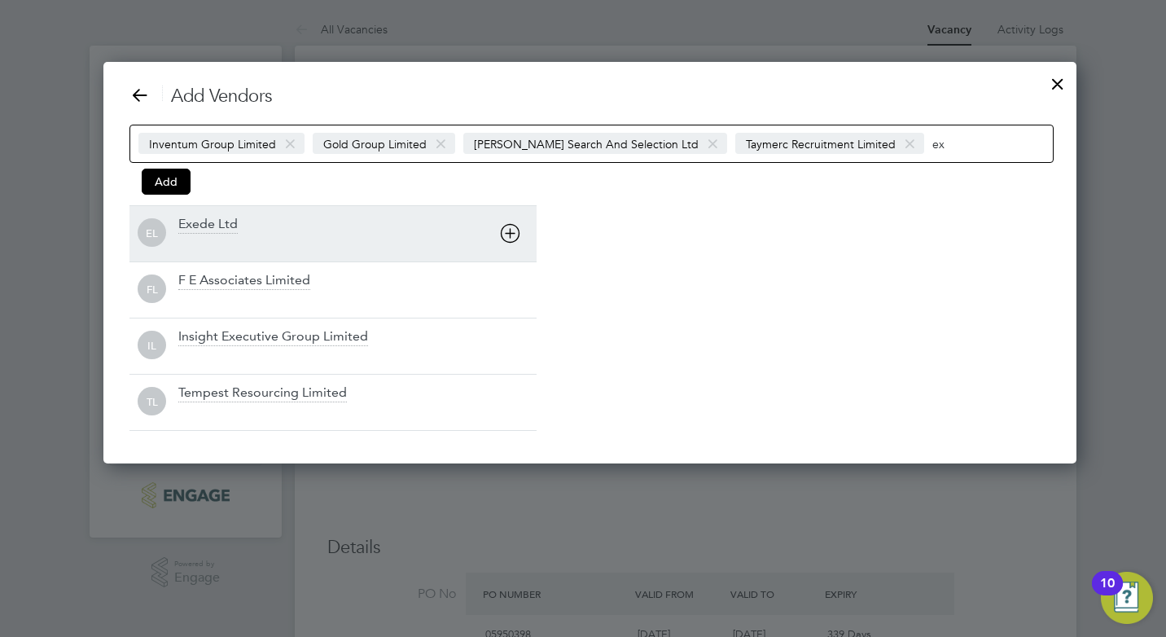
type input "ex"
click at [194, 237] on div at bounding box center [357, 244] width 358 height 16
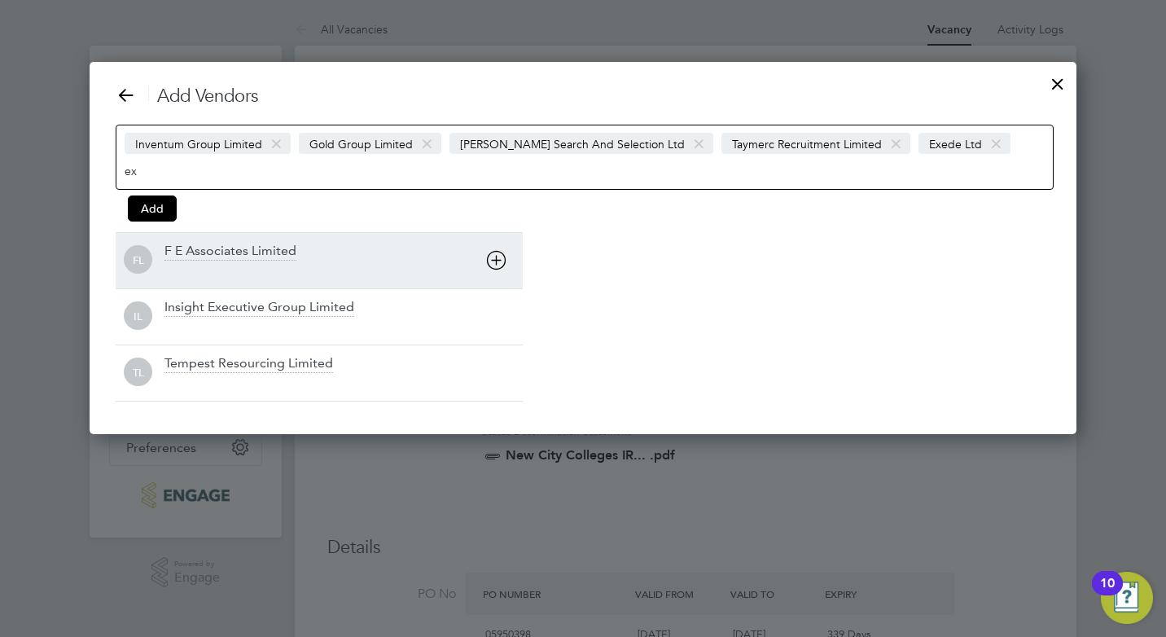
scroll to position [373, 988]
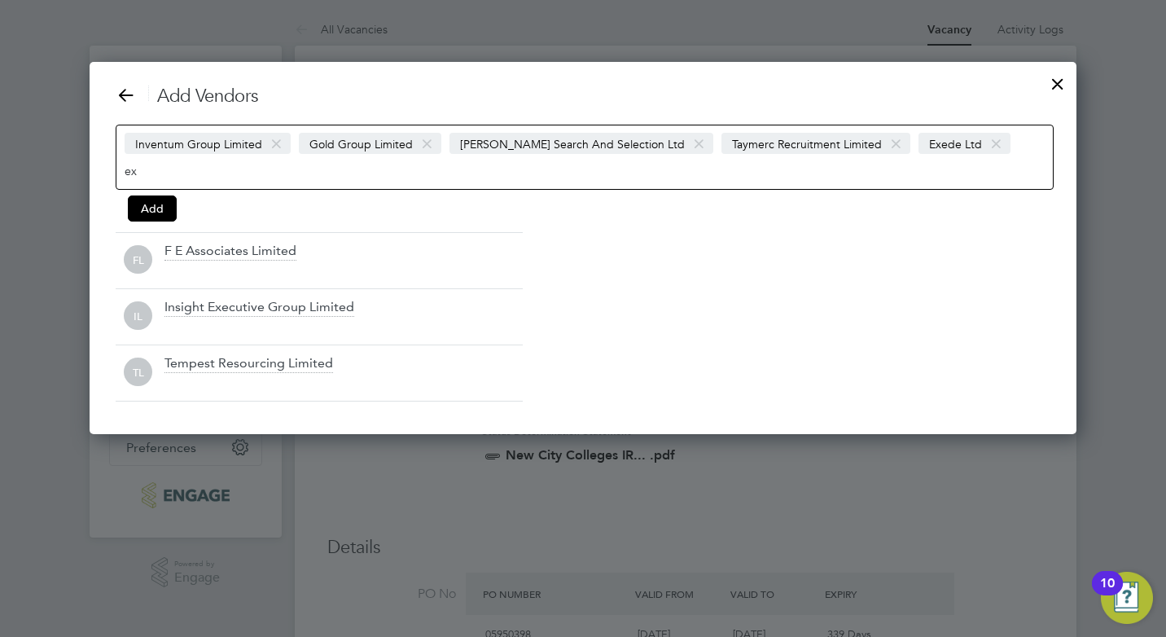
click at [971, 127] on div "Inventum Group Limited Gold Group Limited Langley Search And Selection Ltd Taym…" at bounding box center [585, 157] width 938 height 65
click at [983, 152] on div "Inventum Group Limited Gold Group Limited Langley Search And Selection Ltd Taym…" at bounding box center [585, 157] width 938 height 65
type input "e"
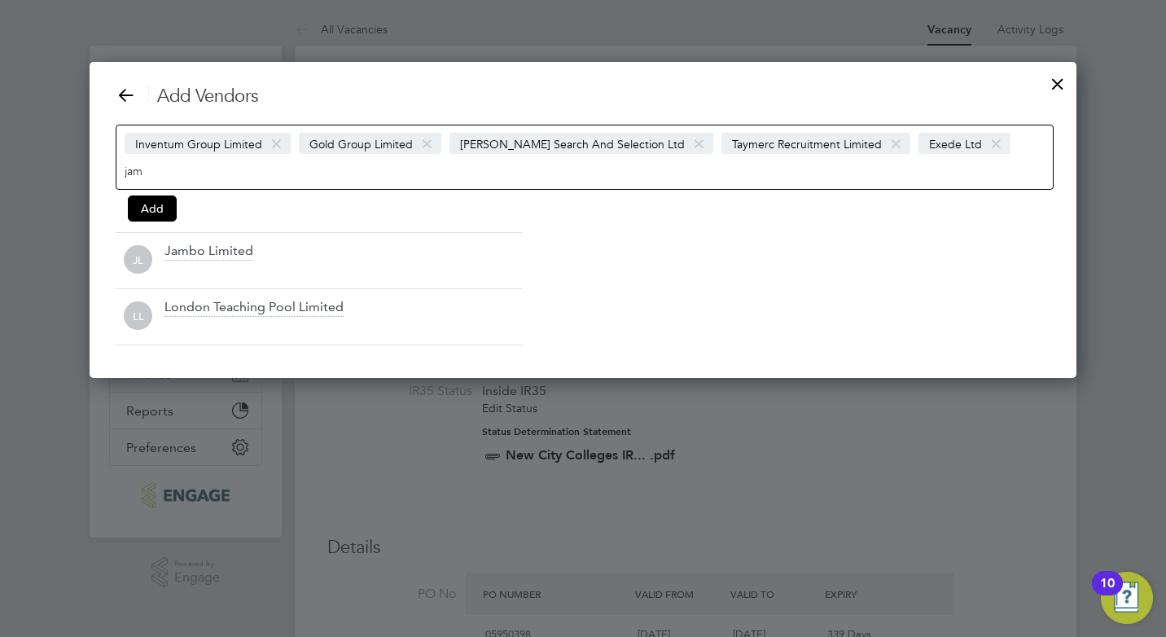
scroll to position [317, 988]
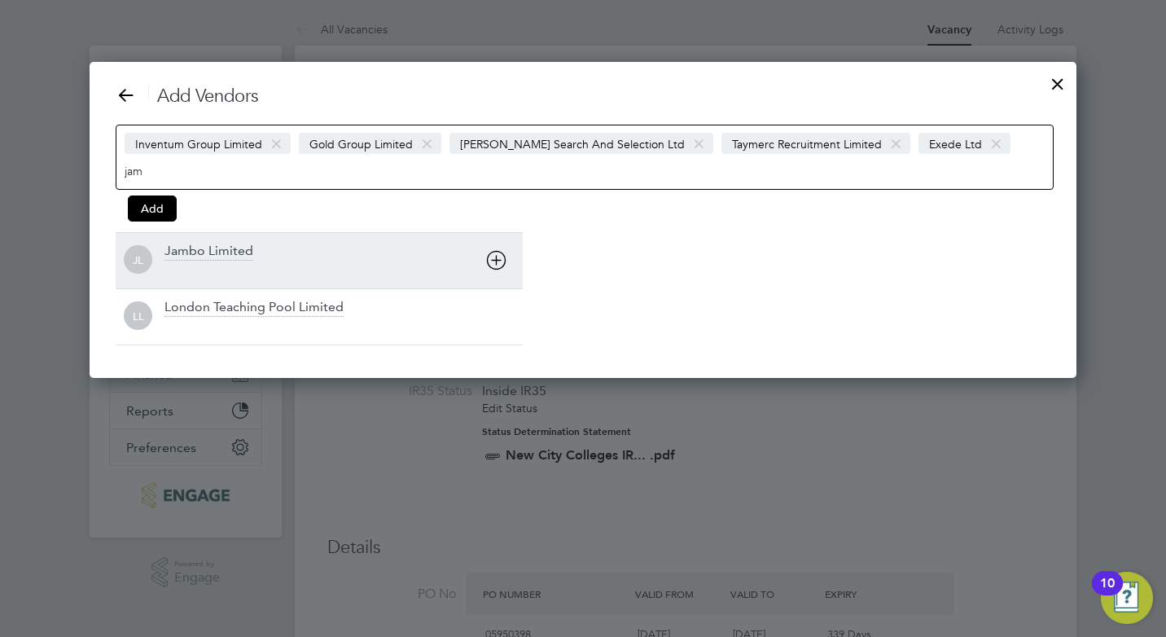
type input "jam"
click at [182, 236] on div "JL Jambo Limited" at bounding box center [319, 260] width 407 height 56
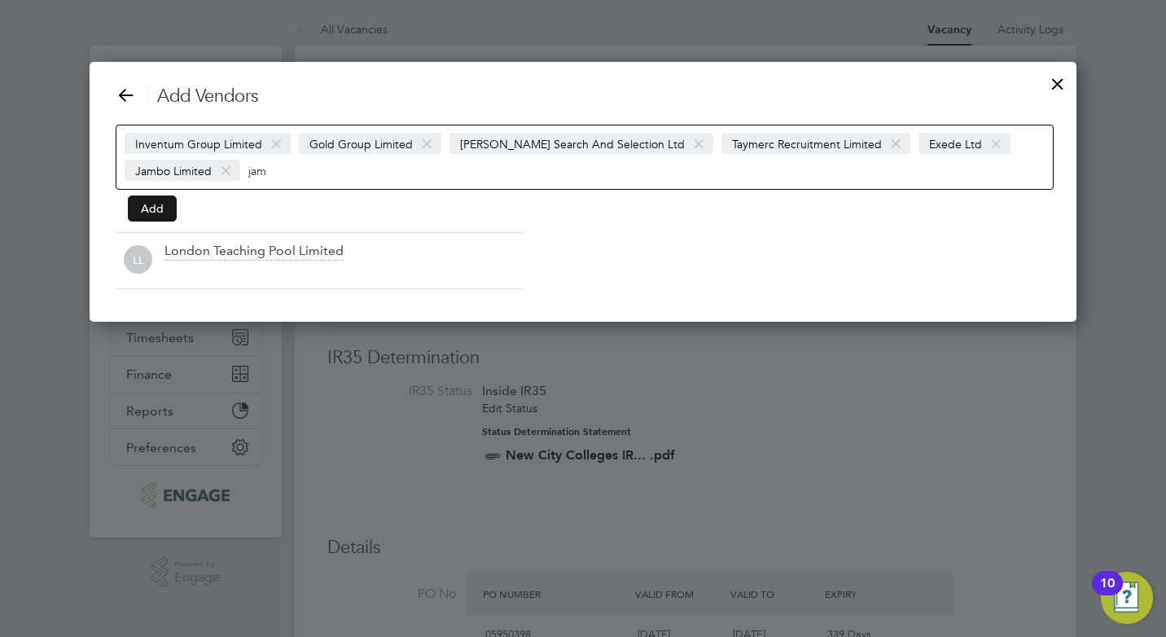
click at [140, 213] on button "Add" at bounding box center [152, 208] width 49 height 26
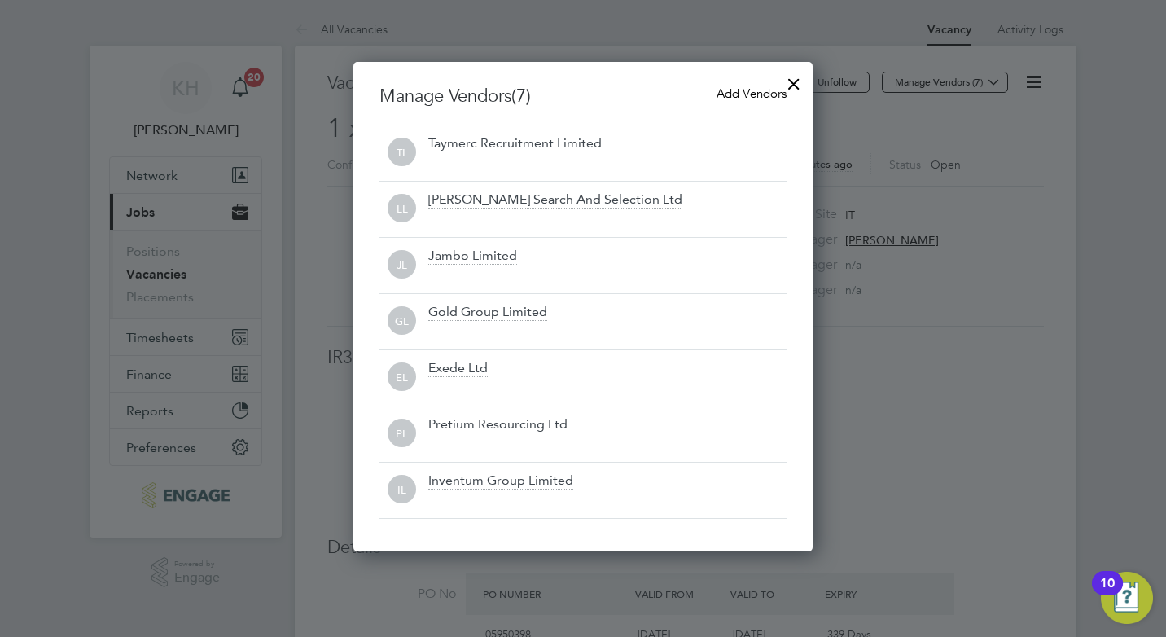
click at [793, 81] on div at bounding box center [794, 79] width 29 height 29
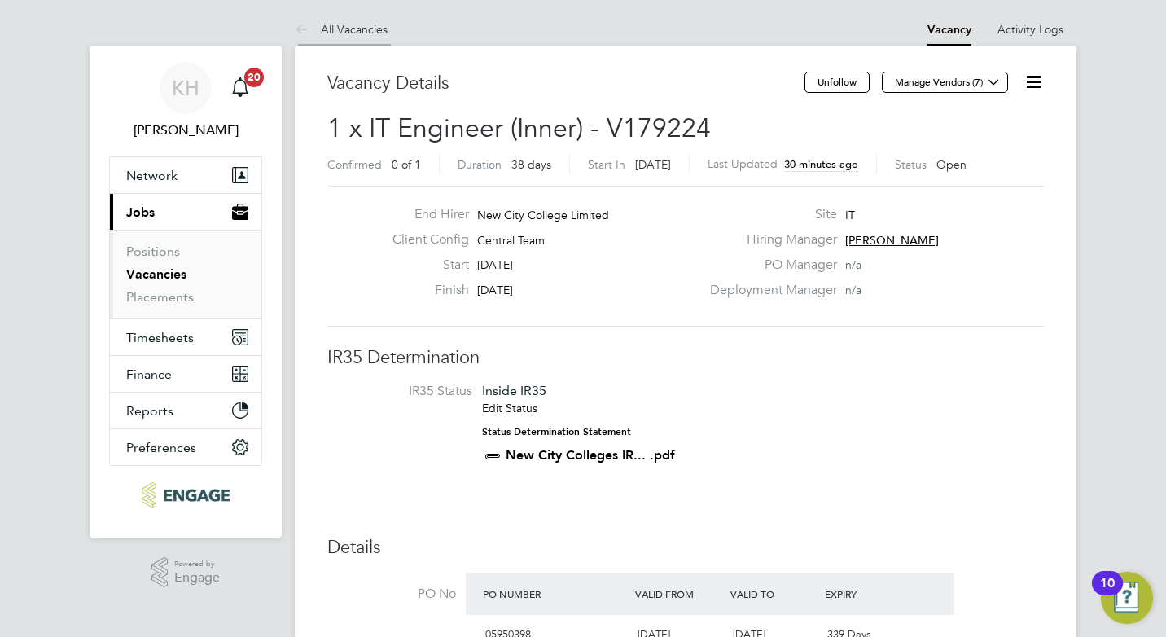
click at [361, 23] on link "All Vacancies" at bounding box center [341, 29] width 93 height 15
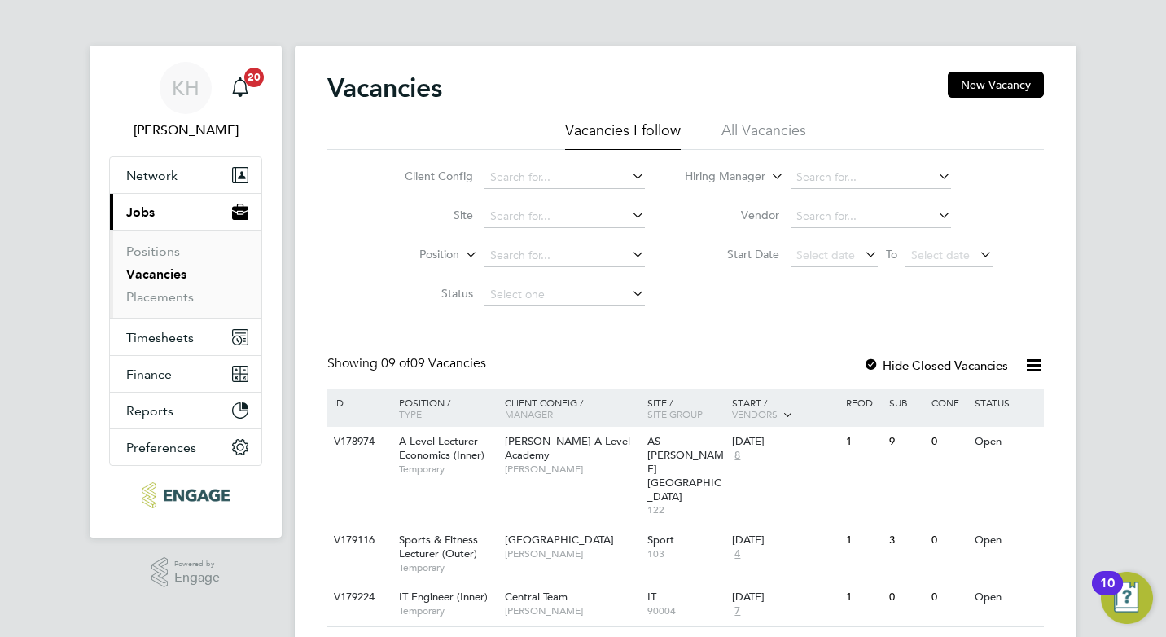
click at [162, 306] on ul "Positions Vacancies Placements" at bounding box center [186, 274] width 152 height 89
click at [162, 305] on ul "Positions Vacancies Placements" at bounding box center [186, 274] width 152 height 89
click at [150, 293] on link "Placements" at bounding box center [160, 296] width 68 height 15
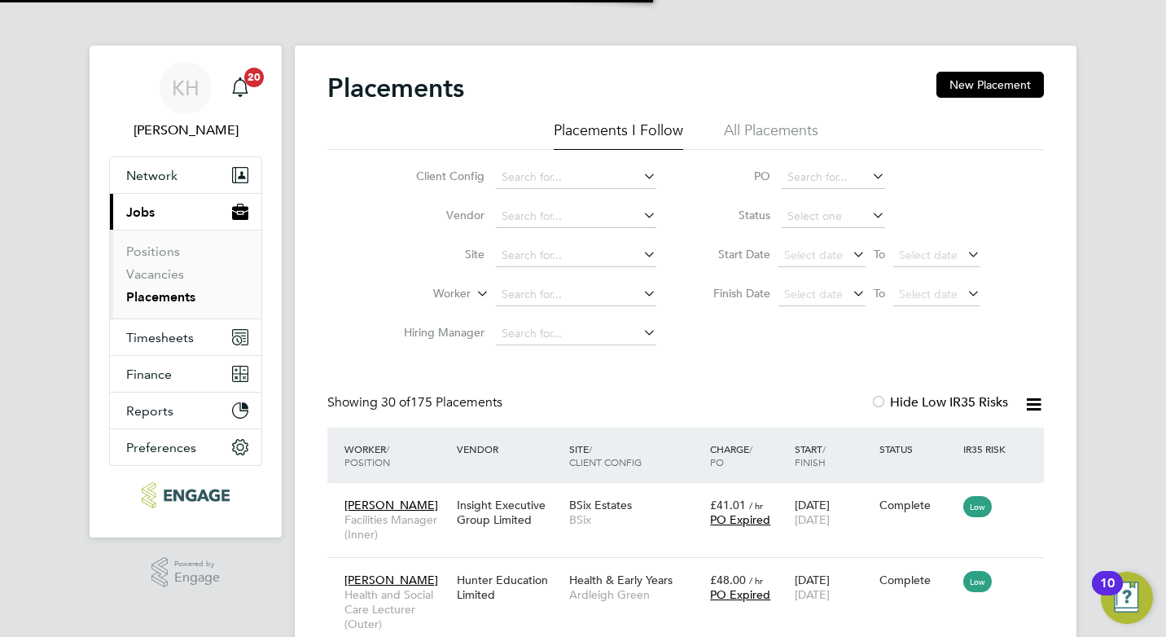
scroll to position [47, 142]
click at [751, 134] on li "All Placements" at bounding box center [771, 135] width 94 height 29
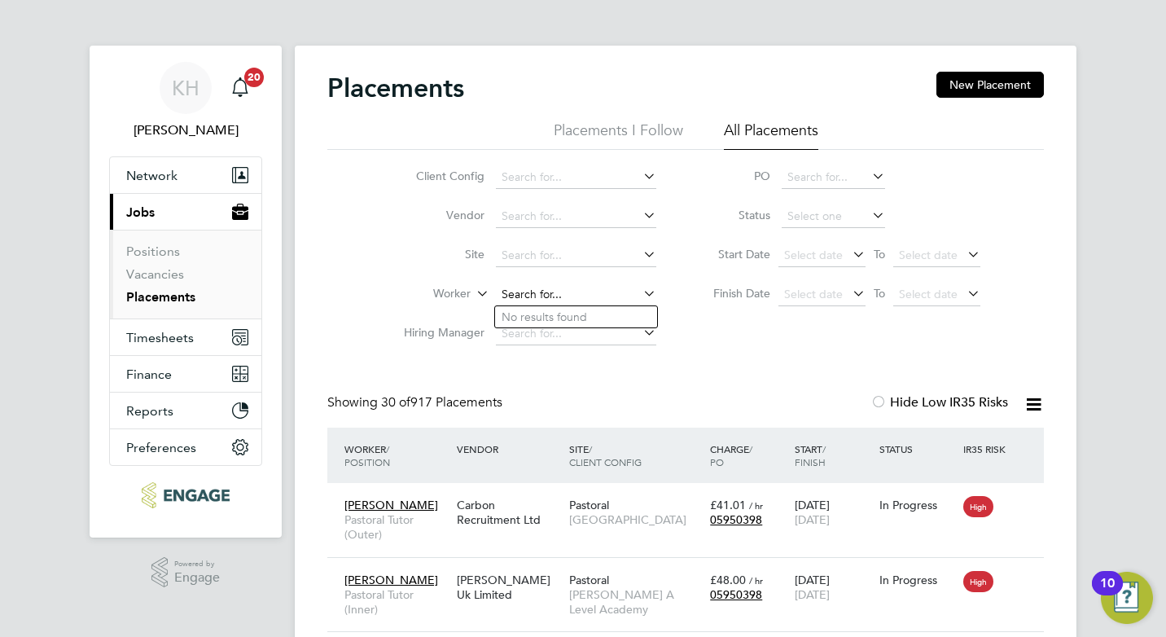
click at [542, 295] on input at bounding box center [576, 294] width 160 height 23
type input "H"
click at [140, 275] on link "Vacancies" at bounding box center [155, 273] width 58 height 15
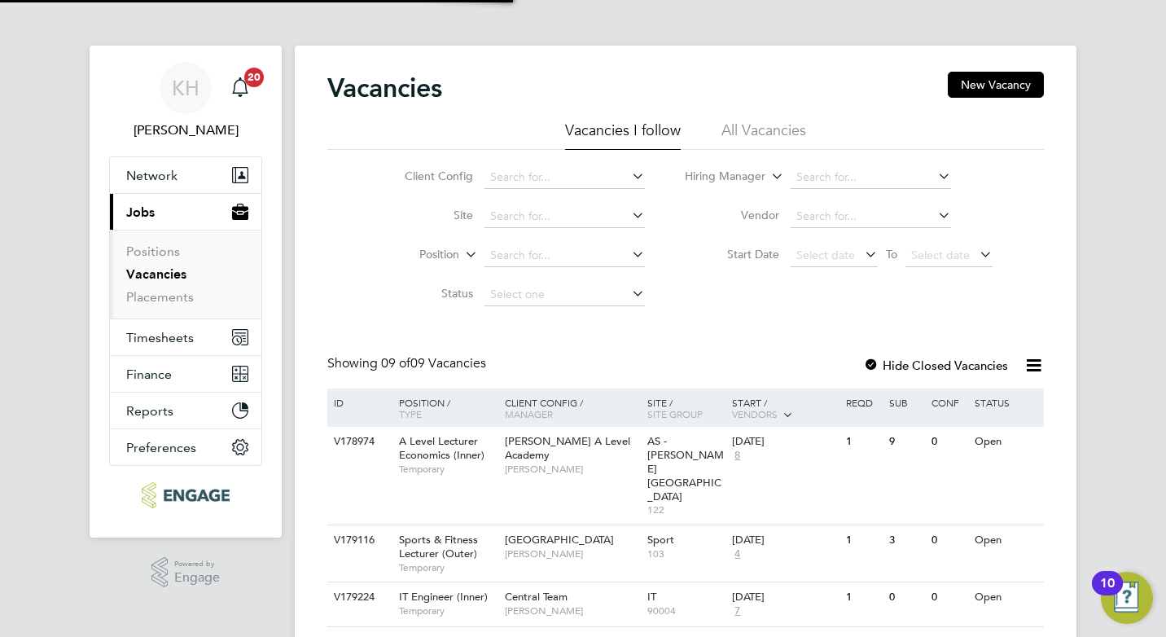
click at [749, 116] on div "Vacancies New Vacancy" at bounding box center [685, 96] width 717 height 49
click at [749, 124] on li "All Vacancies" at bounding box center [764, 135] width 85 height 29
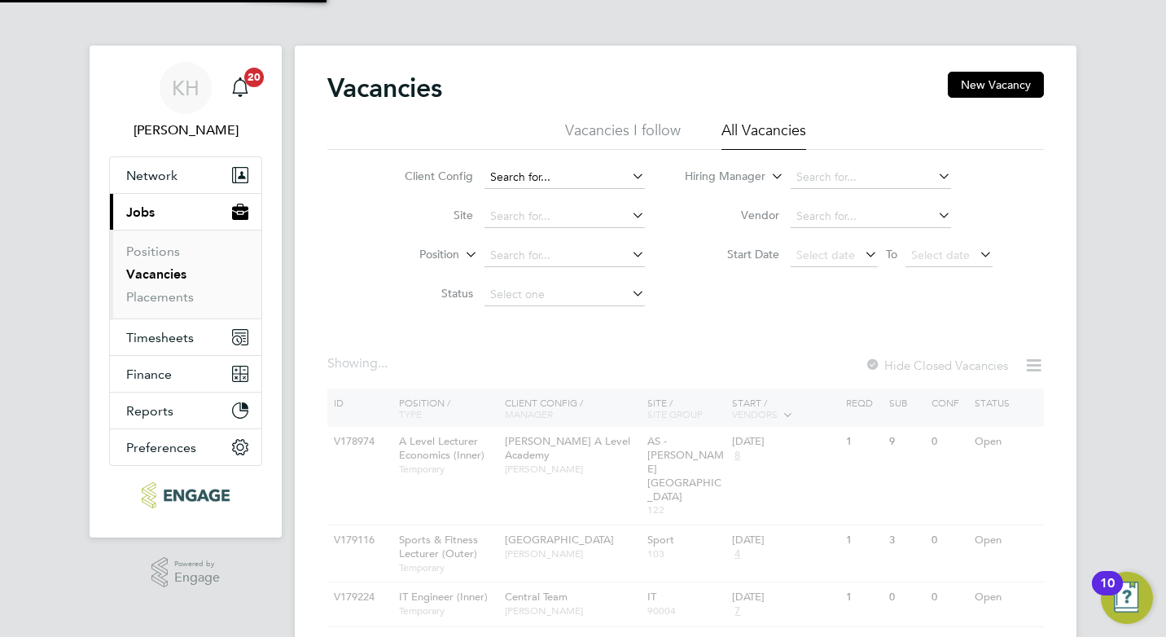
click at [534, 170] on input at bounding box center [565, 177] width 160 height 23
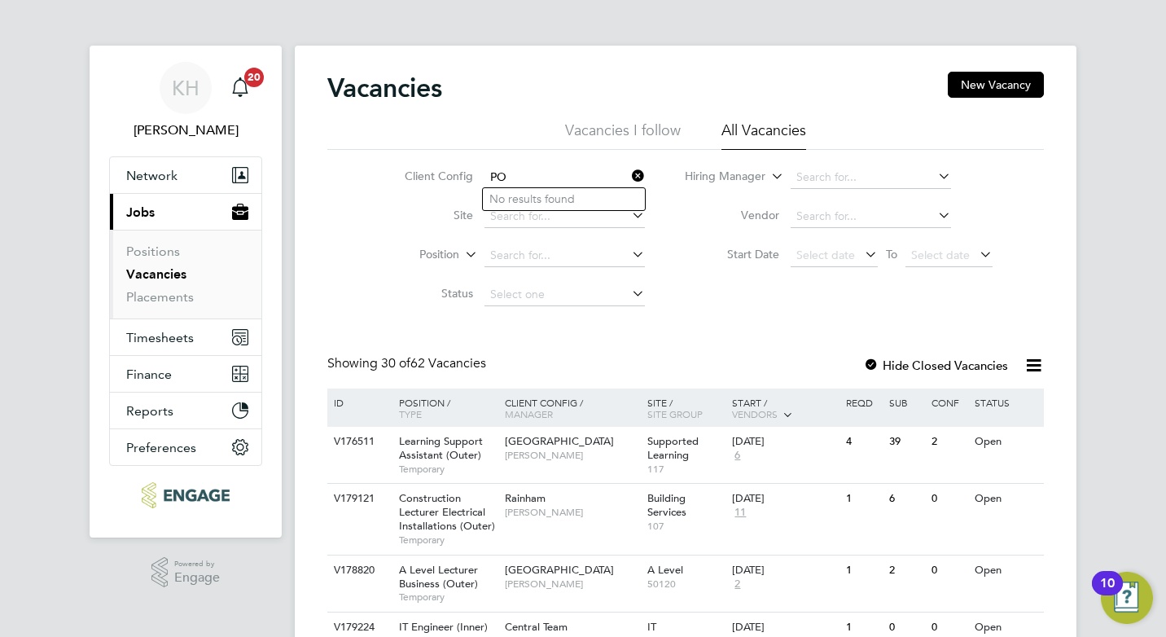
type input "P"
click at [537, 191] on li "To wer Hamlets Campus" at bounding box center [564, 199] width 162 height 22
type input "Tower Hamlets Campus"
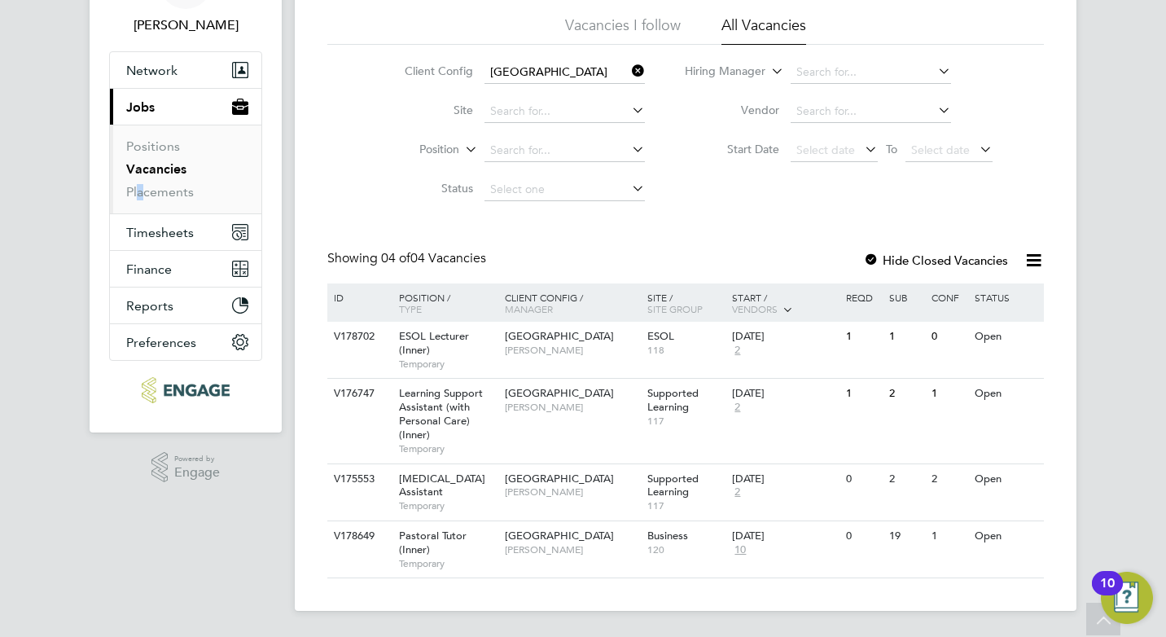
click at [138, 202] on ul "Positions Vacancies Placements" at bounding box center [186, 169] width 152 height 89
drag, startPoint x: 138, startPoint y: 202, endPoint x: 142, endPoint y: 192, distance: 10.6
click at [142, 192] on link "Placements" at bounding box center [160, 191] width 68 height 15
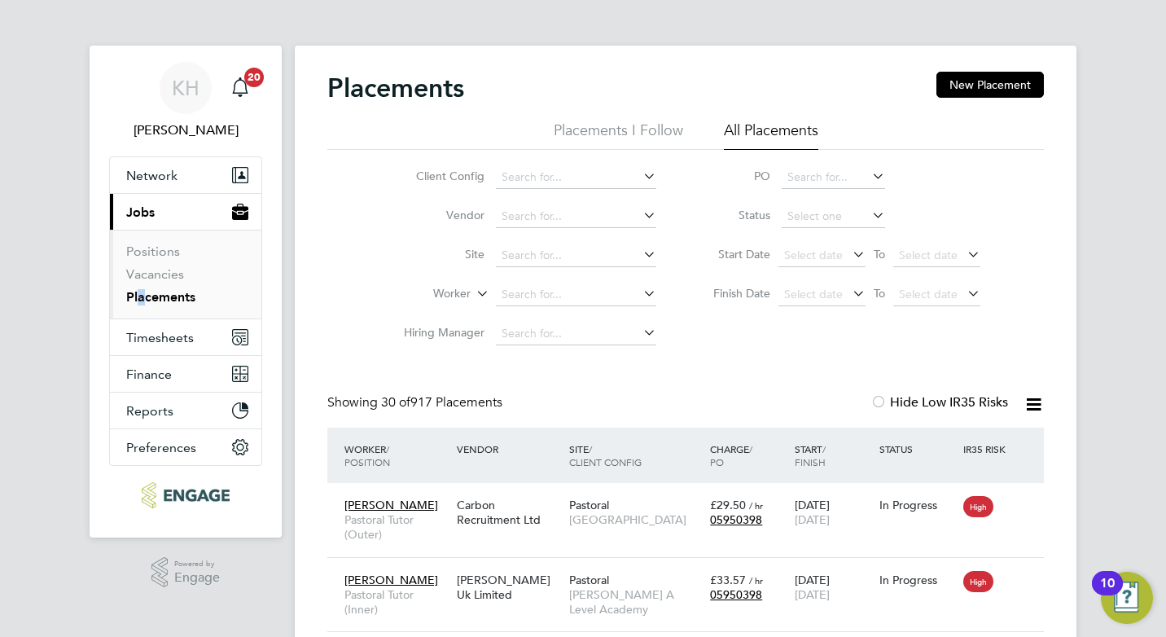
click at [753, 129] on li "All Placements" at bounding box center [771, 135] width 94 height 29
click at [555, 288] on input at bounding box center [576, 294] width 160 height 23
type input "H"
type input "SAF"
